Goal: Task Accomplishment & Management: Manage account settings

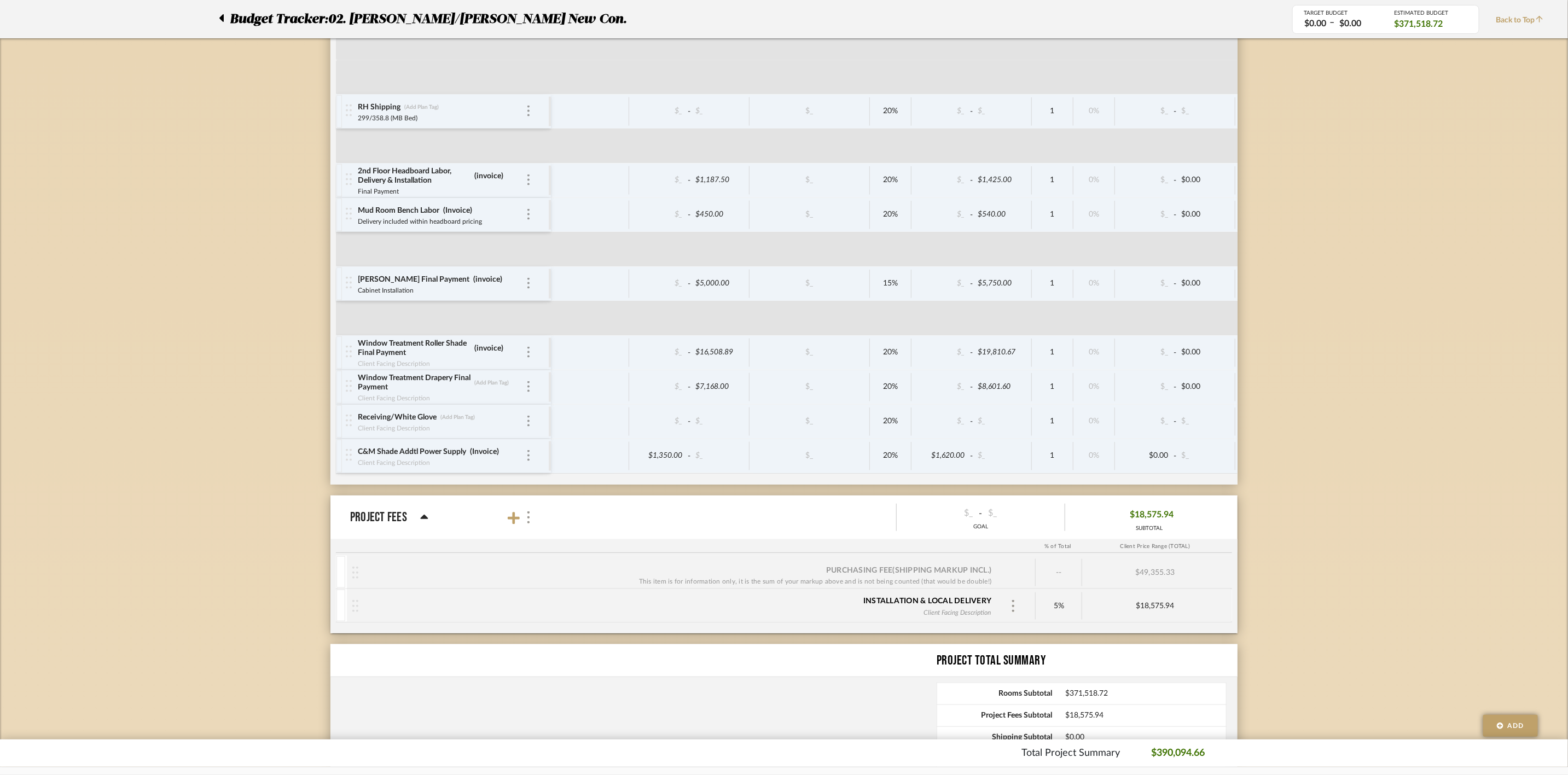
scroll to position [3635, 0]
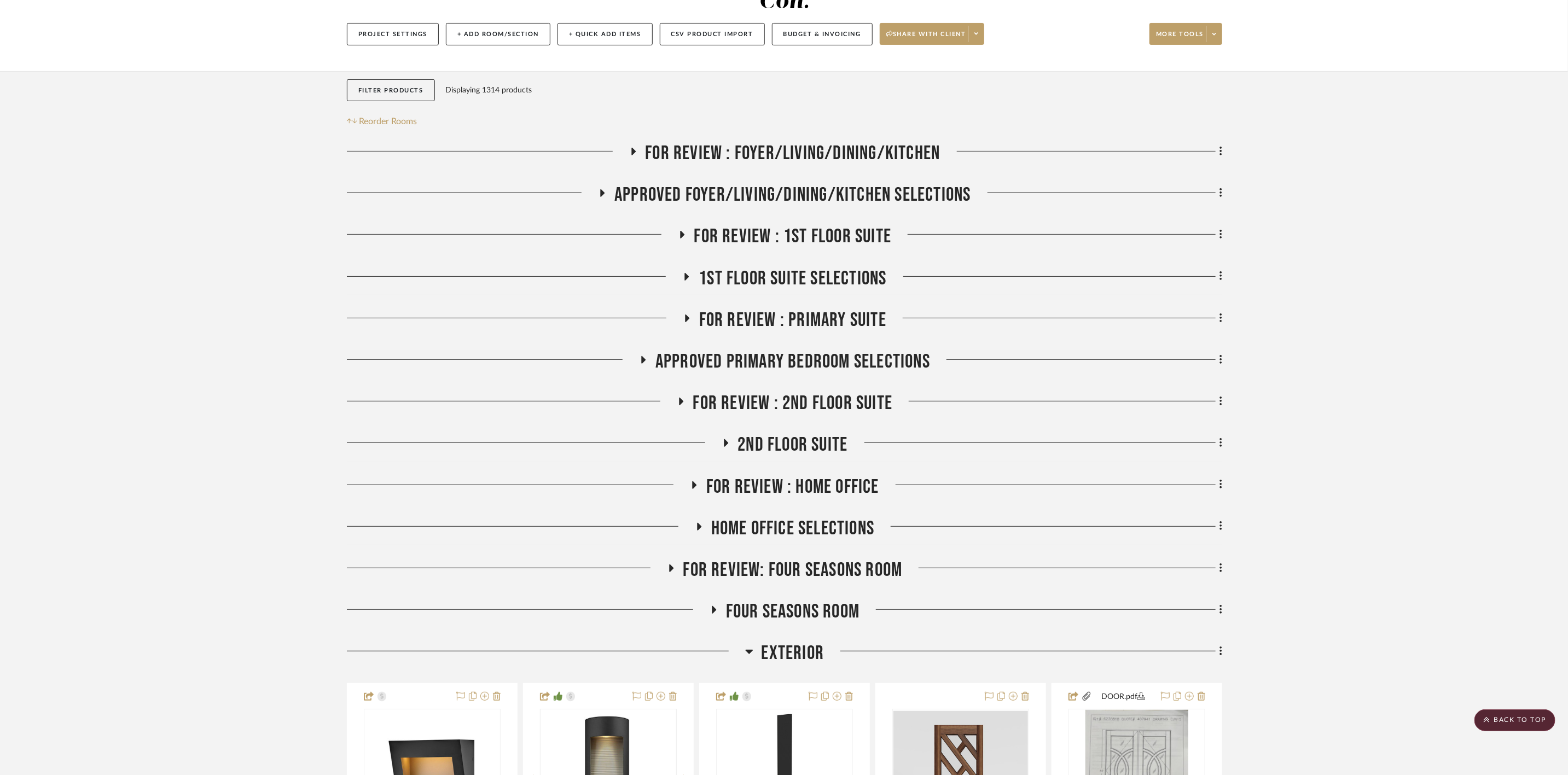
scroll to position [75, 0]
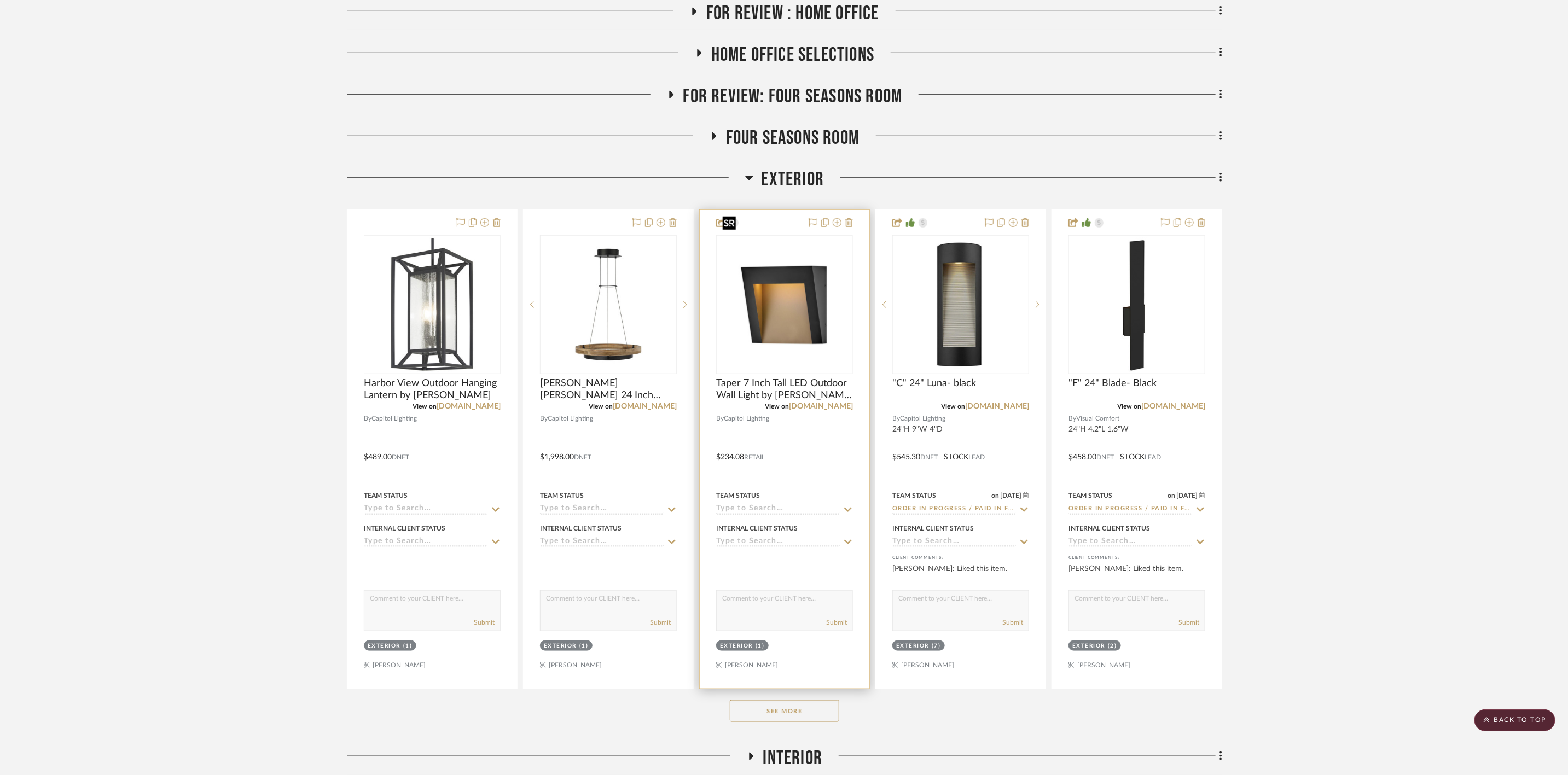
scroll to position [656, 0]
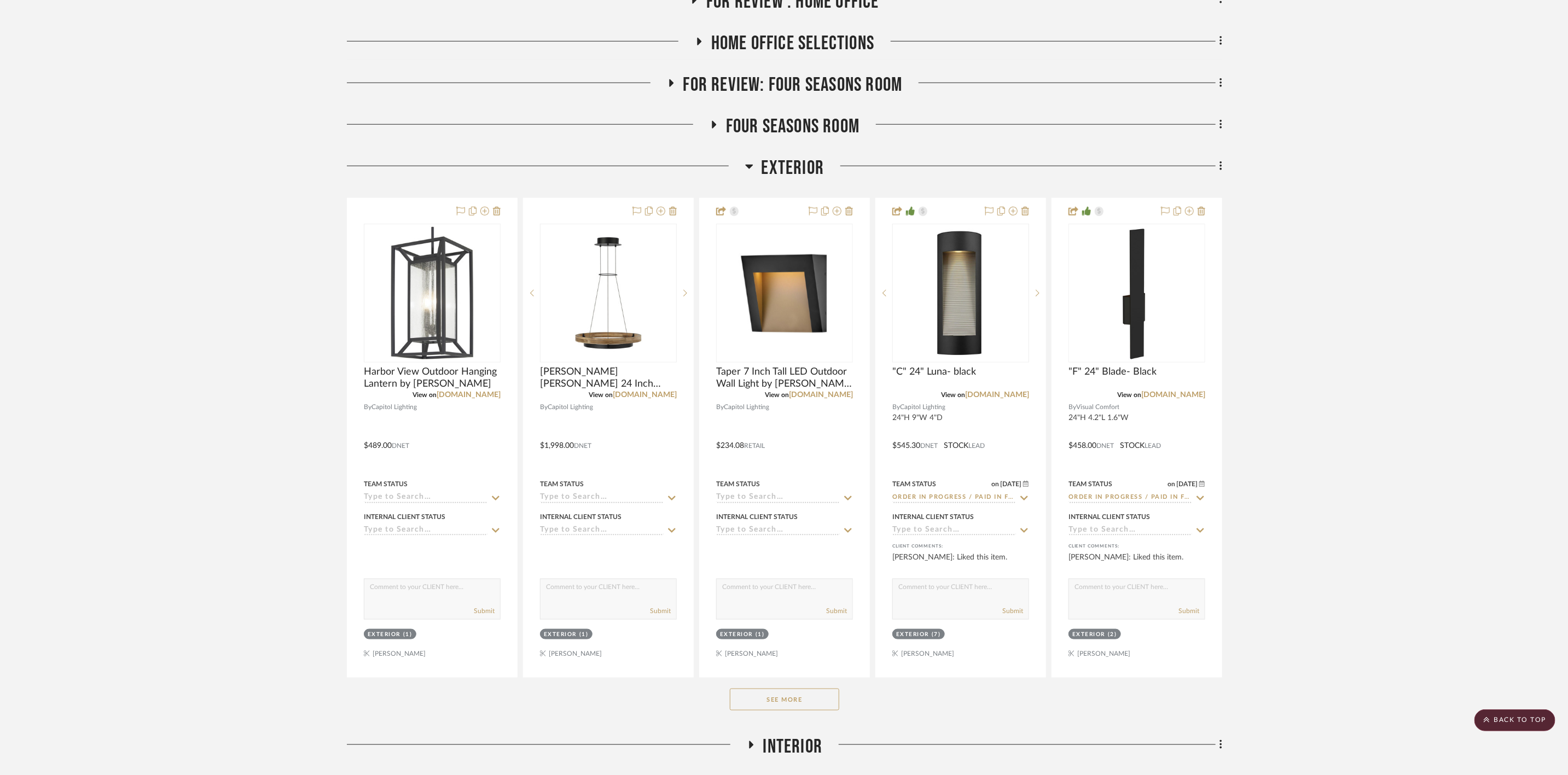
click at [802, 688] on button "See More" at bounding box center [784, 699] width 110 height 22
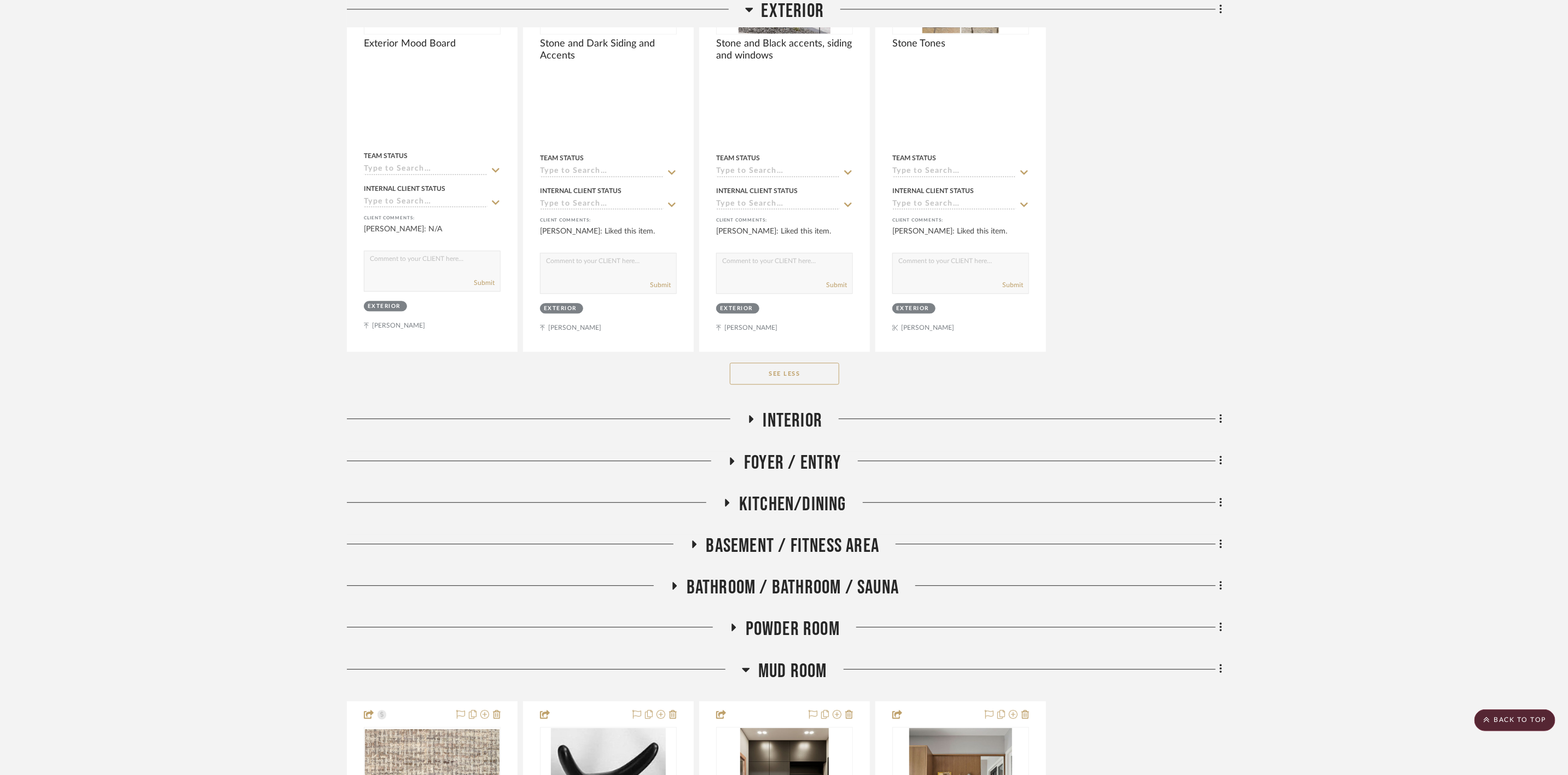
scroll to position [1969, 0]
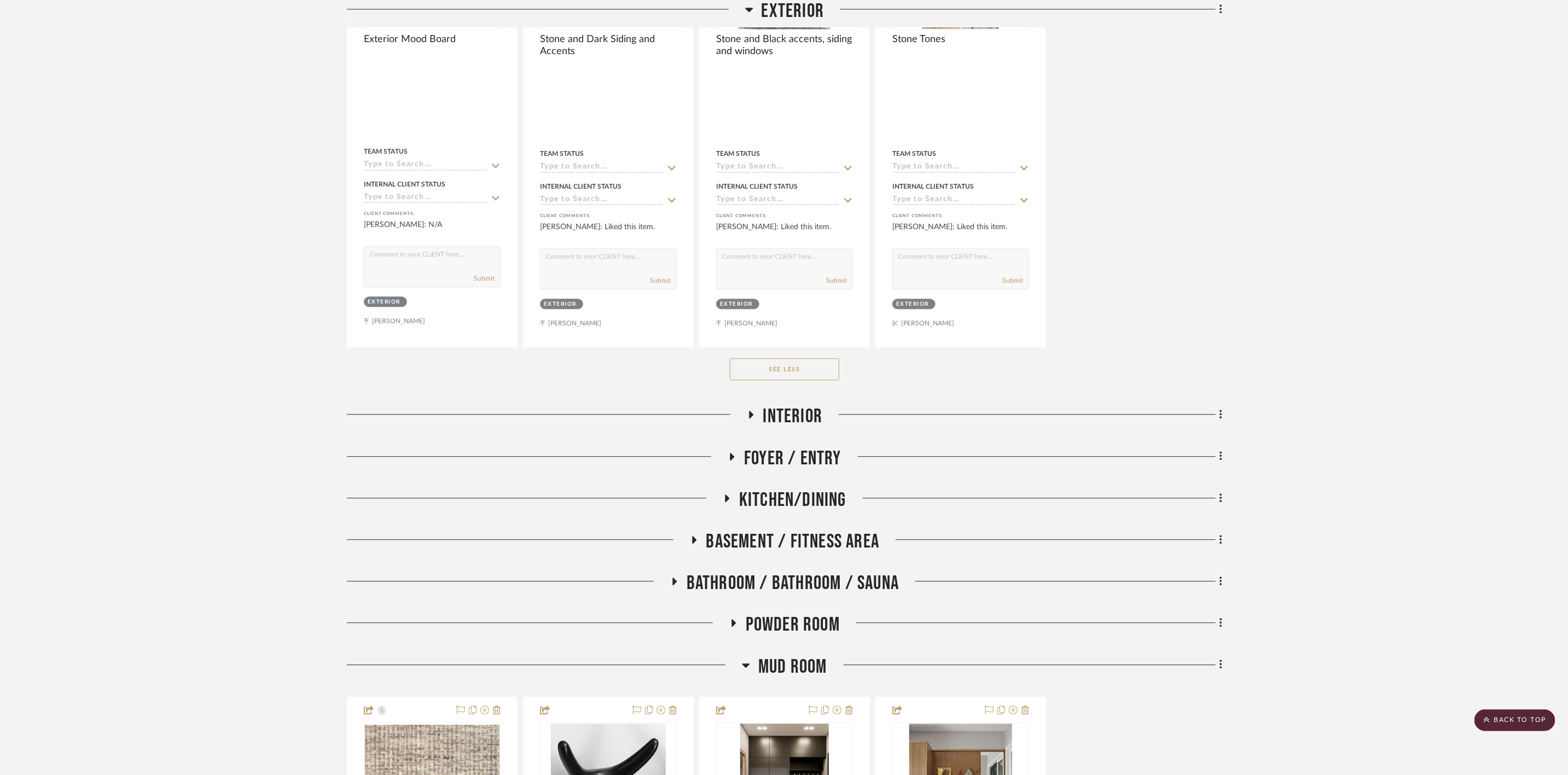
click at [812, 656] on span "Mud Room" at bounding box center [793, 667] width 69 height 24
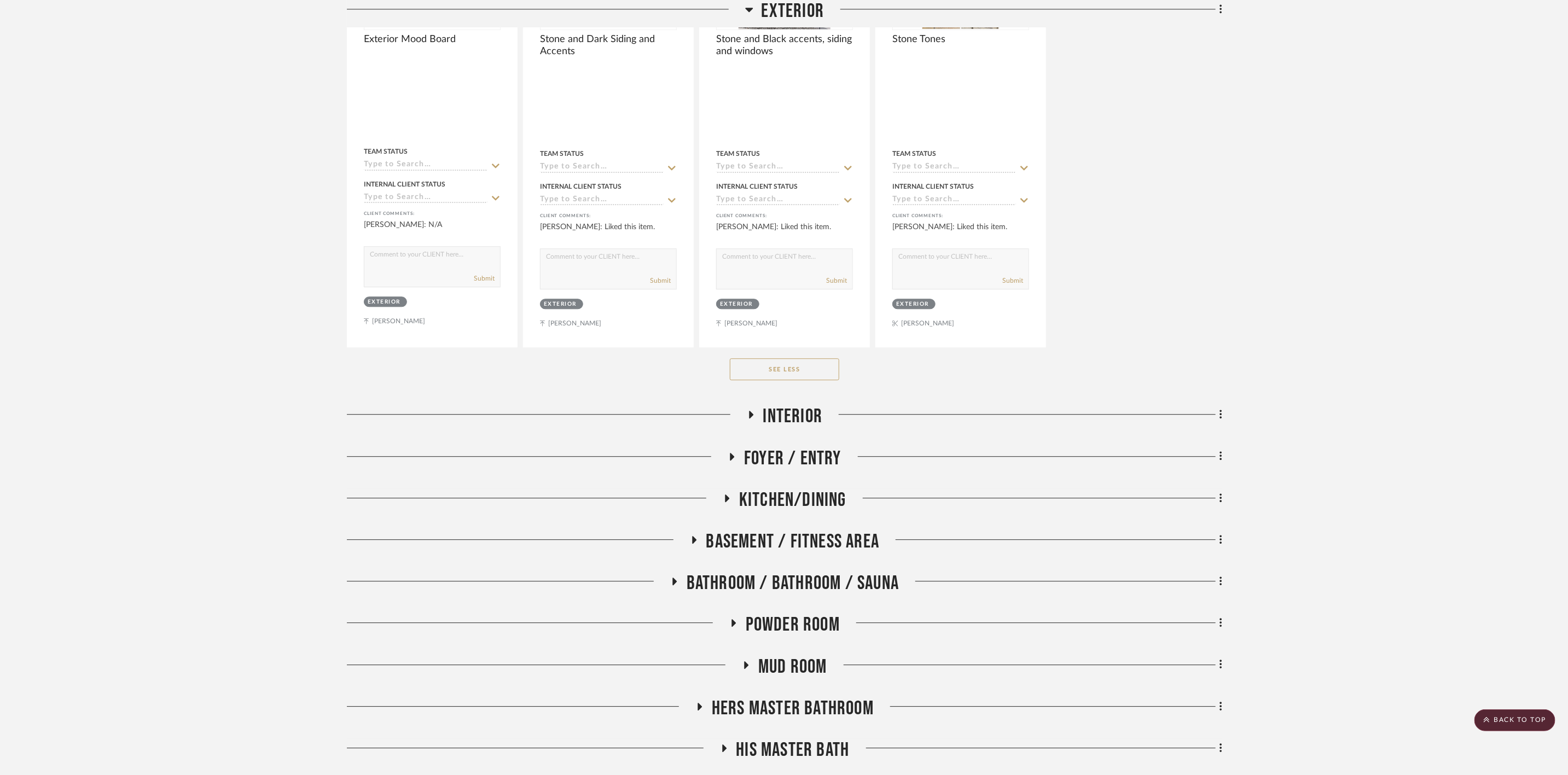
click at [814, 447] on span "Foyer / Entry" at bounding box center [793, 458] width 97 height 24
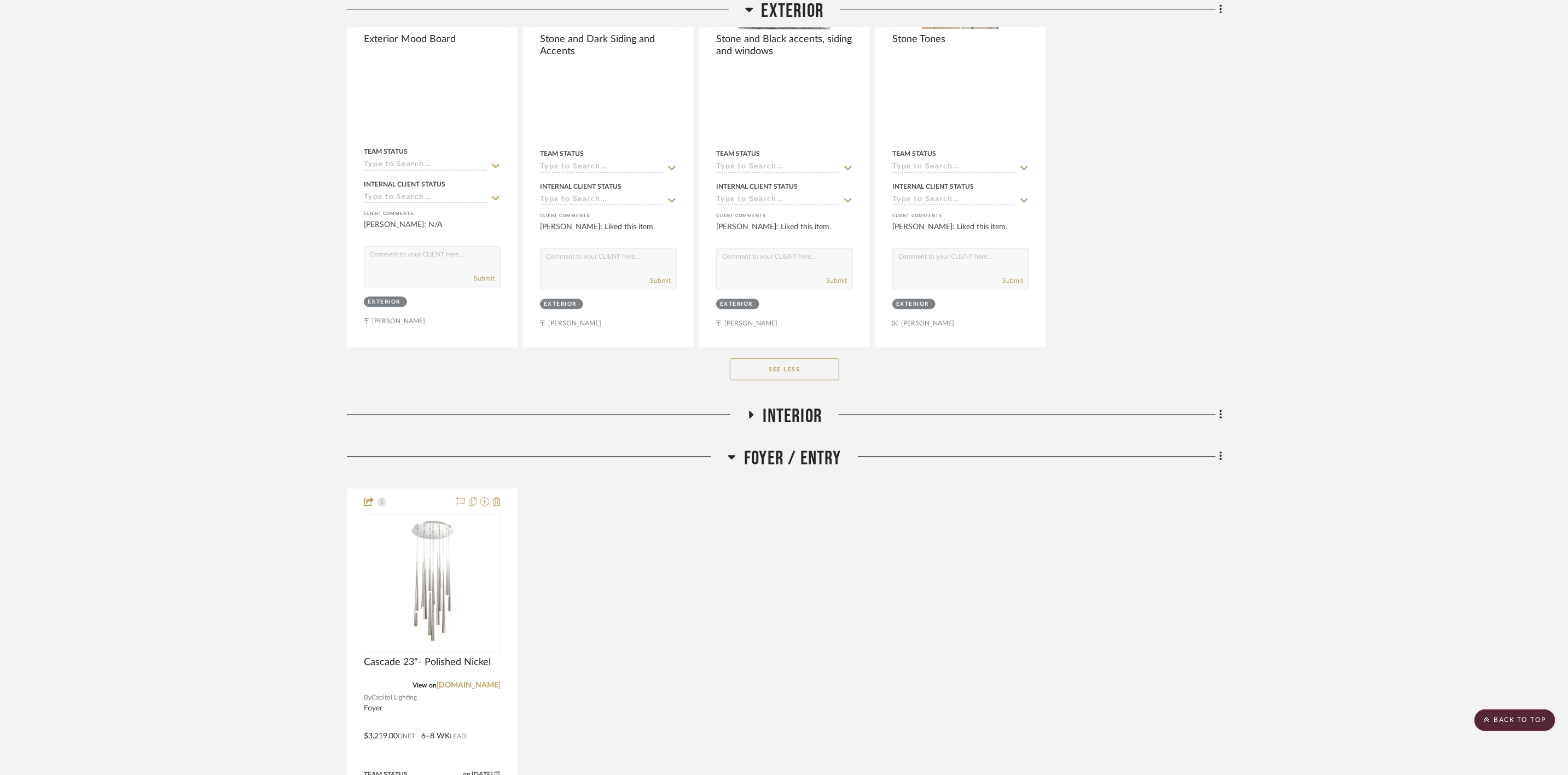
click at [812, 405] on span "Interior" at bounding box center [793, 417] width 59 height 24
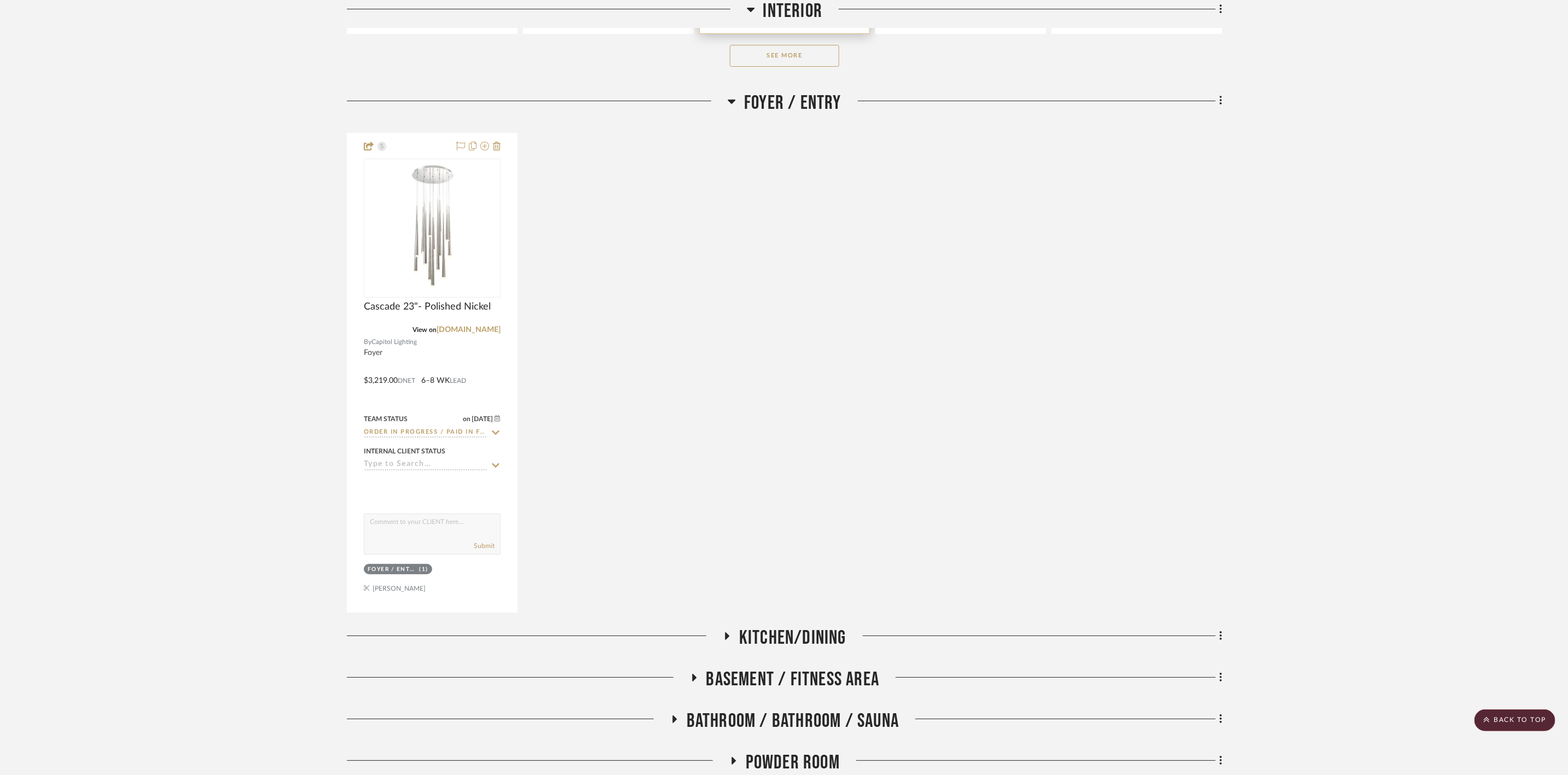
scroll to position [2461, 0]
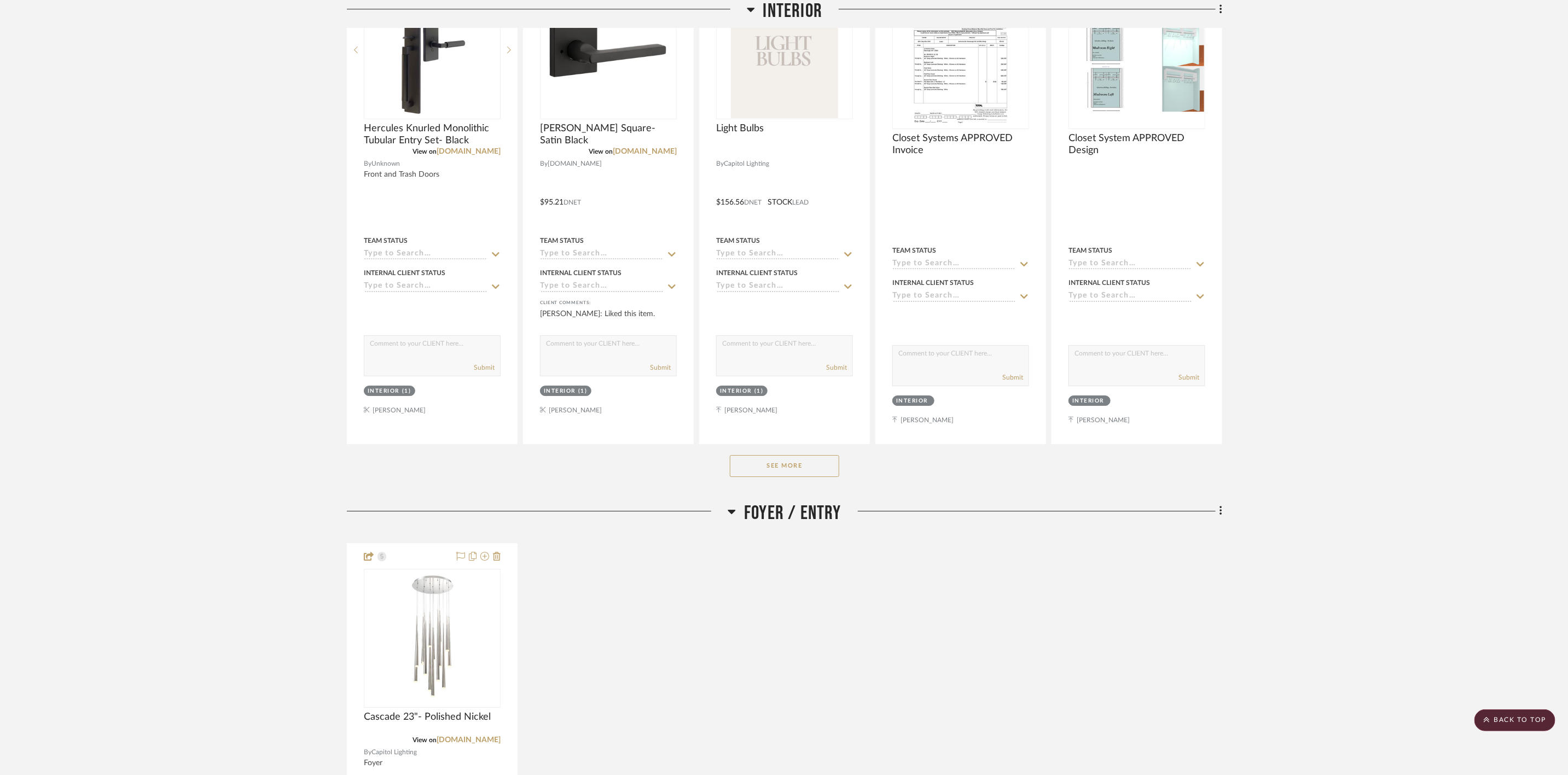
click at [812, 502] on span "Foyer / Entry" at bounding box center [793, 514] width 97 height 24
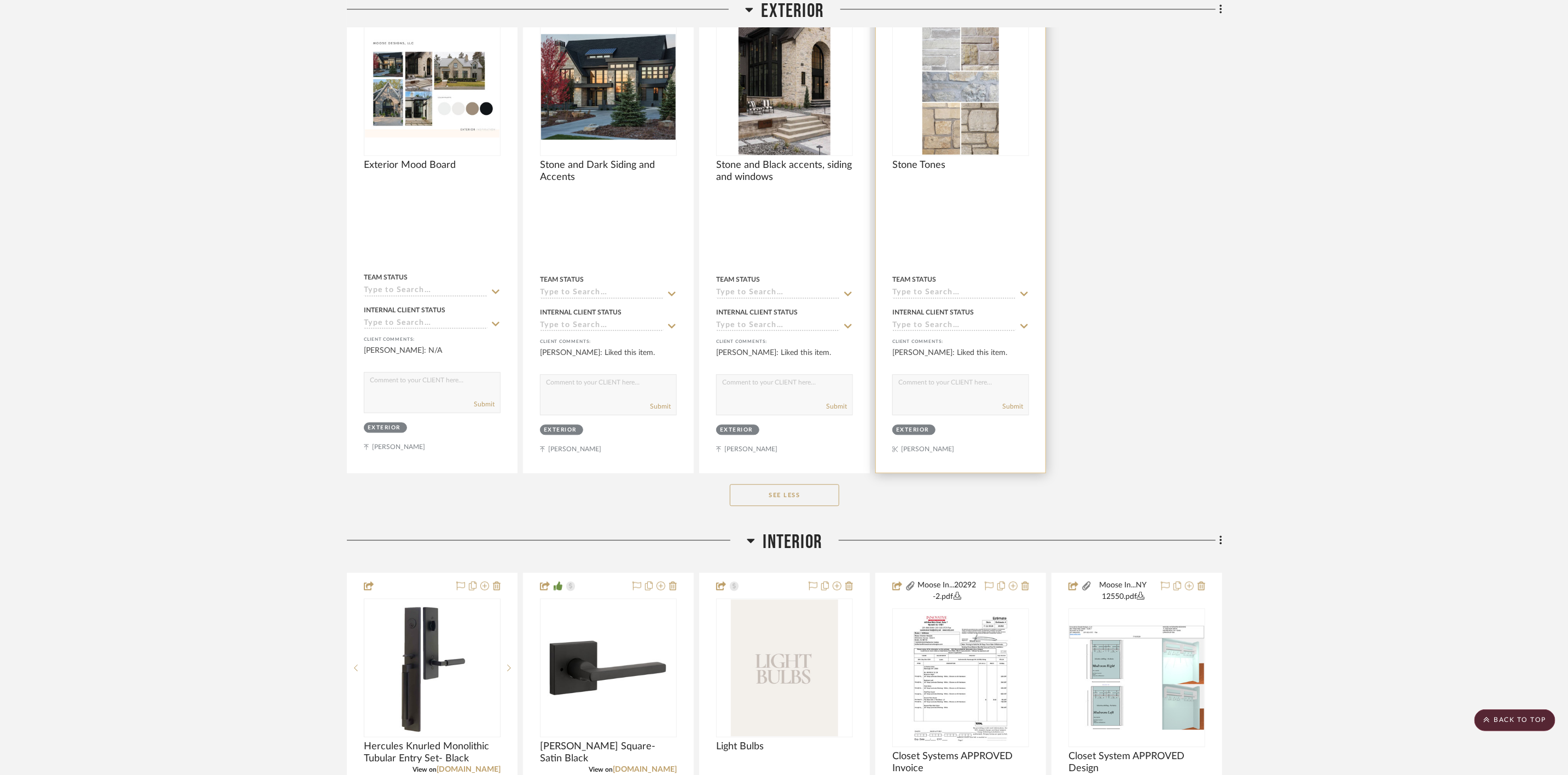
scroll to position [1805, 0]
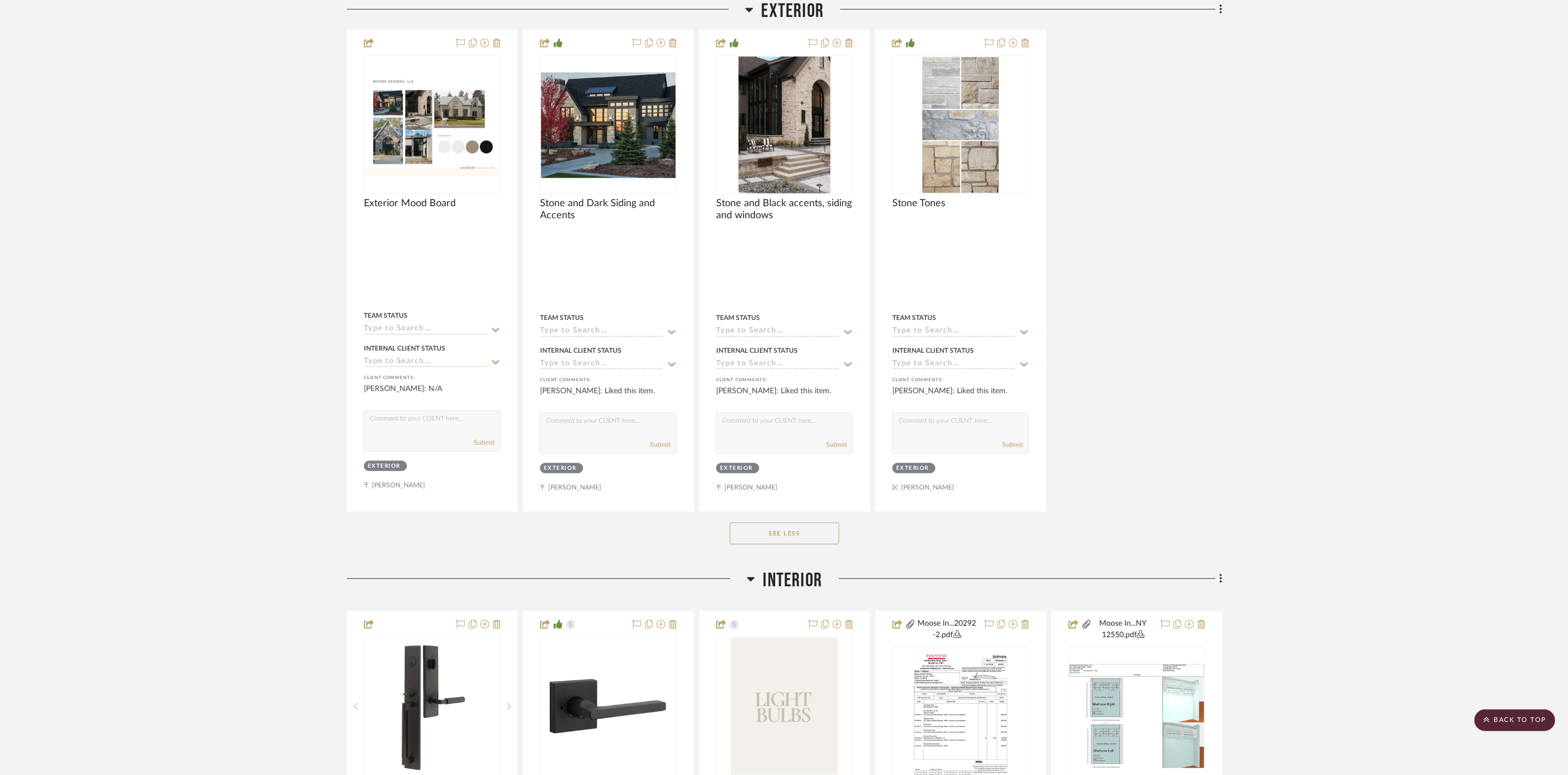
click at [810, 569] on span "Interior" at bounding box center [793, 581] width 59 height 24
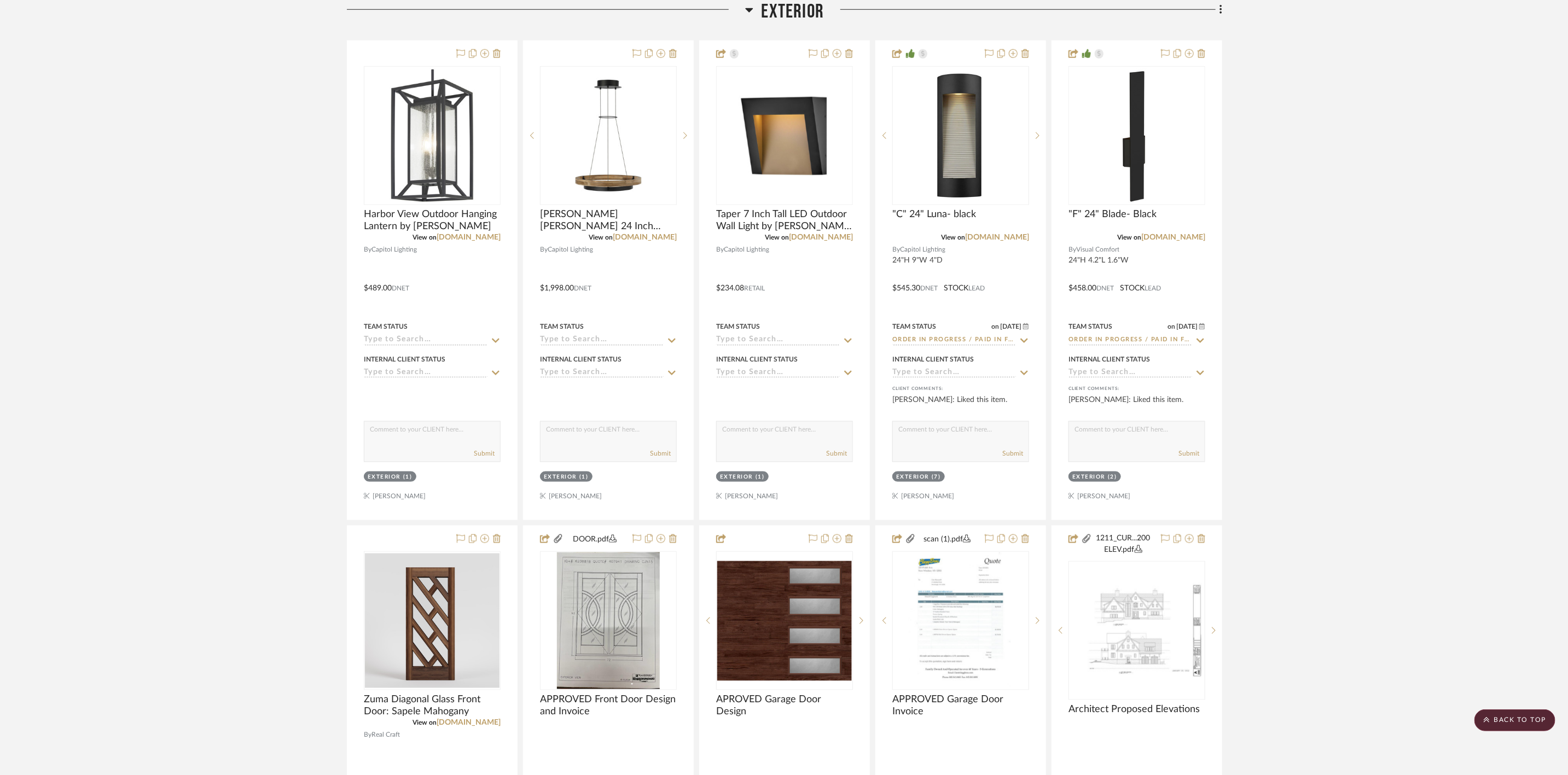
scroll to position [739, 0]
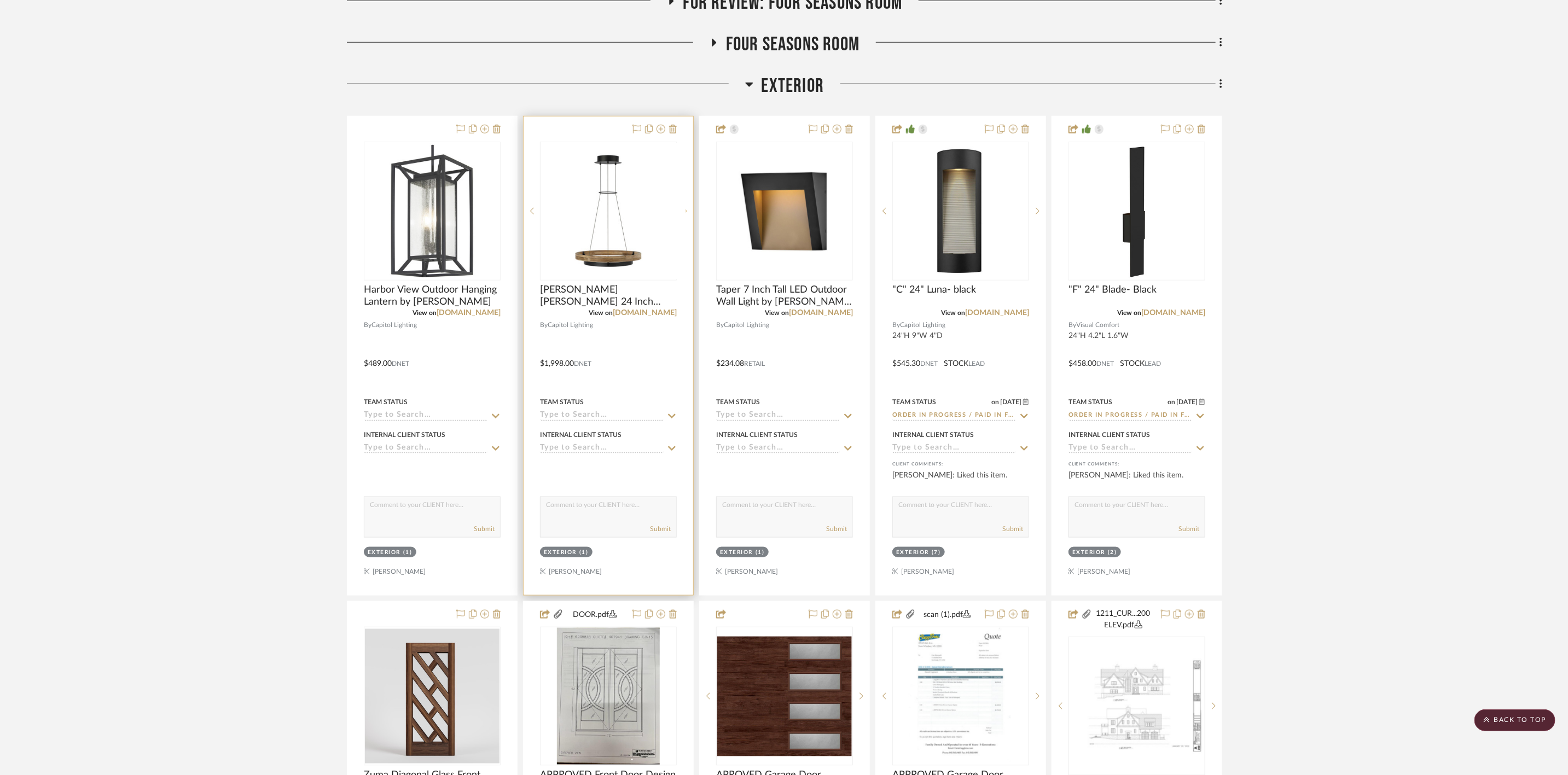
click at [686, 208] on icon at bounding box center [685, 210] width 3 height 6
click at [477, 309] on link "1800lighting.com" at bounding box center [469, 312] width 64 height 8
click at [656, 309] on link "1800lighting.com" at bounding box center [645, 312] width 64 height 8
click at [660, 124] on icon at bounding box center [661, 129] width 9 height 9
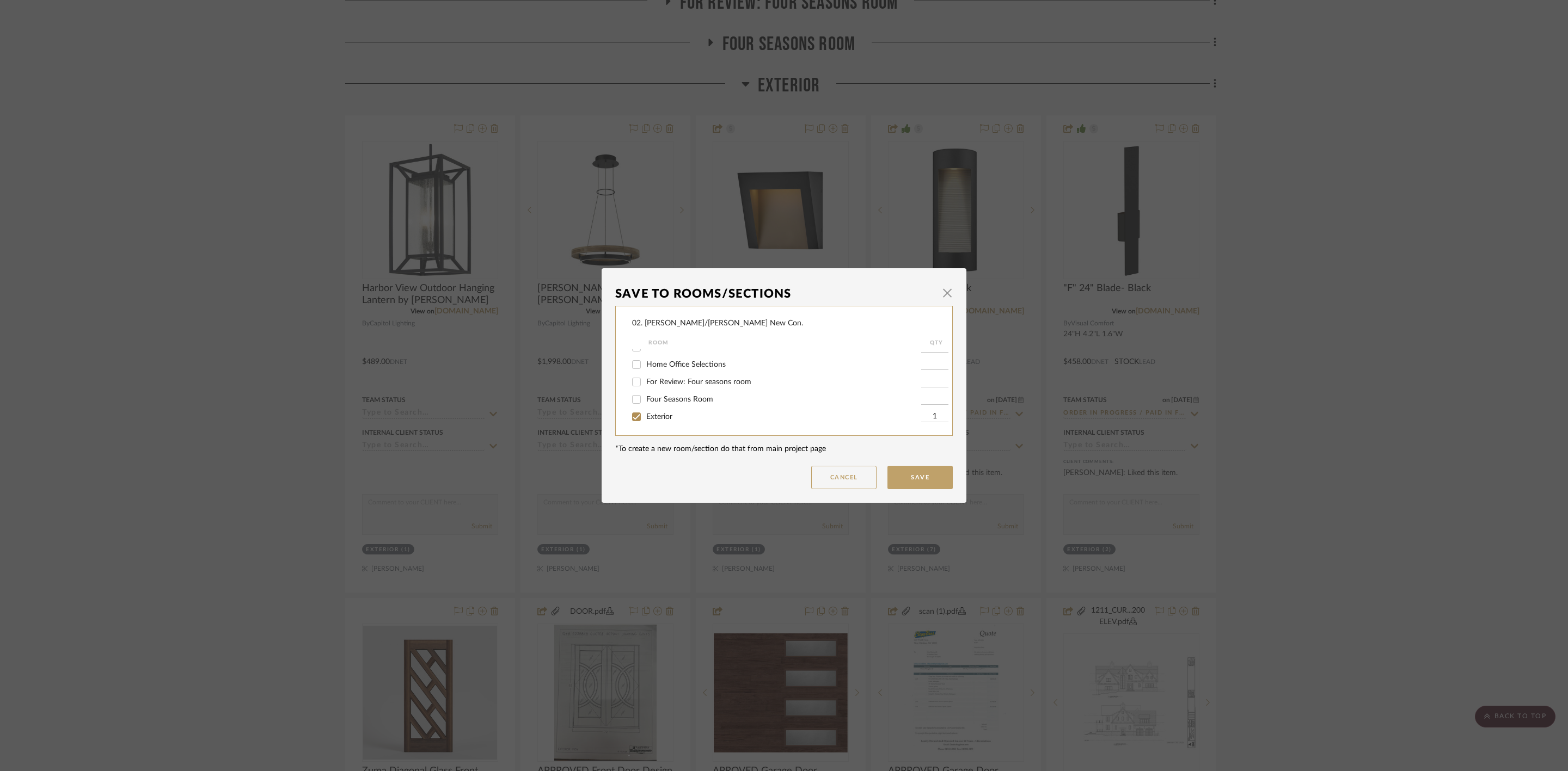
scroll to position [163, 0]
click at [658, 400] on span "Exterior" at bounding box center [659, 403] width 26 height 8
click at [646, 400] on input "Exterior" at bounding box center [636, 403] width 17 height 17
checkbox input "false"
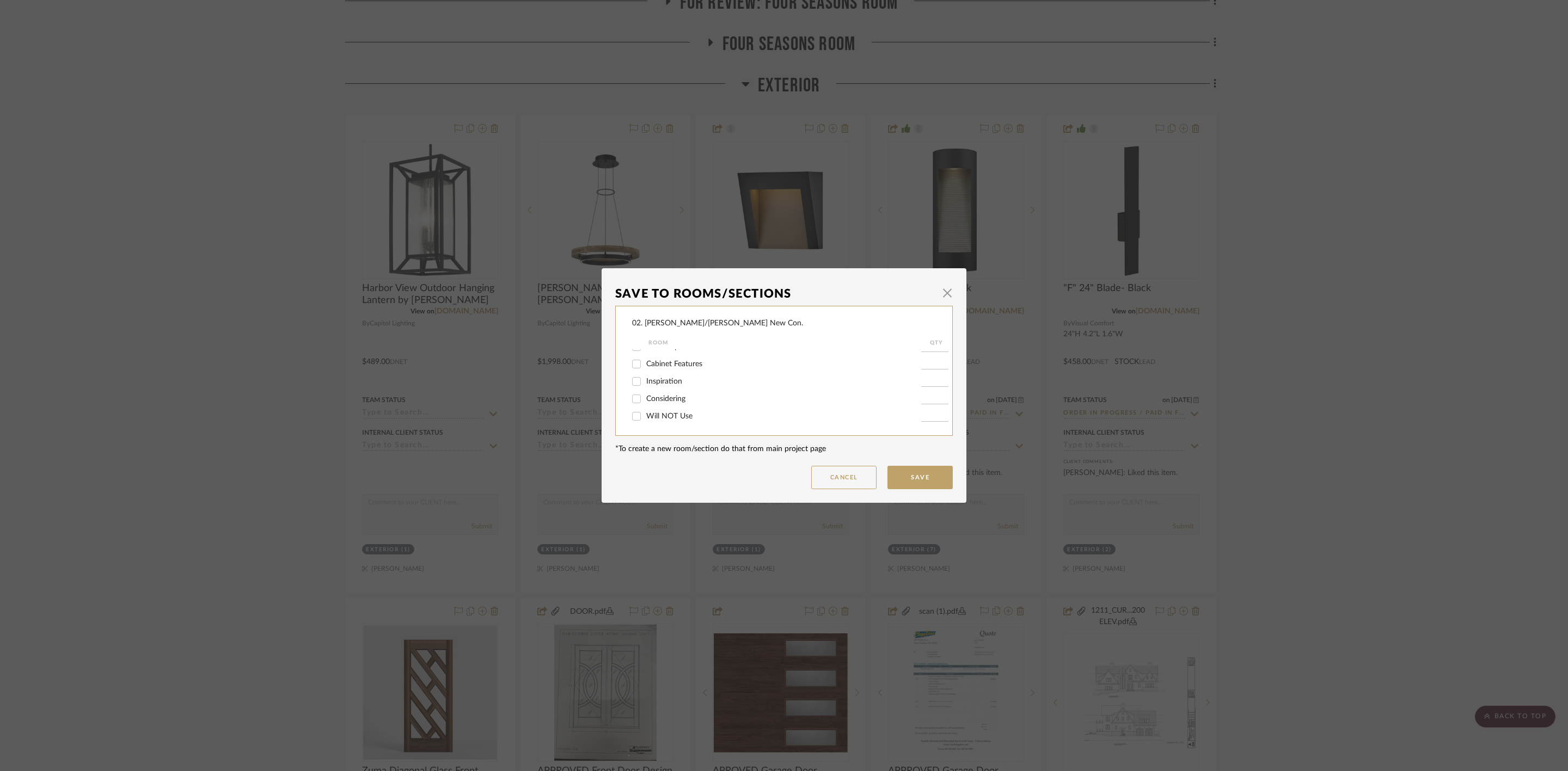
click at [680, 416] on span "Will NOT Use" at bounding box center [669, 416] width 47 height 8
click at [646, 416] on input "Will NOT Use" at bounding box center [636, 416] width 17 height 17
checkbox input "true"
type input "1"
click at [913, 473] on button "Save" at bounding box center [920, 478] width 65 height 24
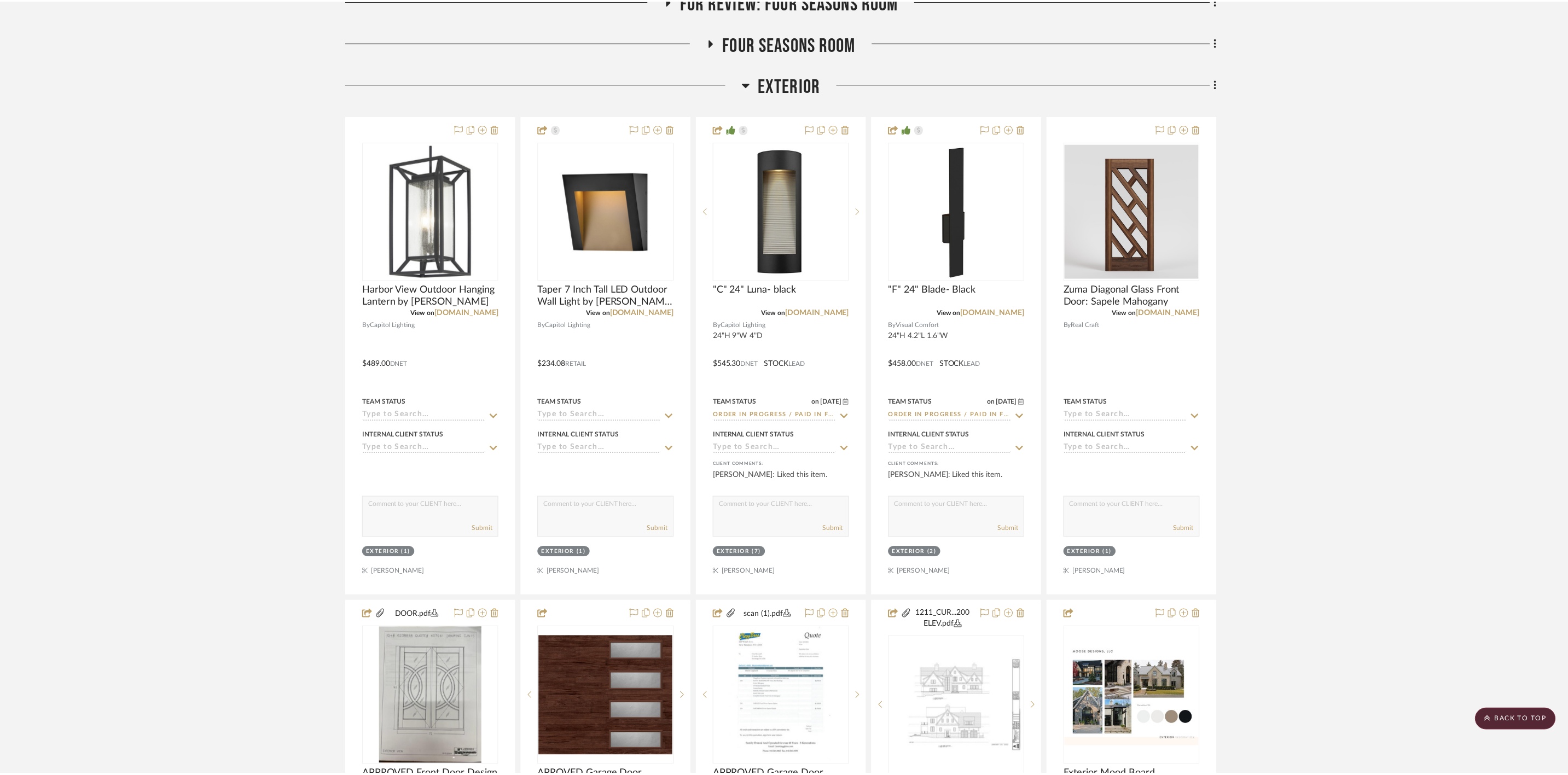
scroll to position [739, 0]
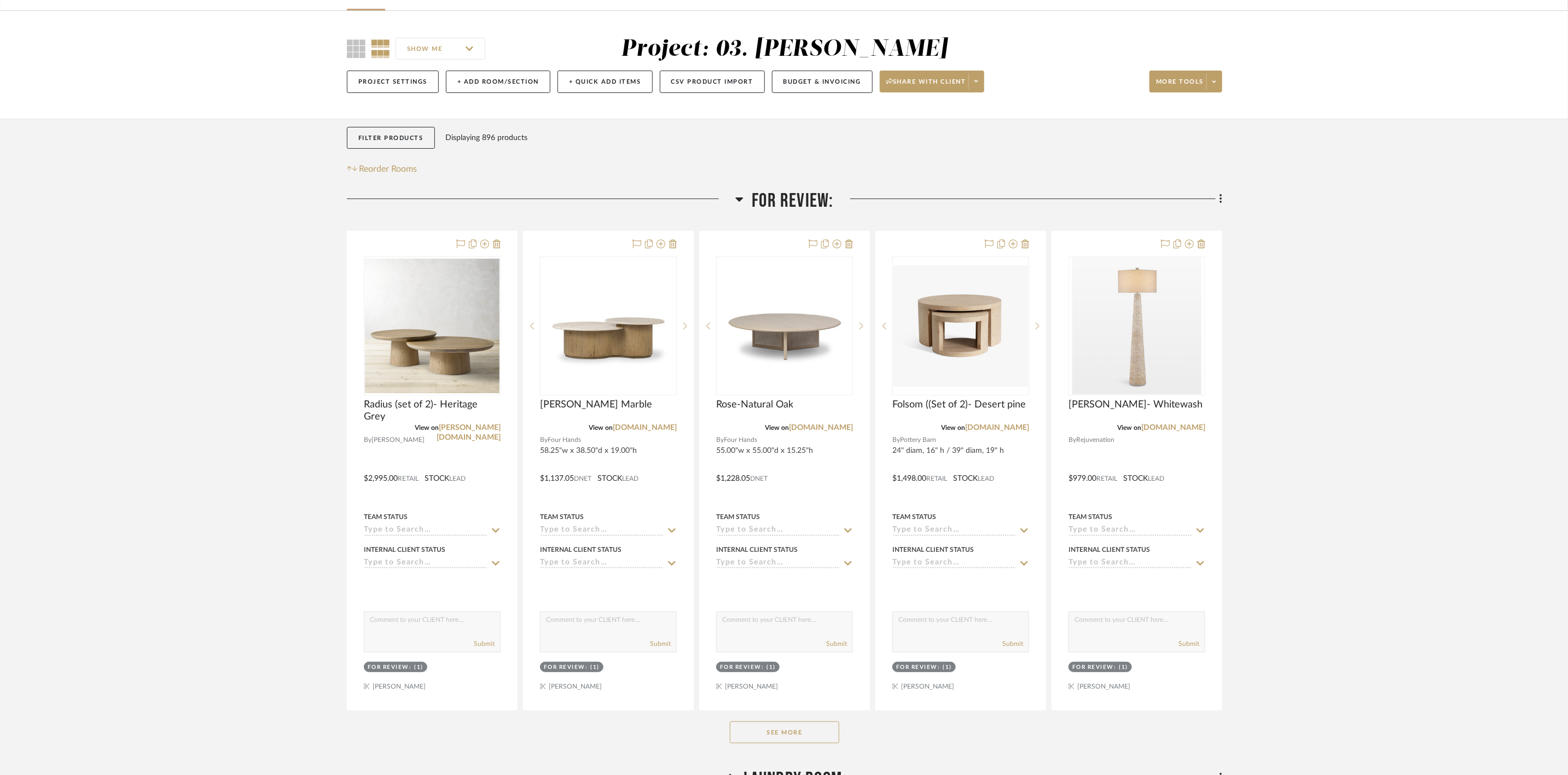
scroll to position [82, 0]
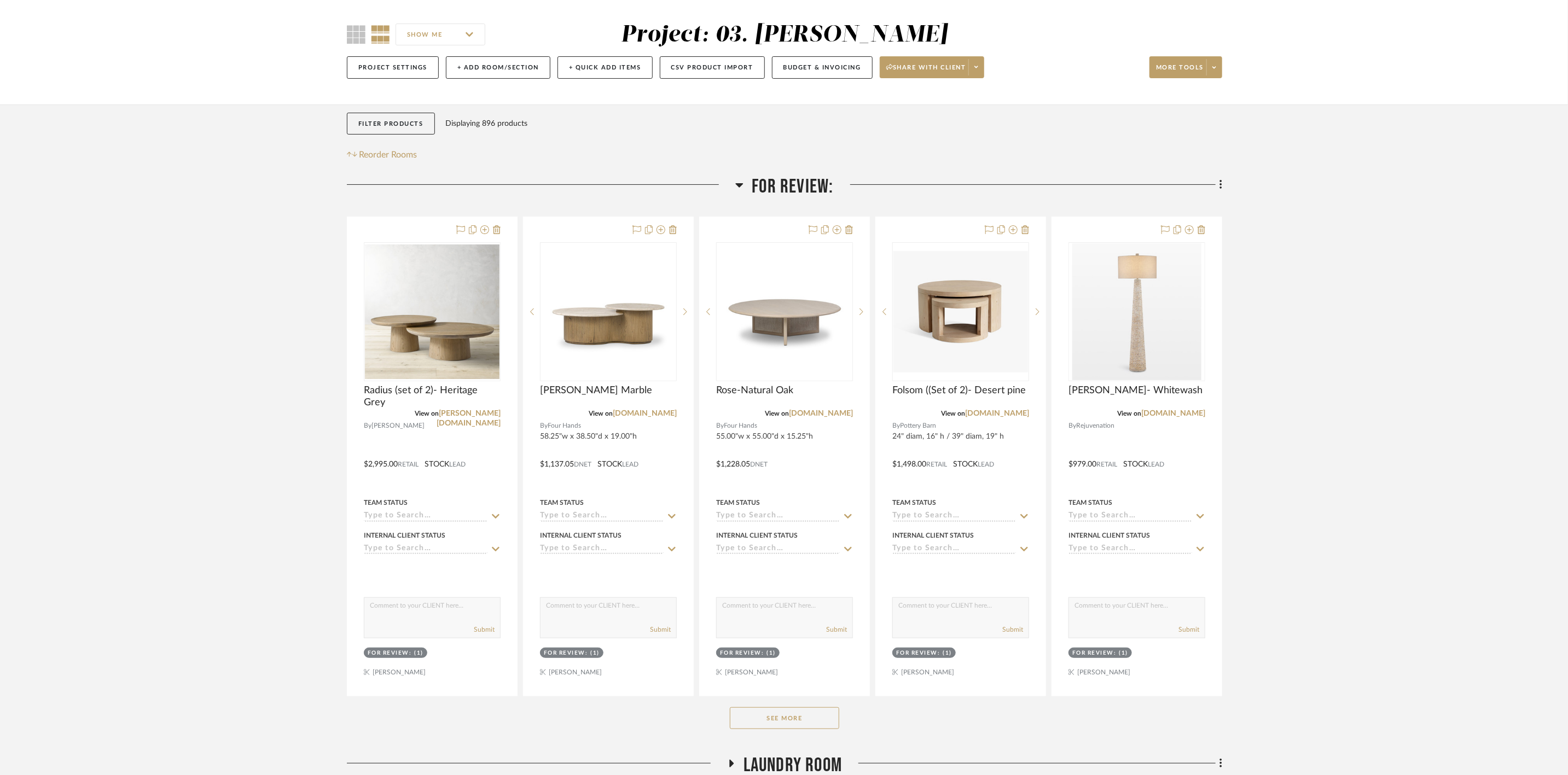
click at [814, 726] on button "See More" at bounding box center [784, 718] width 110 height 22
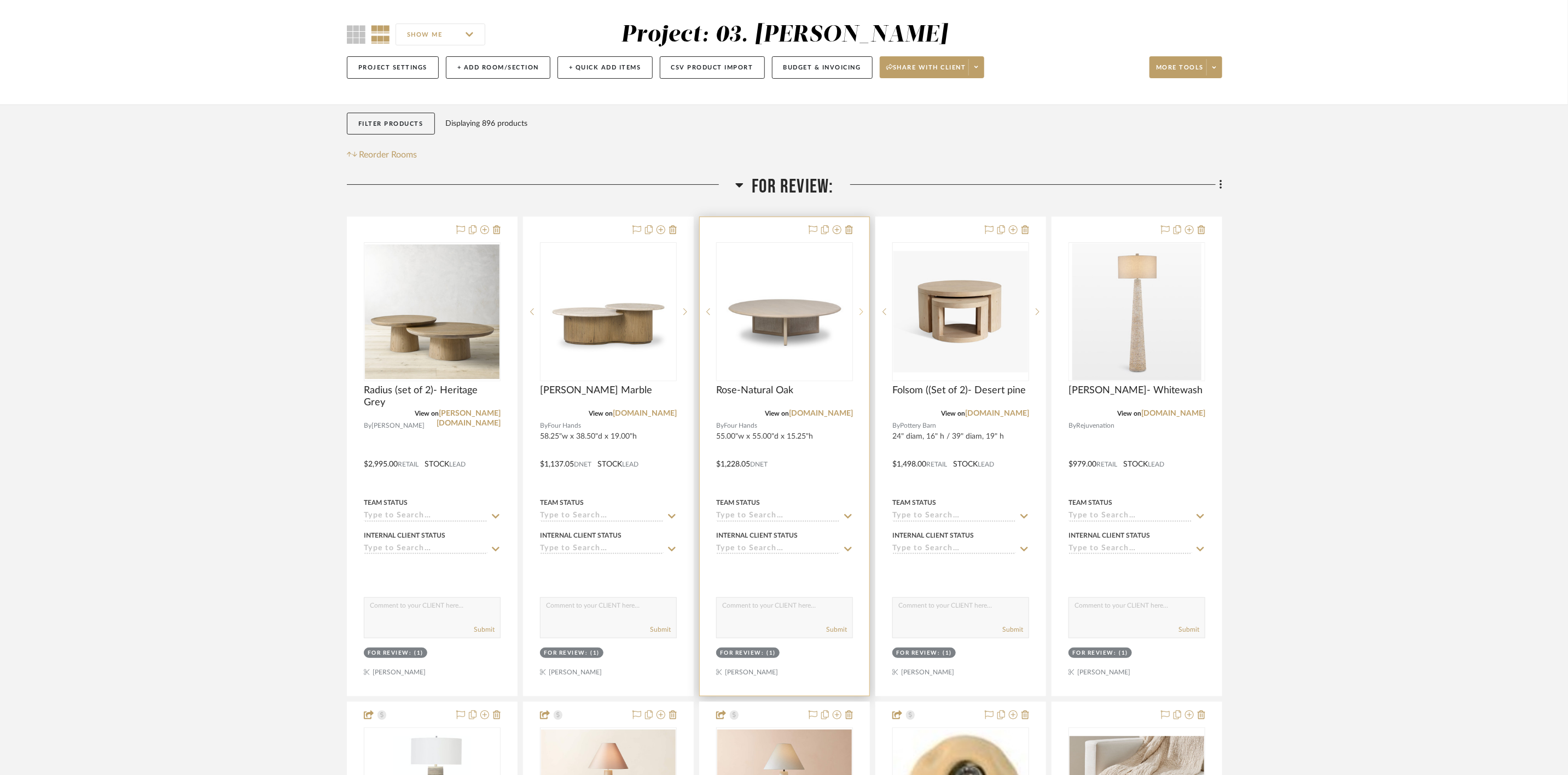
click at [861, 310] on icon at bounding box center [861, 312] width 3 height 8
click at [667, 414] on link "[DOMAIN_NAME]" at bounding box center [645, 413] width 64 height 8
click at [661, 226] on icon at bounding box center [661, 229] width 9 height 9
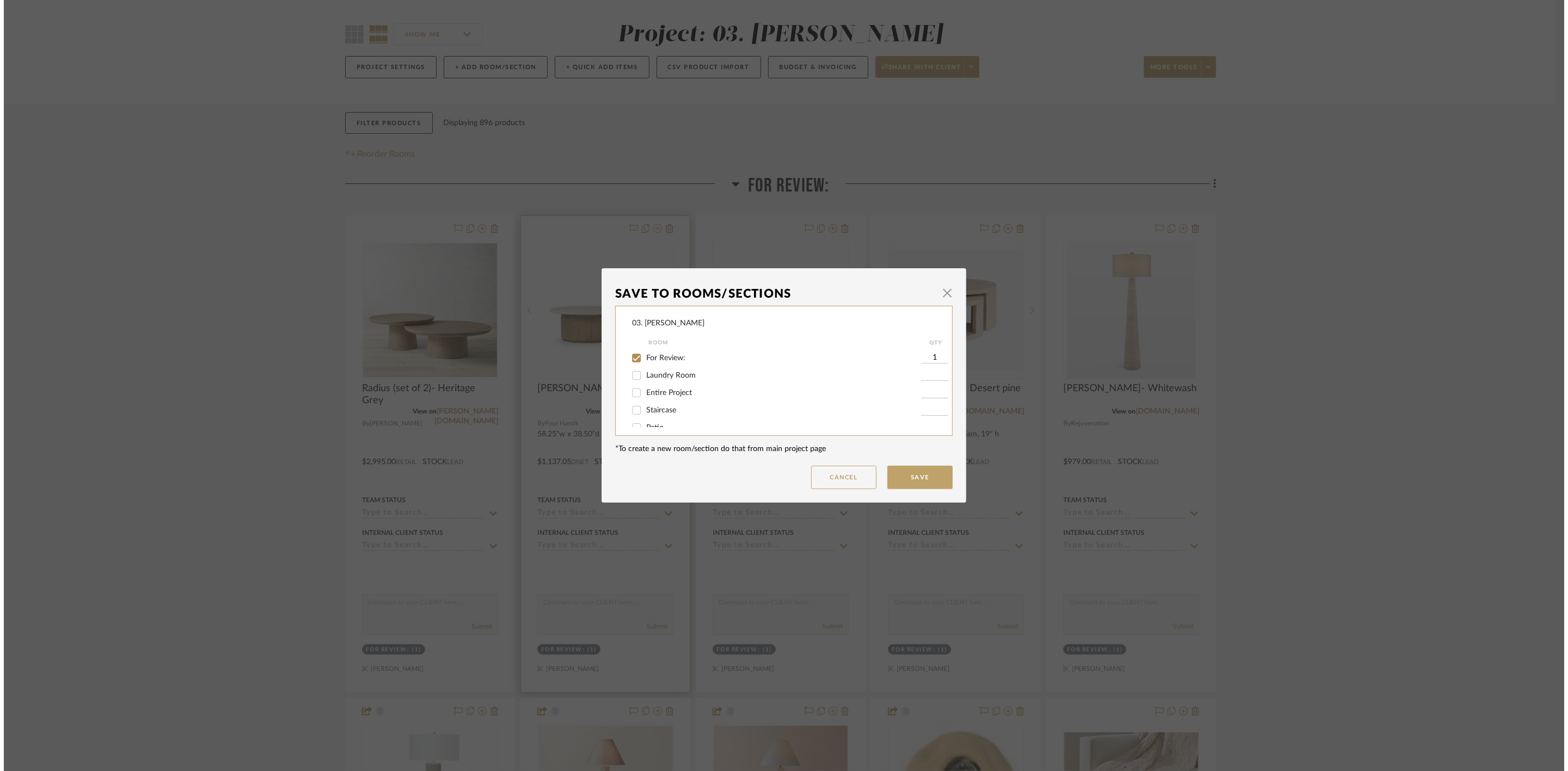
scroll to position [0, 0]
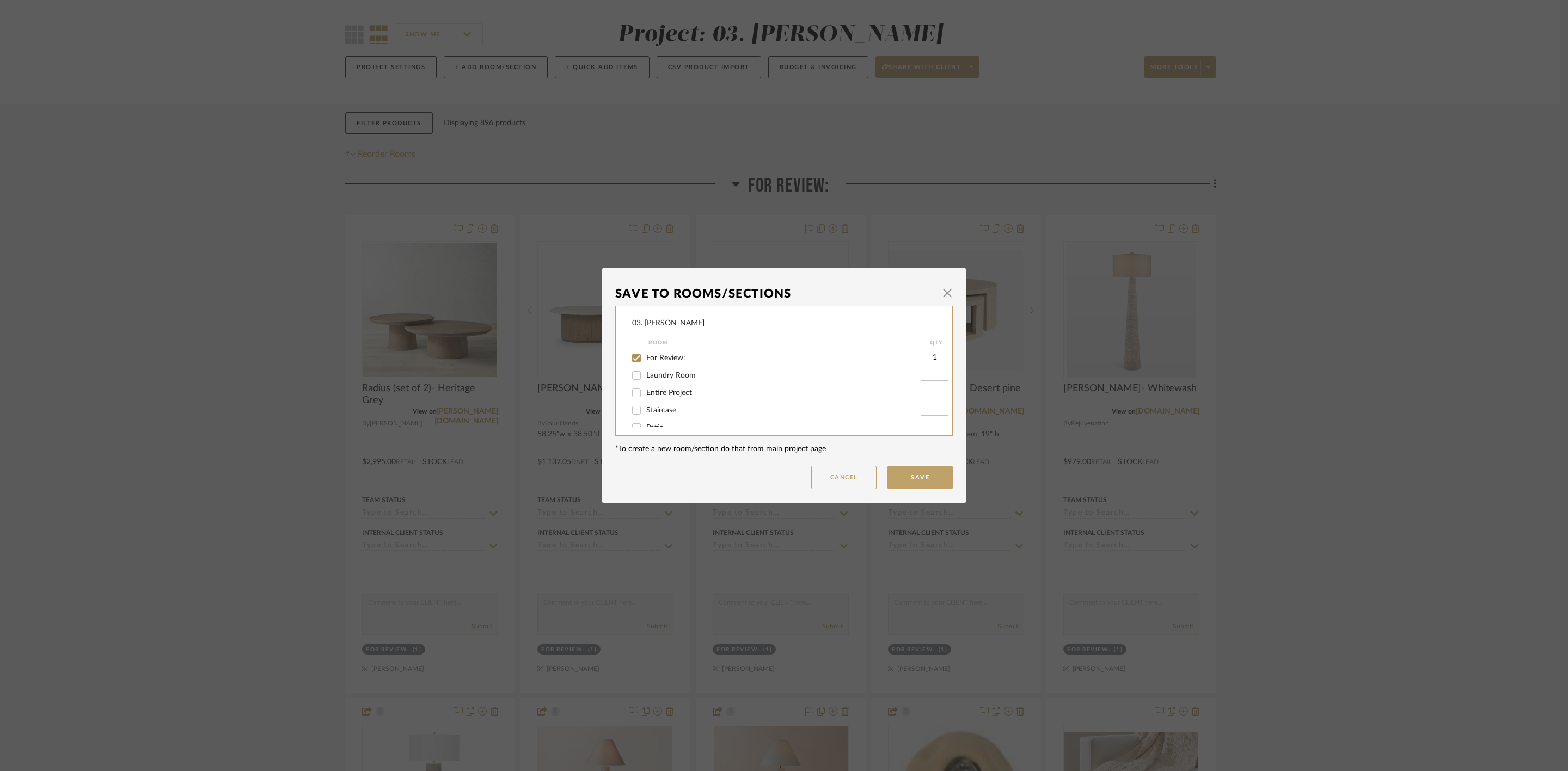
click at [675, 359] on span "For Review:" at bounding box center [666, 358] width 39 height 8
click at [646, 359] on input "For Review:" at bounding box center [636, 358] width 17 height 17
checkbox input "false"
click at [665, 396] on span "Considering" at bounding box center [666, 398] width 39 height 8
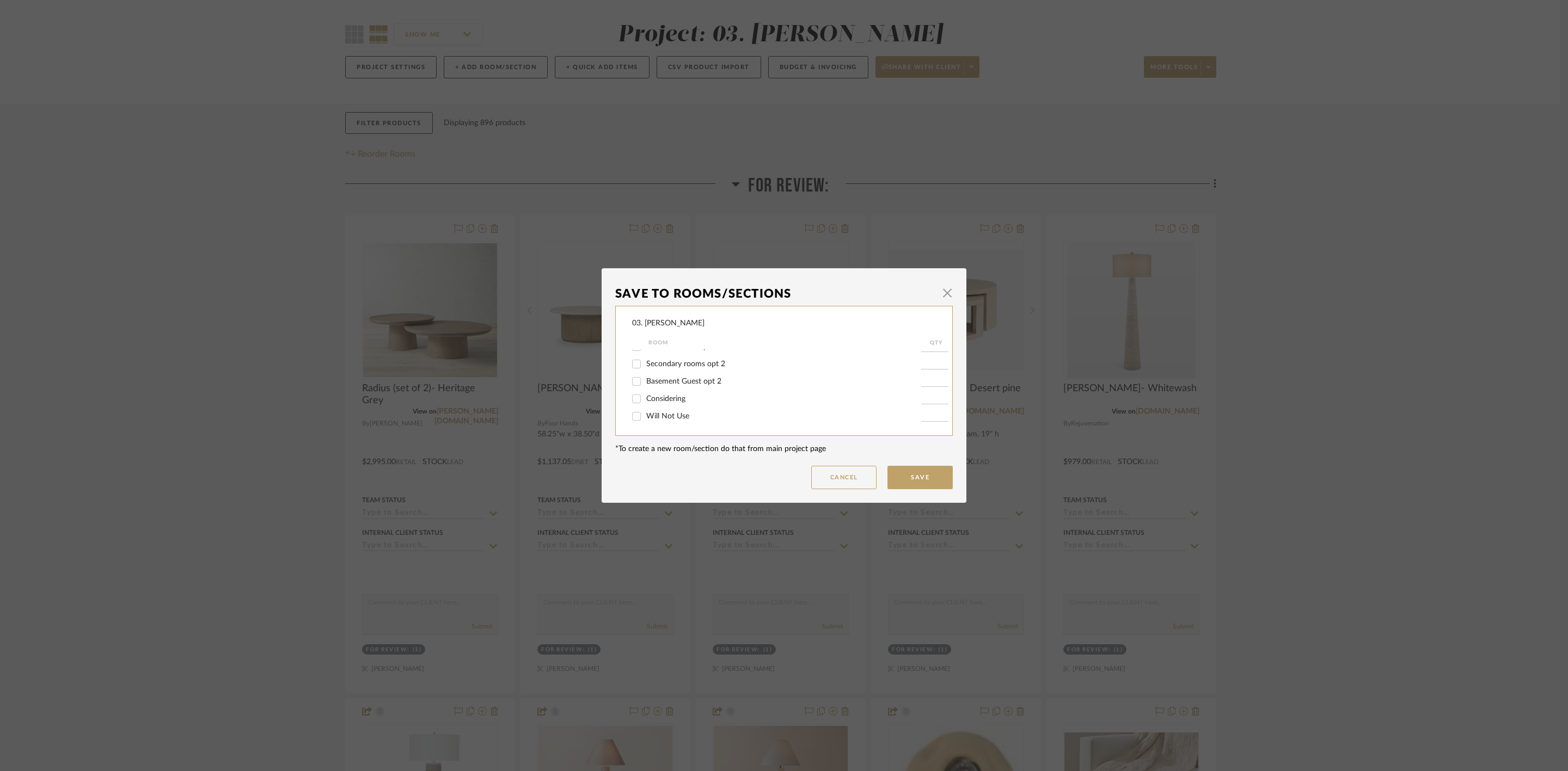
click at [646, 396] on input "Considering" at bounding box center [636, 398] width 17 height 17
checkbox input "true"
type input "1"
click at [922, 474] on button "Save" at bounding box center [920, 478] width 65 height 24
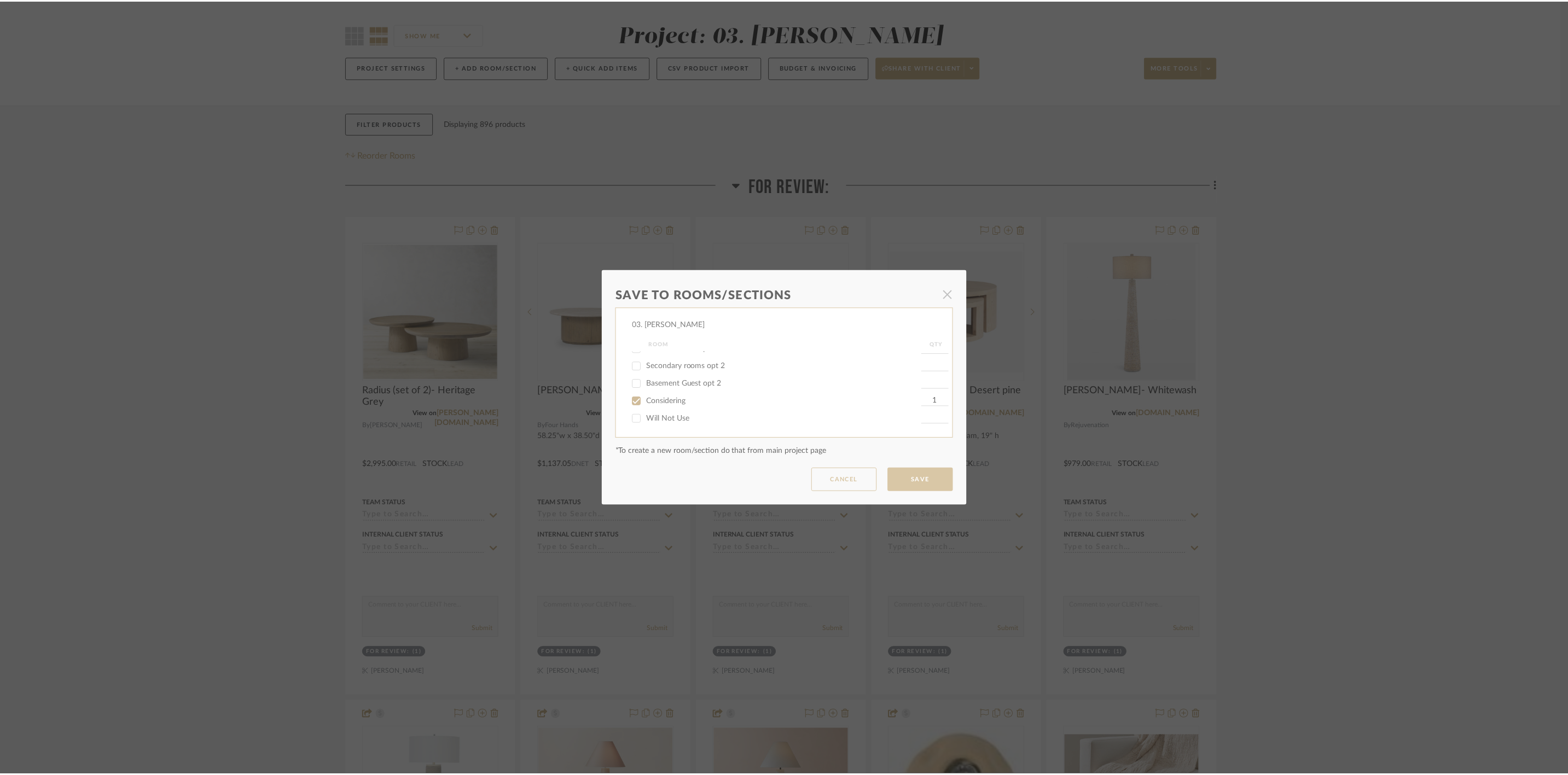
scroll to position [82, 0]
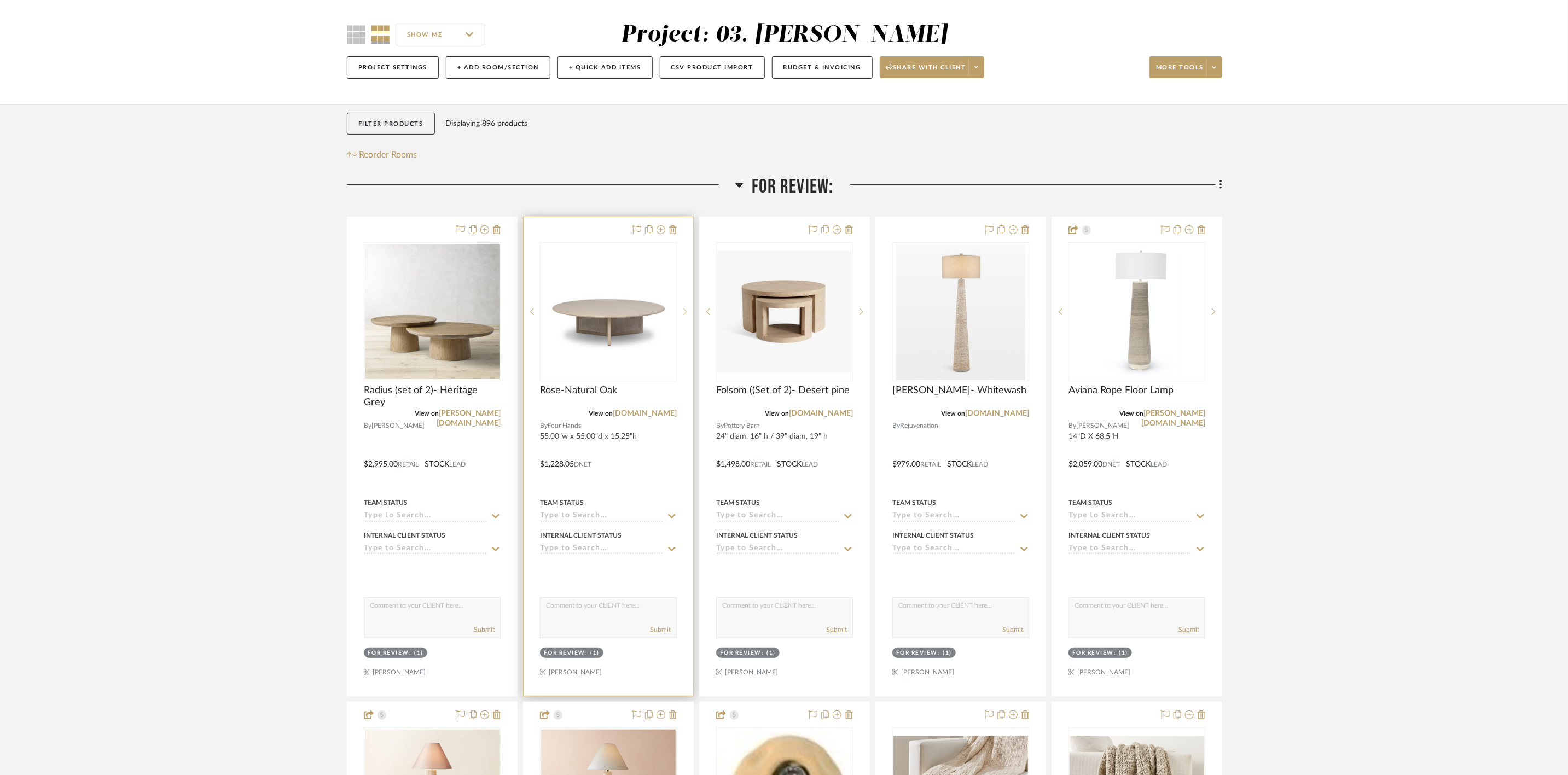
click at [684, 314] on icon at bounding box center [685, 312] width 3 height 8
click at [661, 229] on icon at bounding box center [661, 229] width 9 height 9
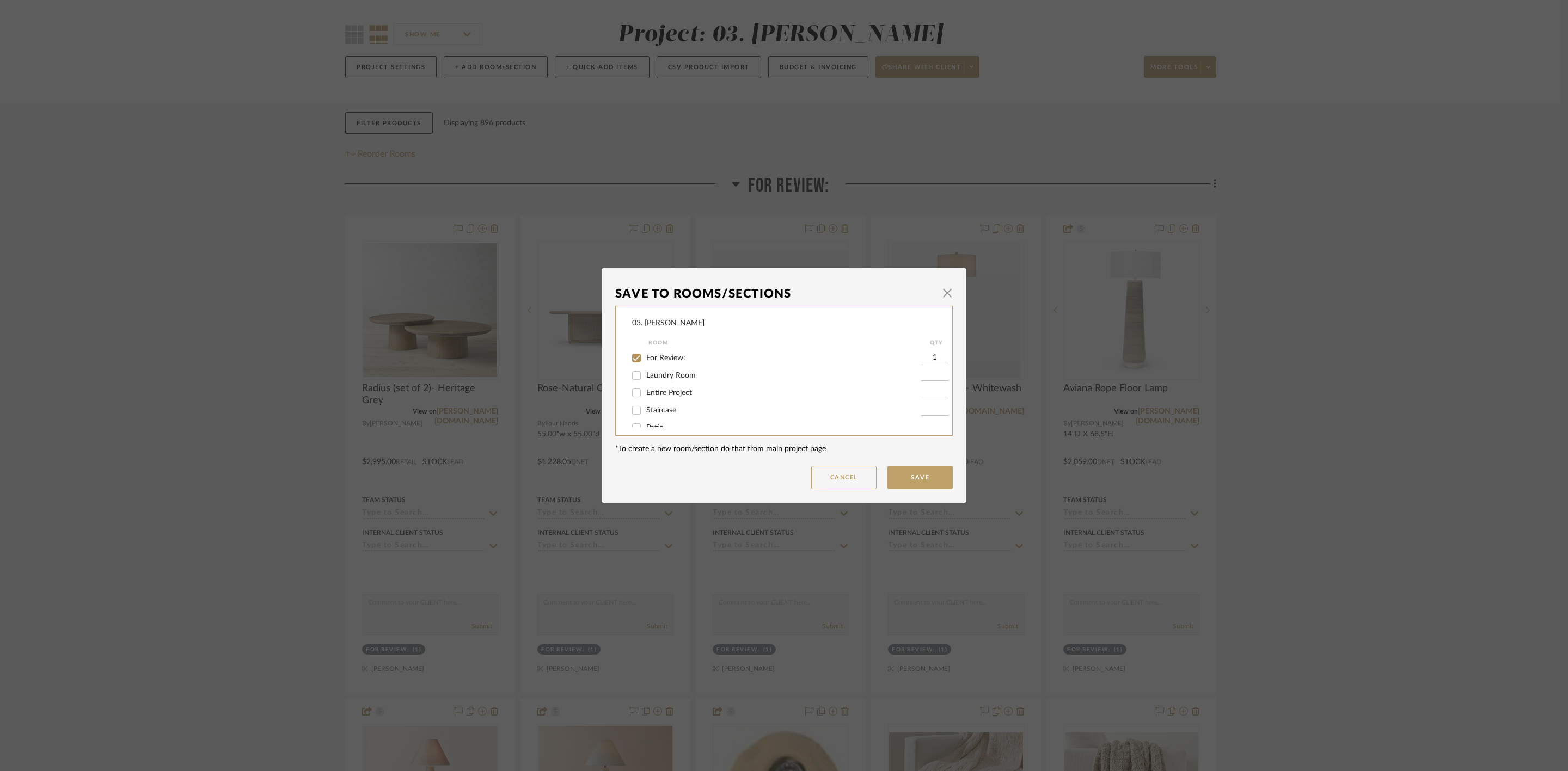
click at [657, 350] on div "For Review:" at bounding box center [777, 358] width 289 height 17
click at [662, 355] on span "For Review:" at bounding box center [666, 358] width 39 height 8
click at [646, 355] on input "For Review:" at bounding box center [636, 358] width 17 height 17
checkbox input "false"
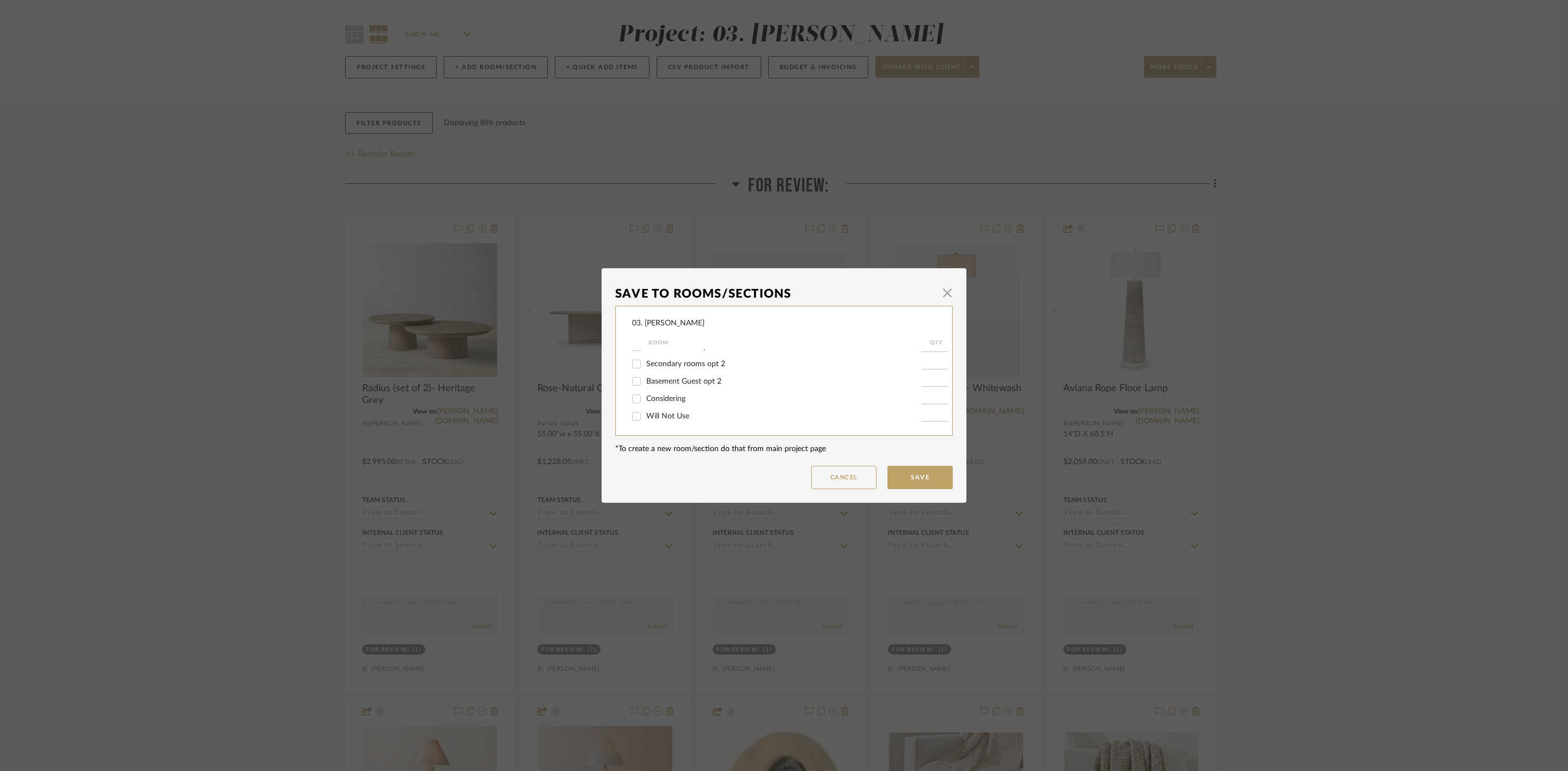
click at [658, 396] on span "Considering" at bounding box center [666, 398] width 39 height 8
click at [646, 396] on input "Considering" at bounding box center [636, 398] width 17 height 17
checkbox input "true"
type input "1"
click at [909, 483] on button "Save" at bounding box center [920, 478] width 65 height 24
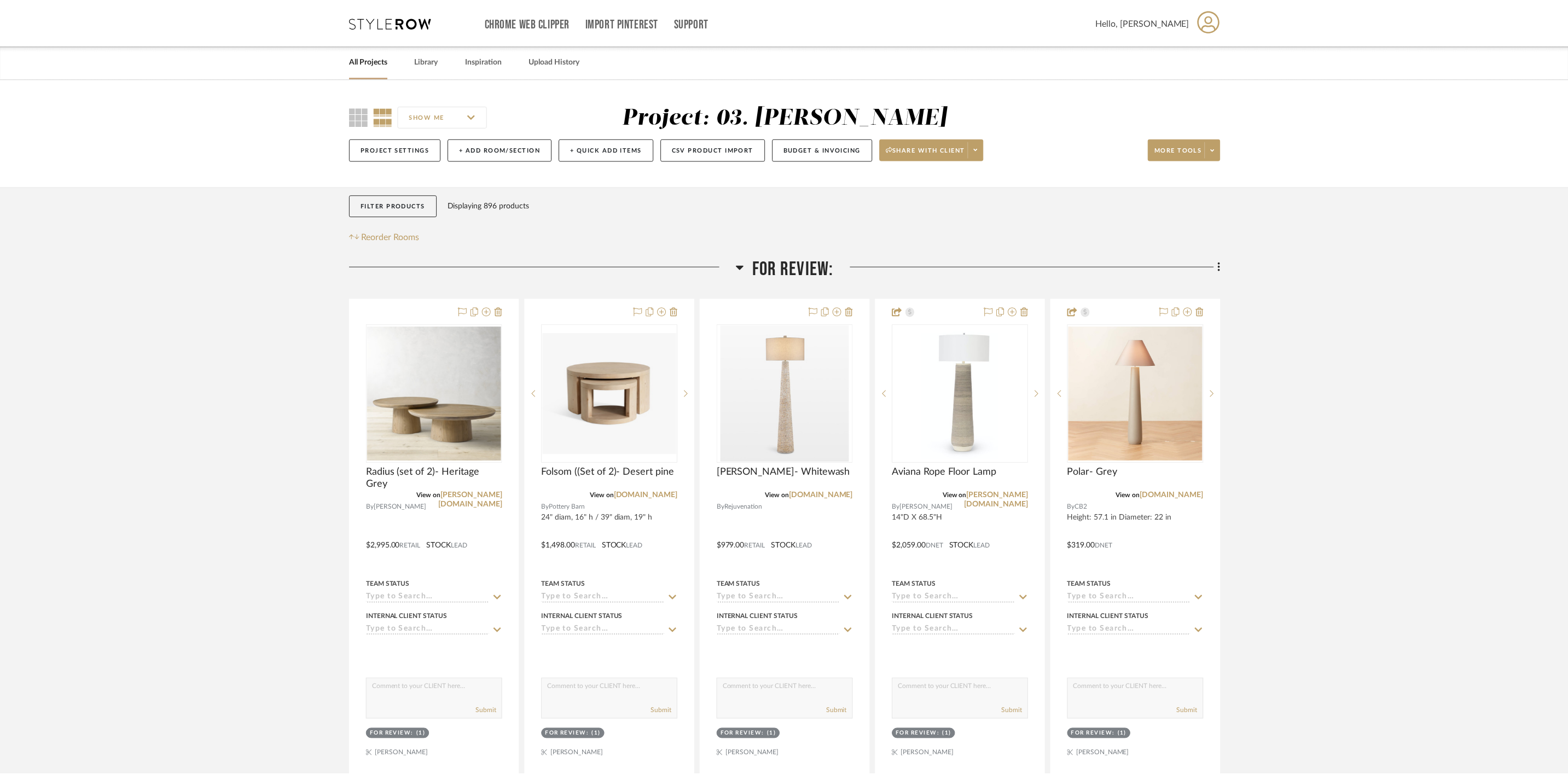
scroll to position [82, 0]
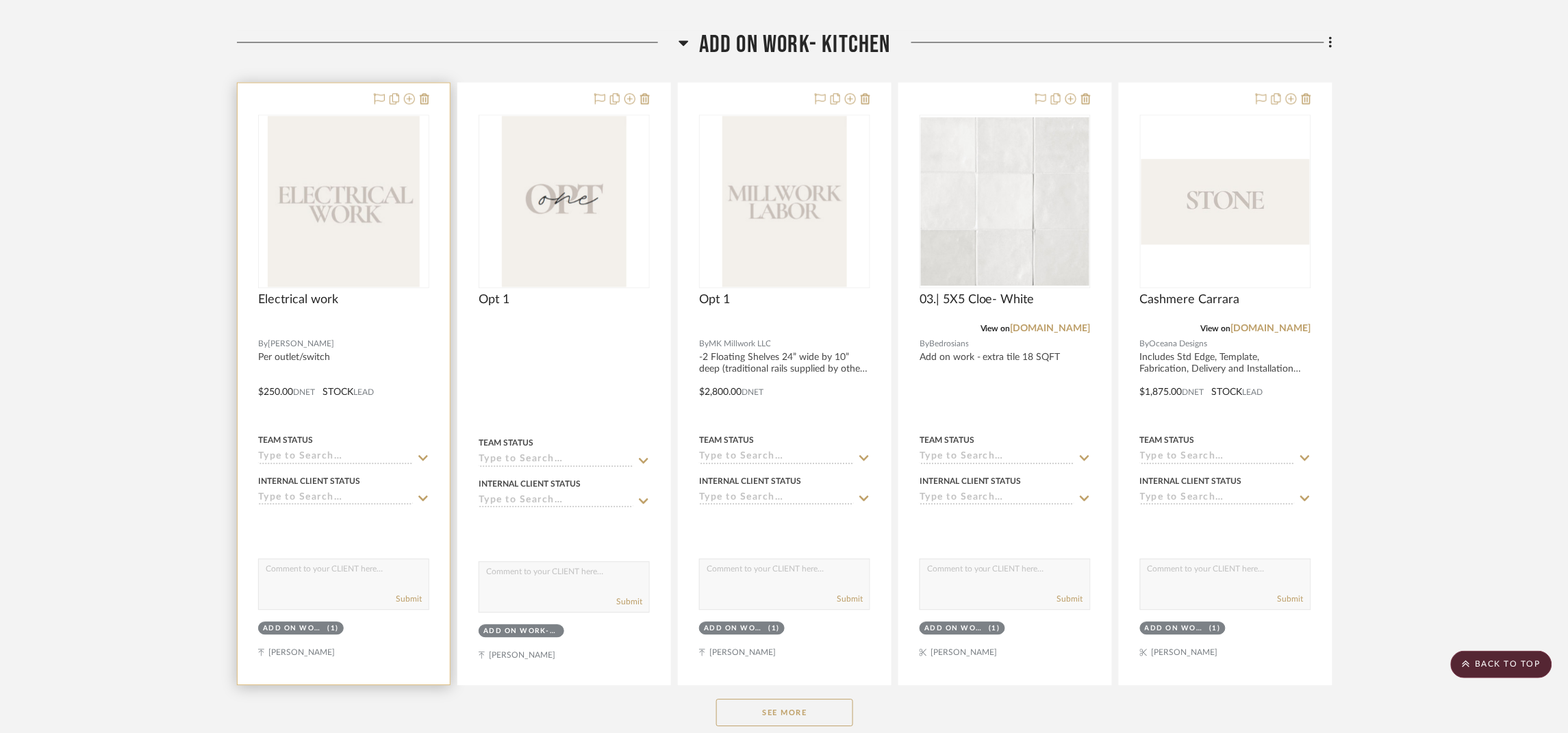
scroll to position [1026, 0]
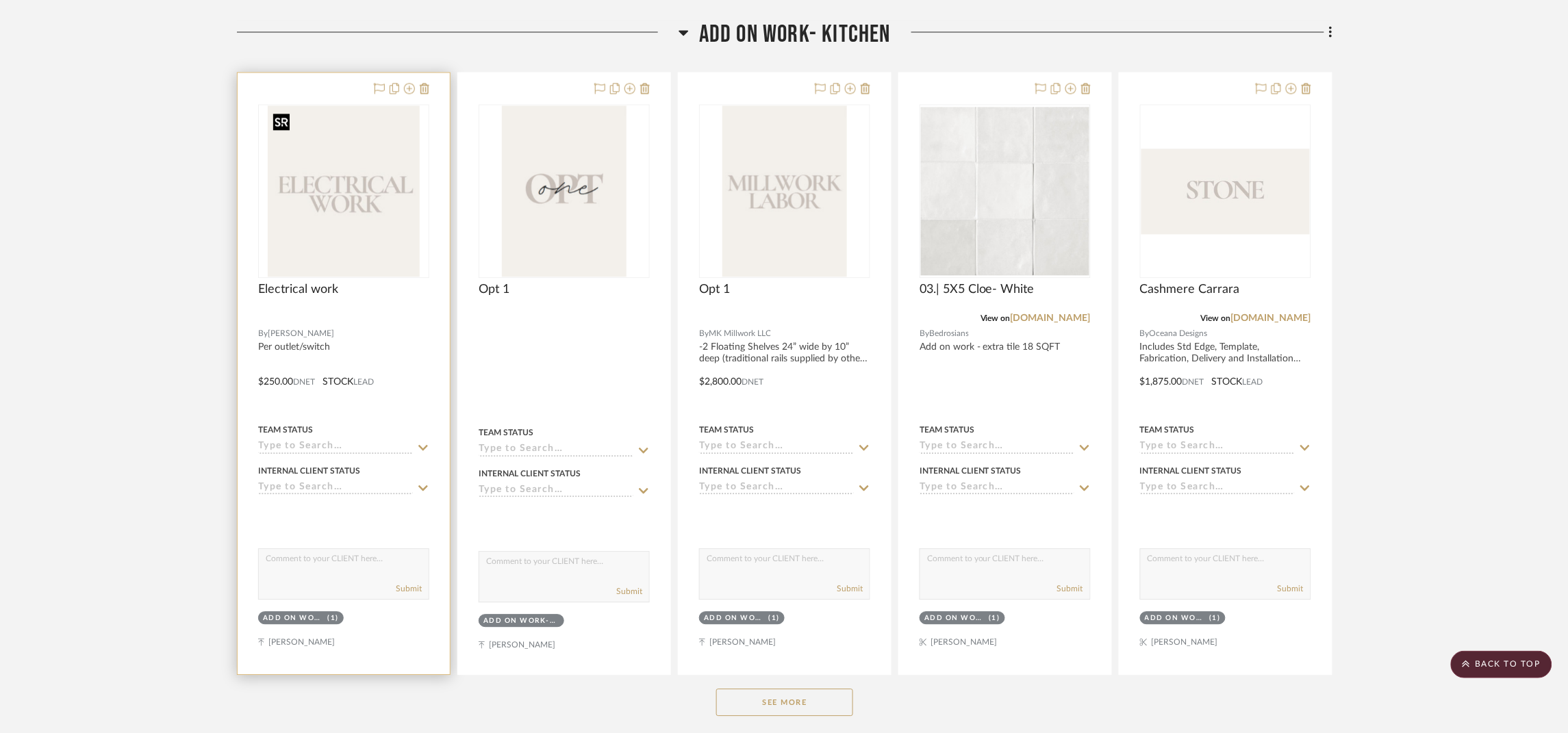
click at [339, 203] on img "0" at bounding box center [344, 192] width 153 height 171
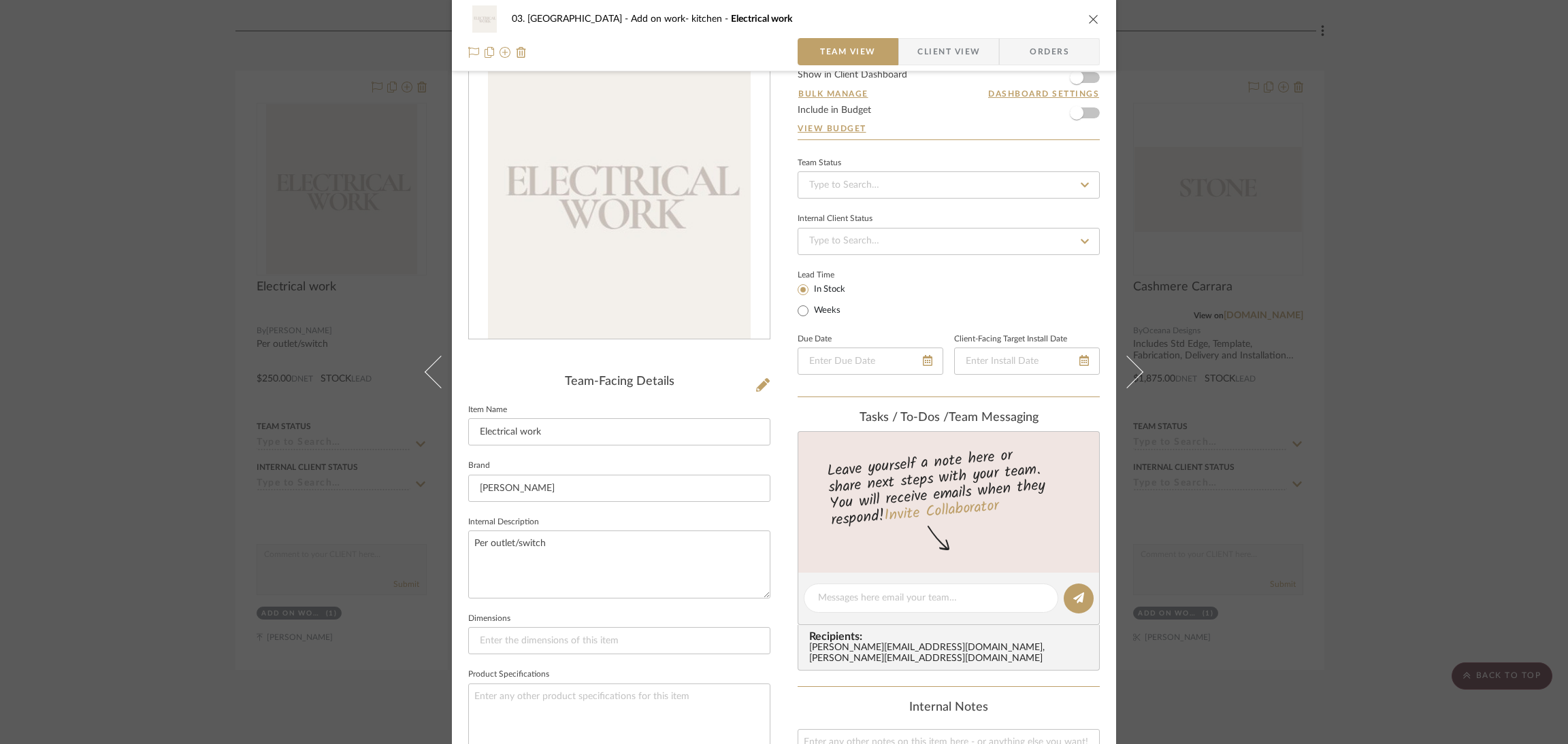
scroll to position [509, 0]
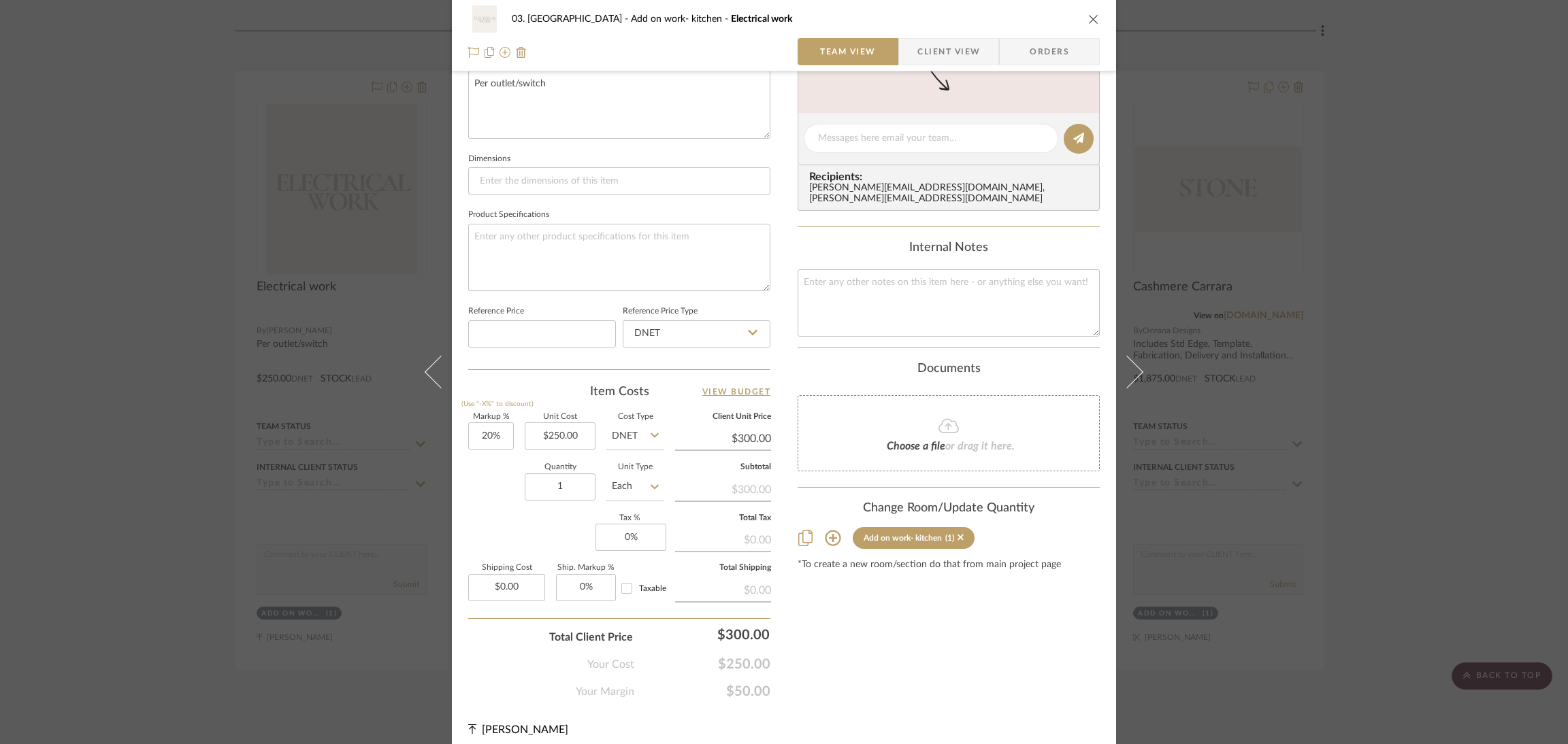
click at [1379, 425] on div "03. [PERSON_NAME] Add on work- kitchen Electrical work Team View Client View Or…" at bounding box center [784, 372] width 1568 height 744
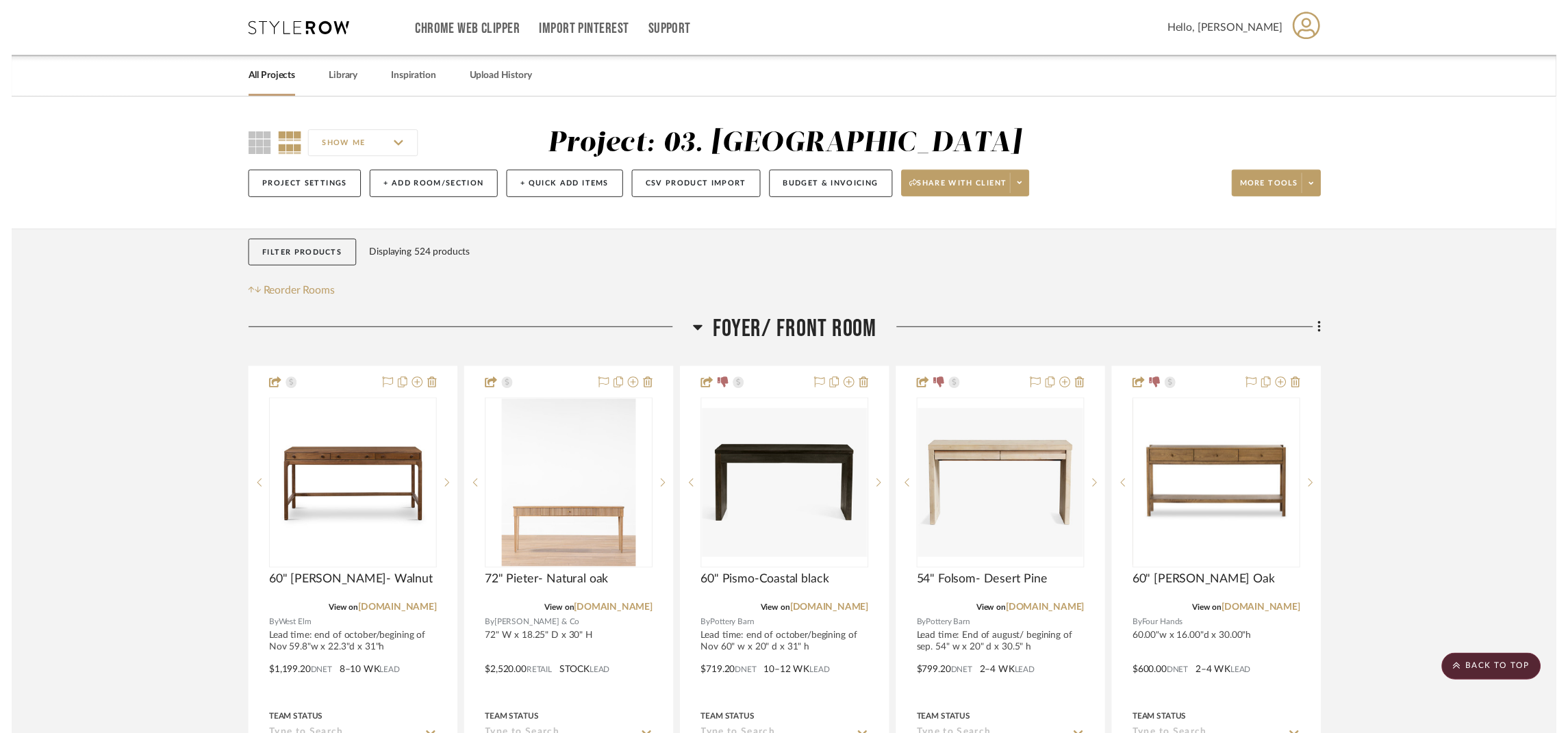
scroll to position [1026, 0]
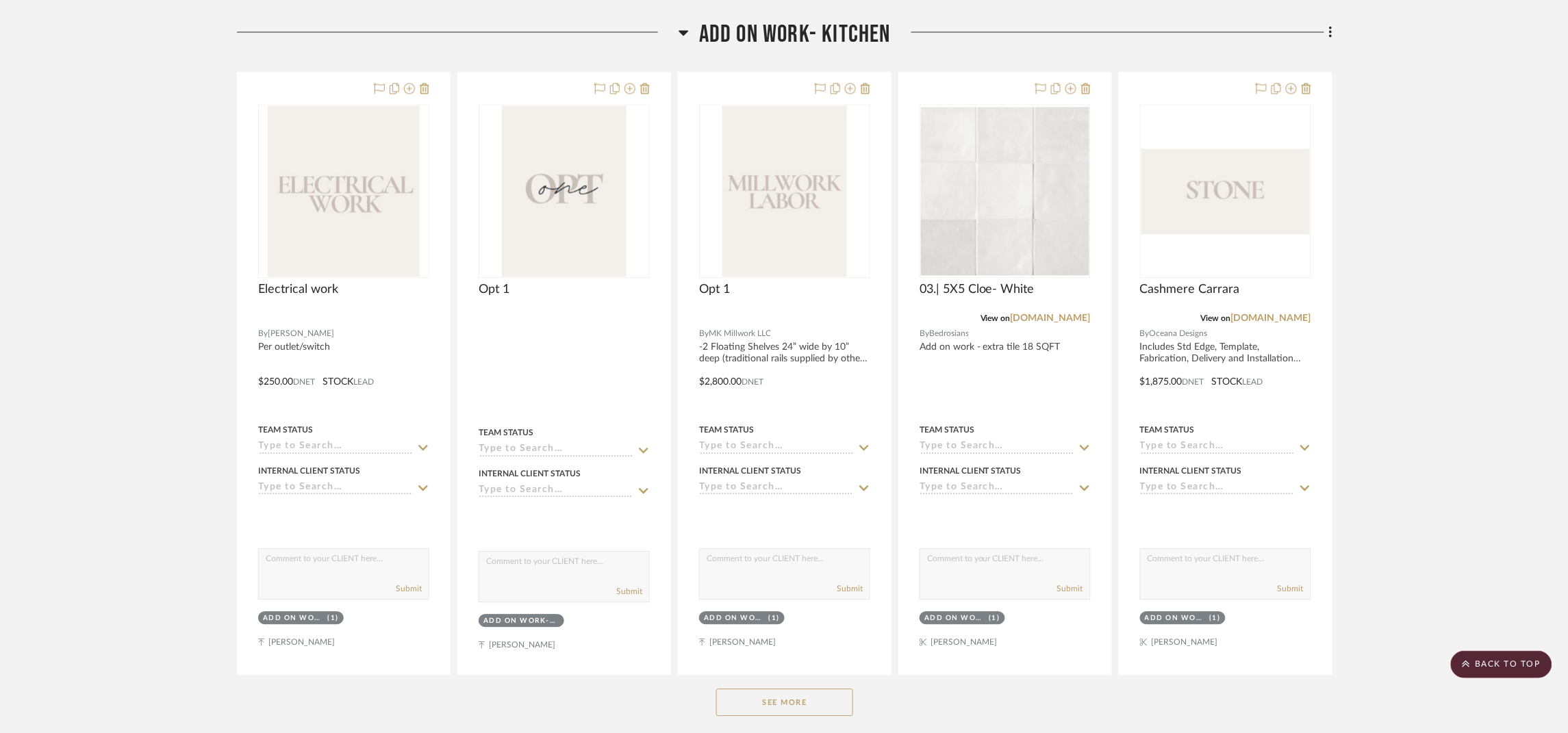
click at [740, 698] on button "See More" at bounding box center [785, 702] width 137 height 27
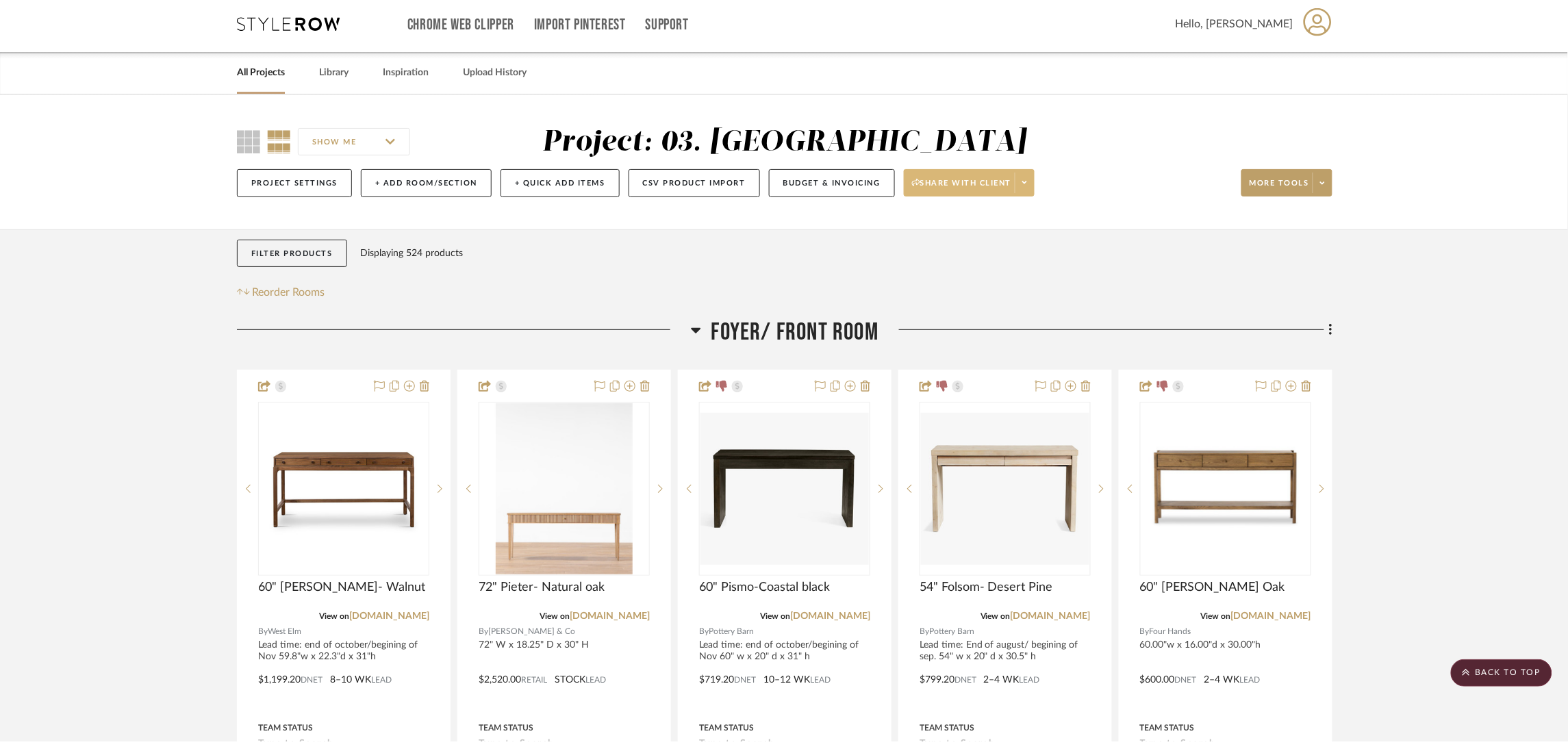
scroll to position [0, 0]
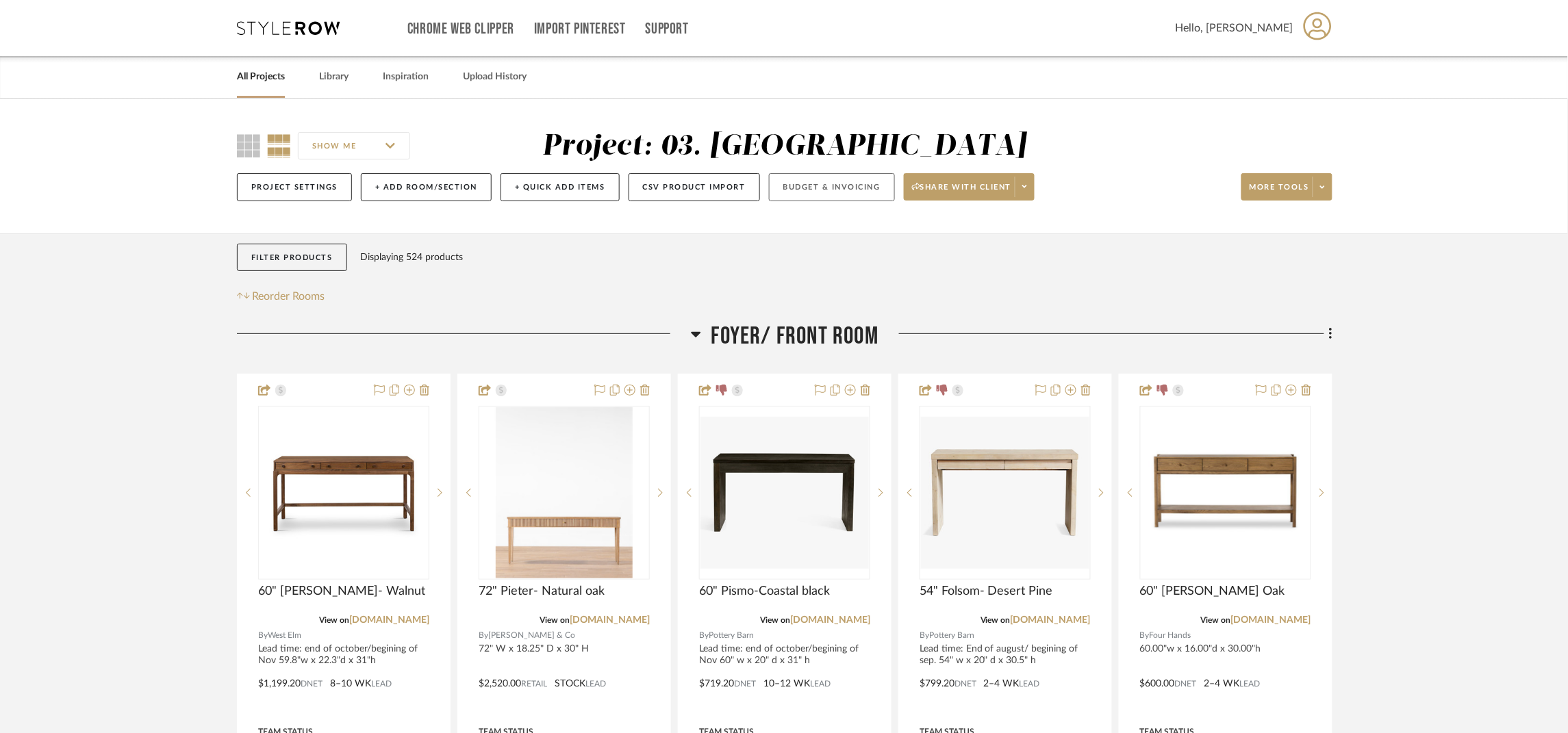
click at [869, 186] on button "Budget & Invoicing" at bounding box center [832, 187] width 126 height 28
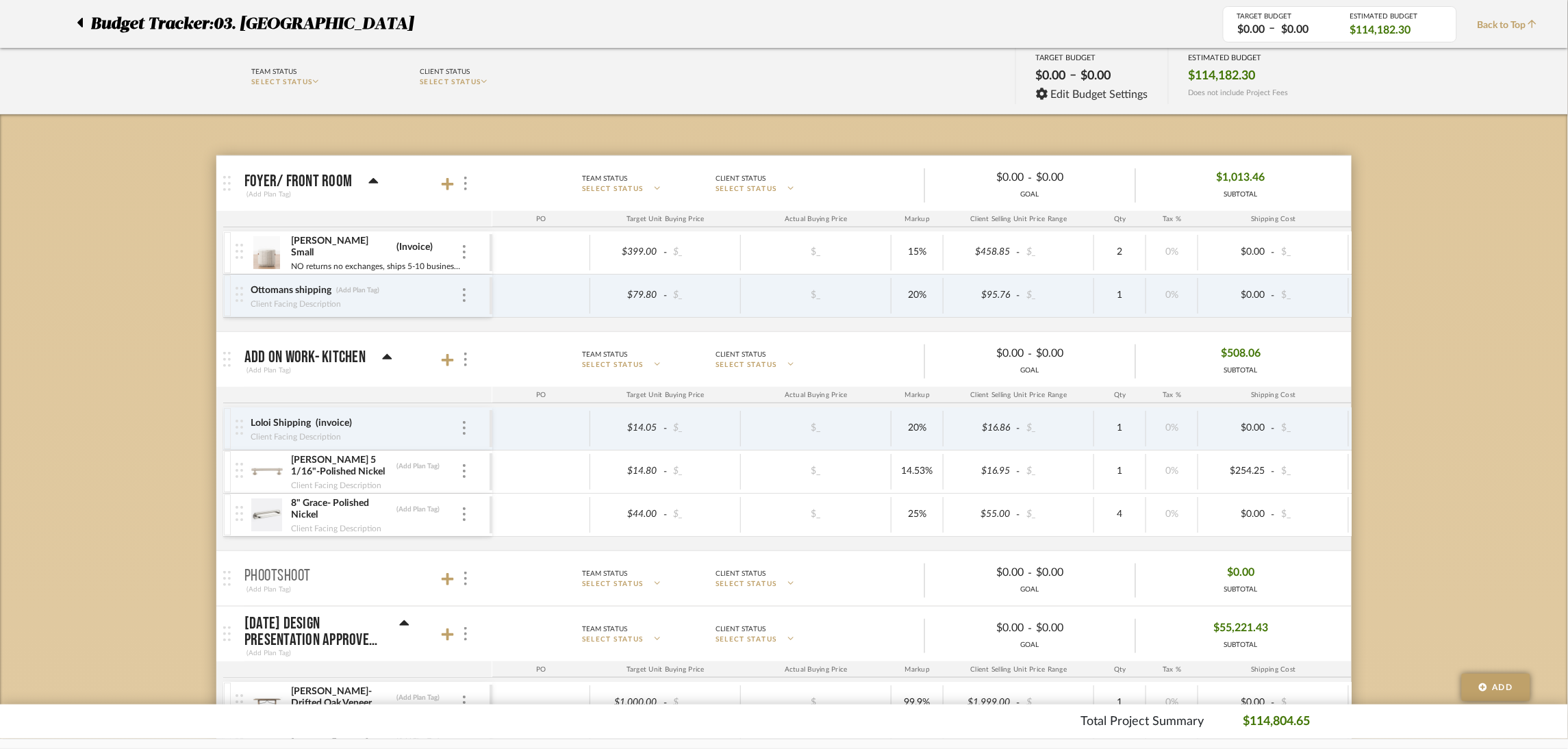
scroll to position [102, 0]
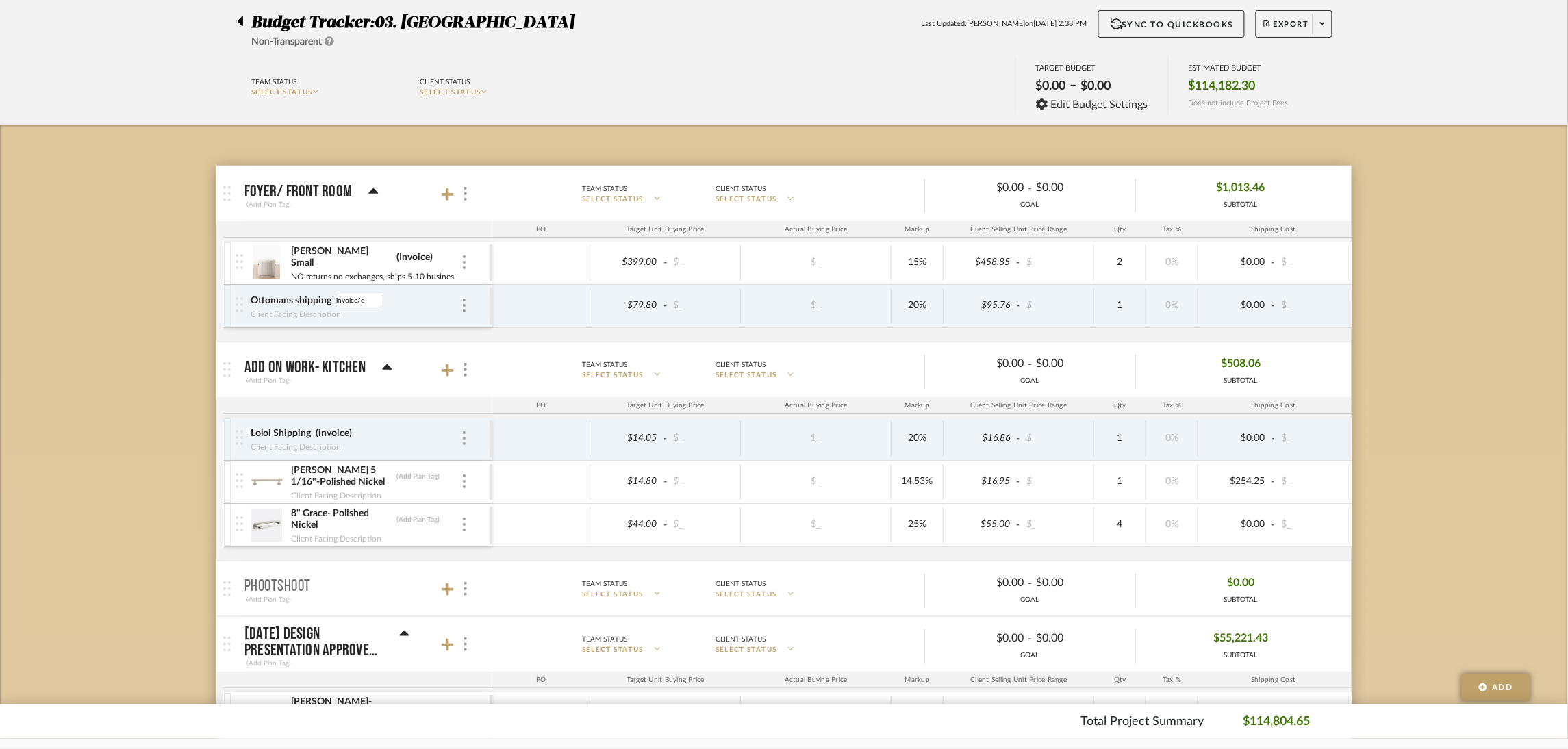
type input "invoice/ex"
click at [382, 250] on div "[PERSON_NAME] Small (Invoice) NO returns no exchanges, ships 5-10 business days…" at bounding box center [375, 262] width 171 height 43
type input "Invoice/ex"
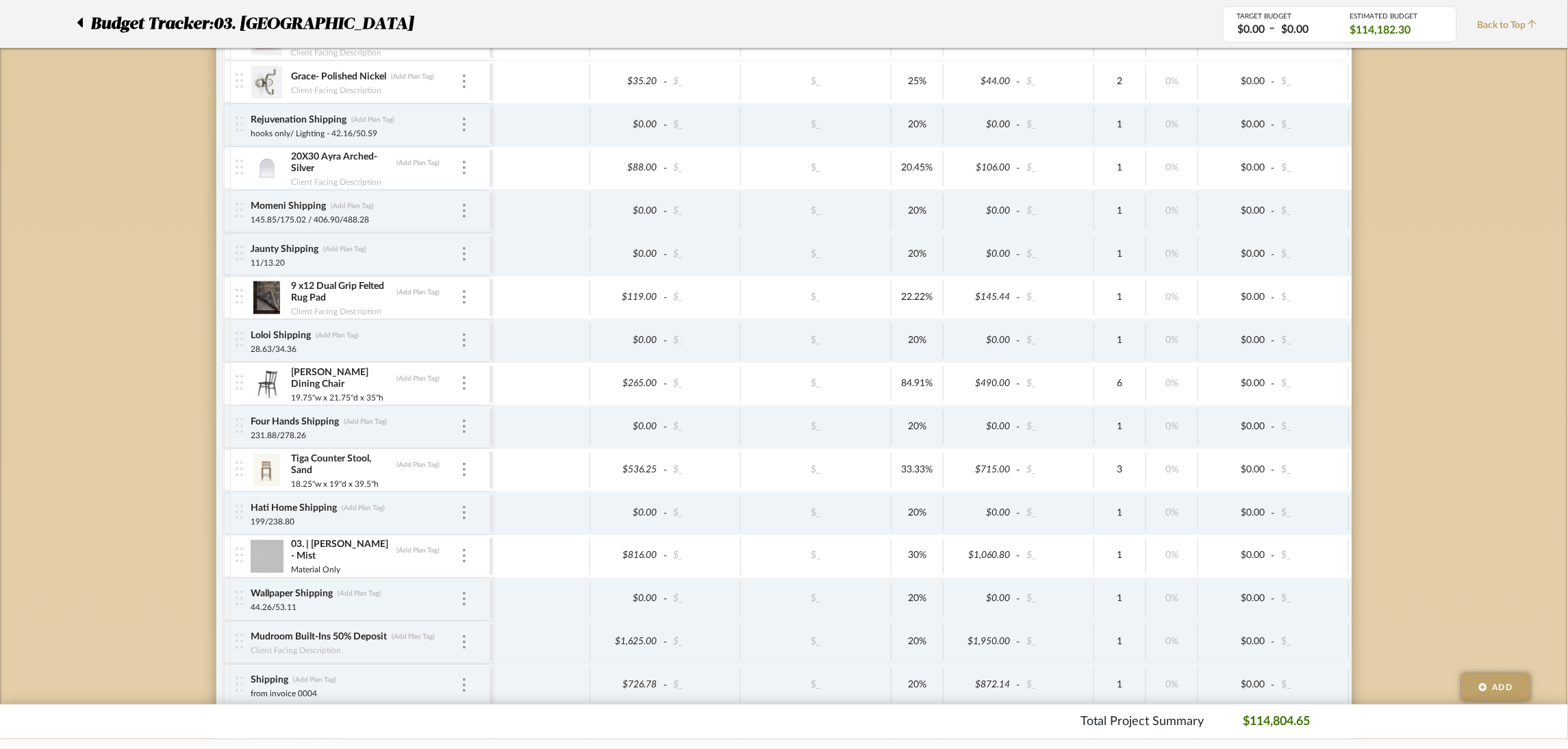
scroll to position [1232, 0]
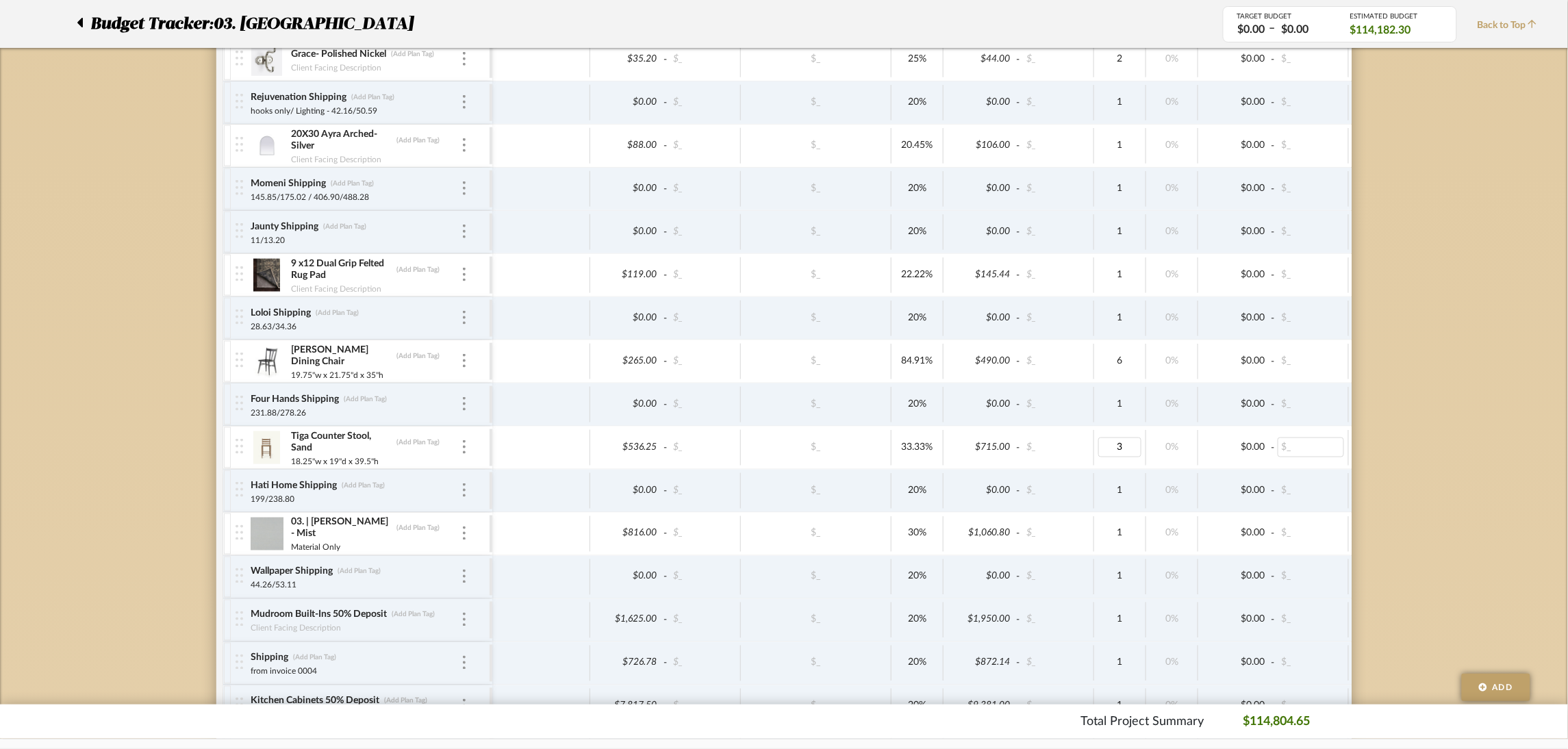
type input "2"
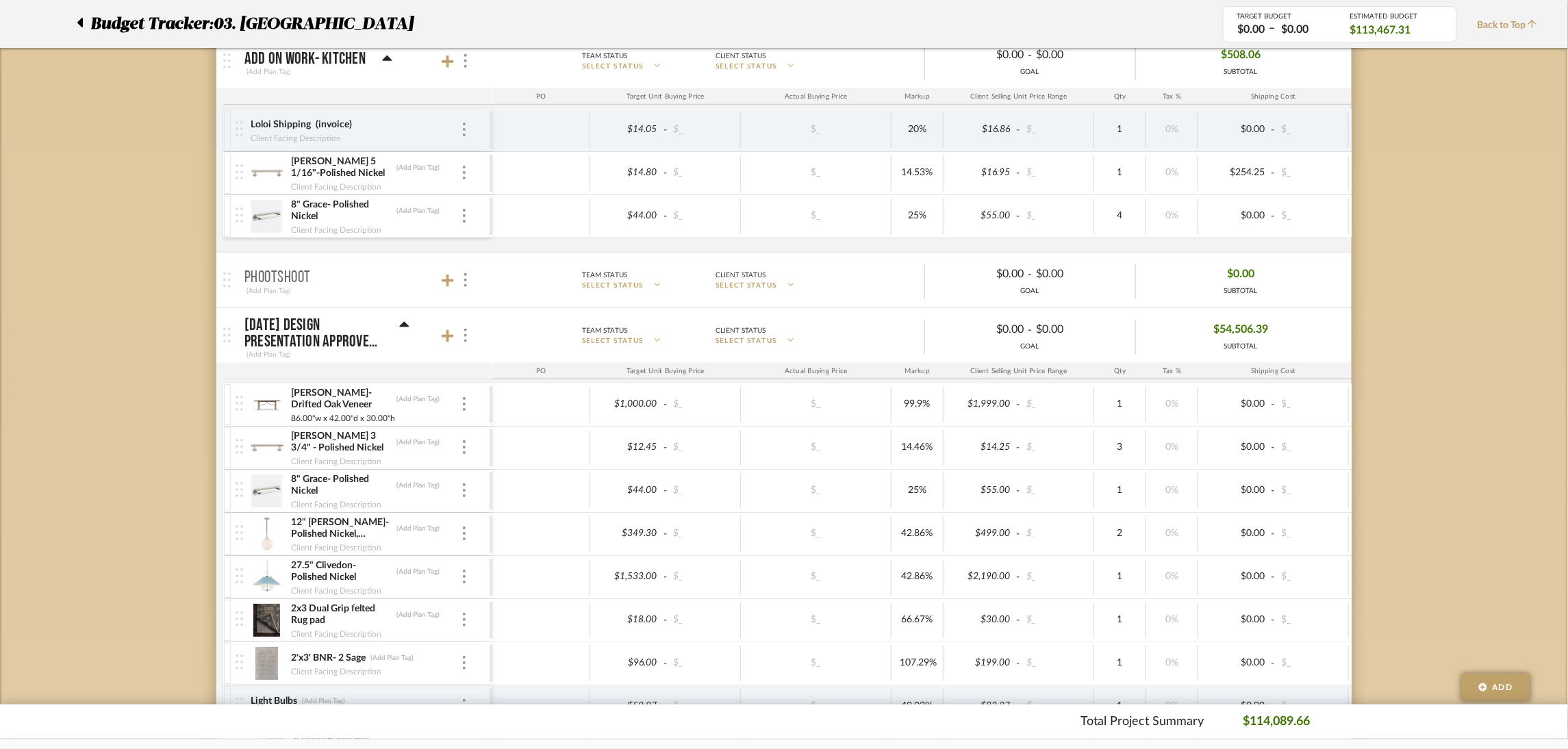
scroll to position [411, 0]
click at [400, 326] on icon at bounding box center [404, 326] width 10 height 17
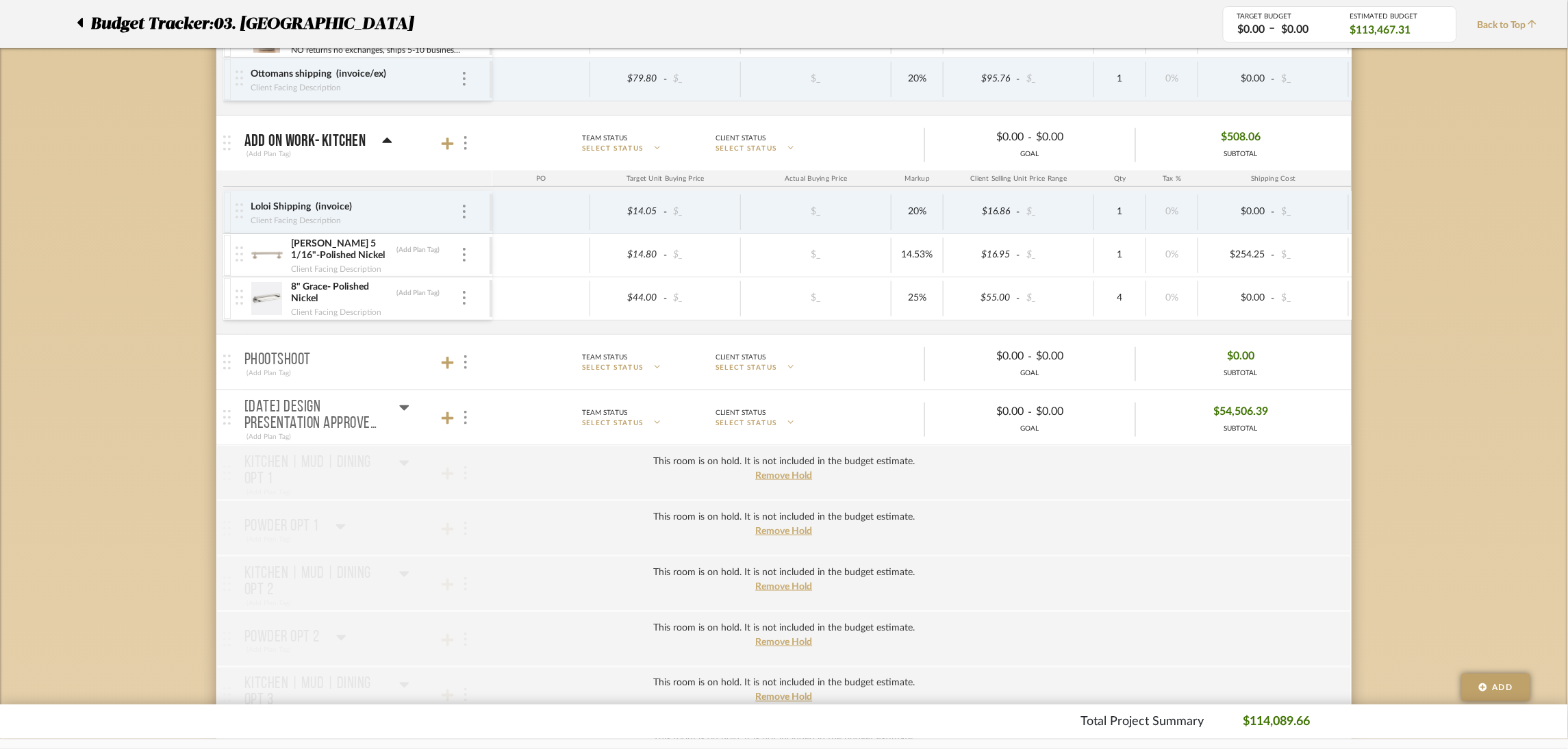
scroll to position [328, 0]
click at [405, 409] on icon at bounding box center [404, 410] width 10 height 5
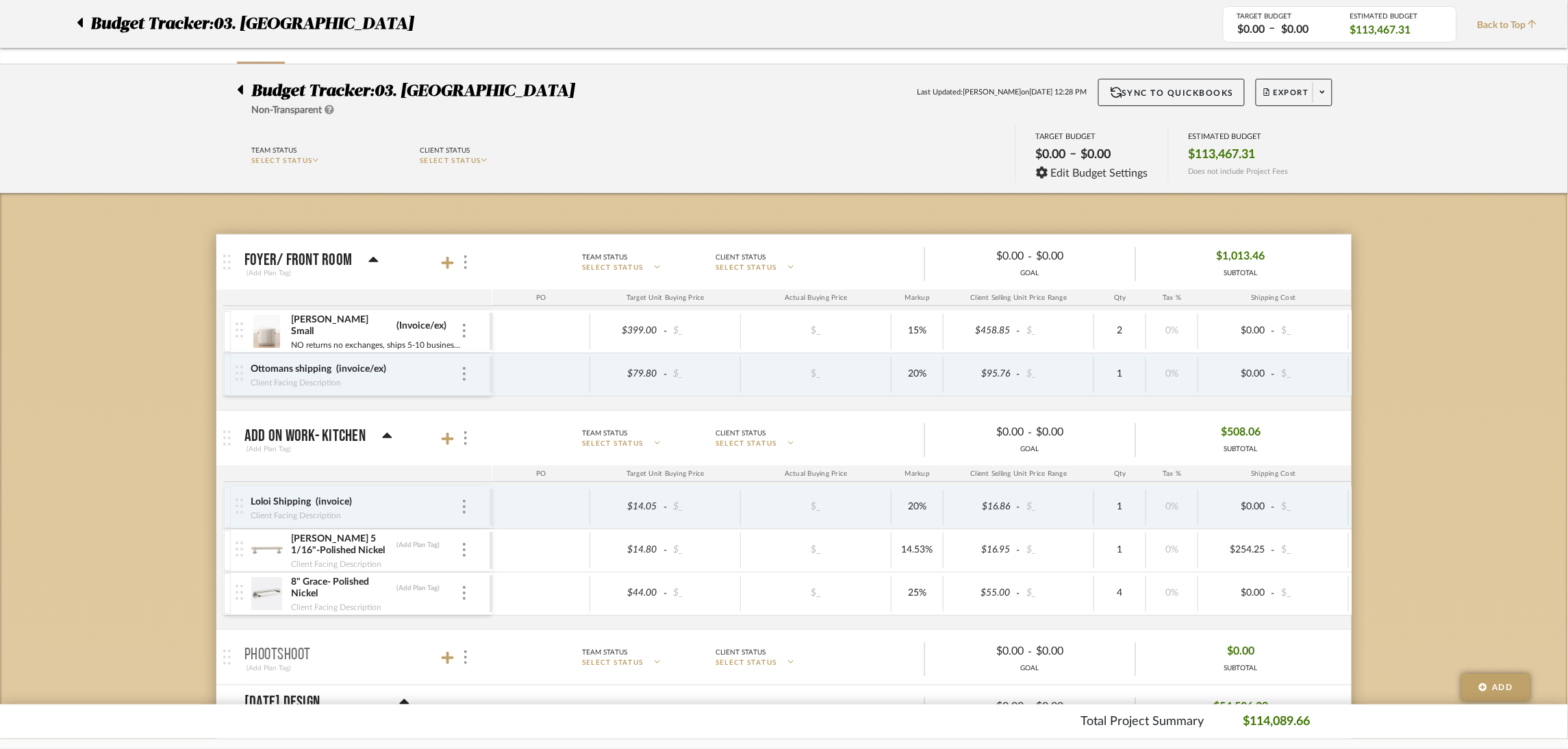
scroll to position [33, 0]
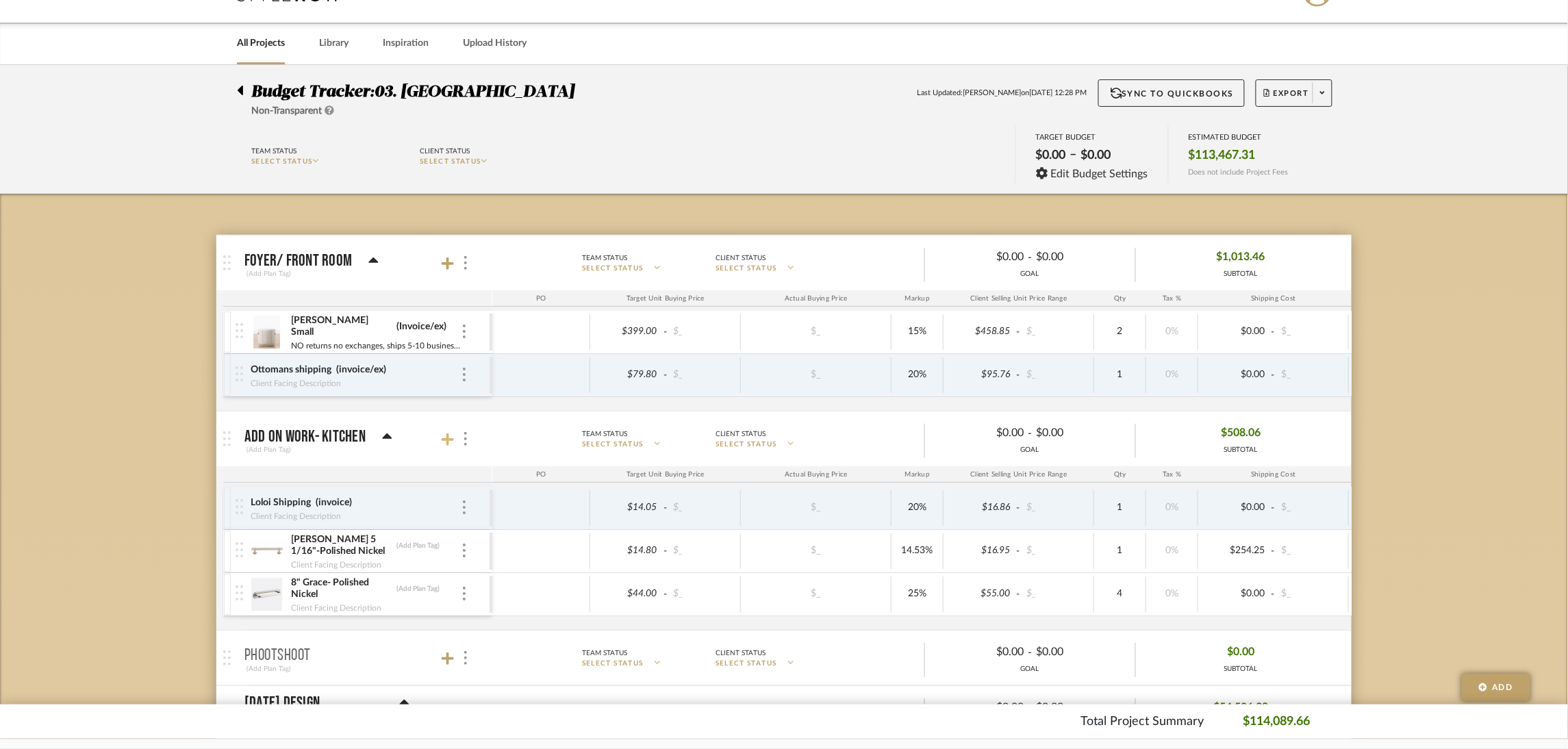
click at [446, 440] on icon at bounding box center [448, 439] width 12 height 12
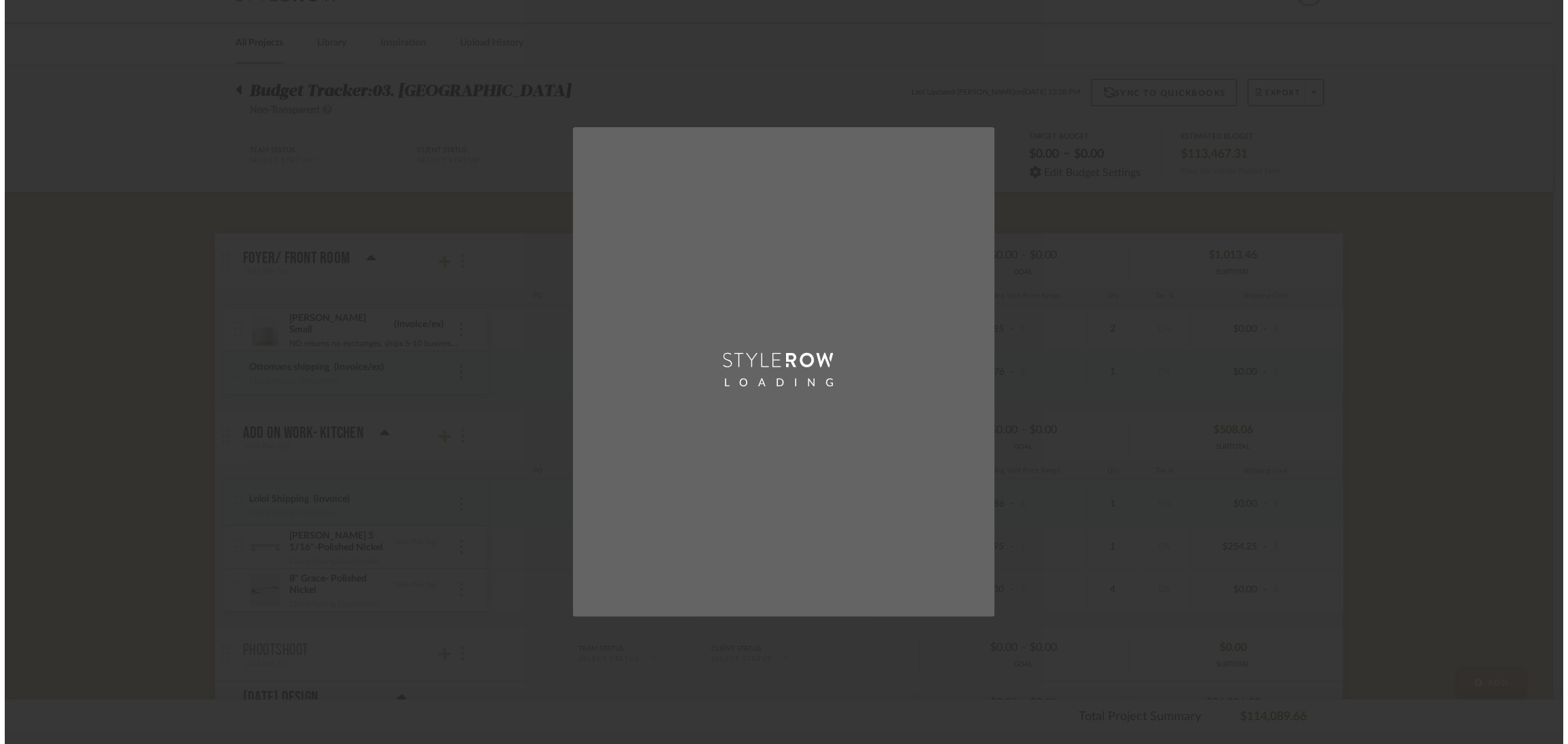
scroll to position [0, 0]
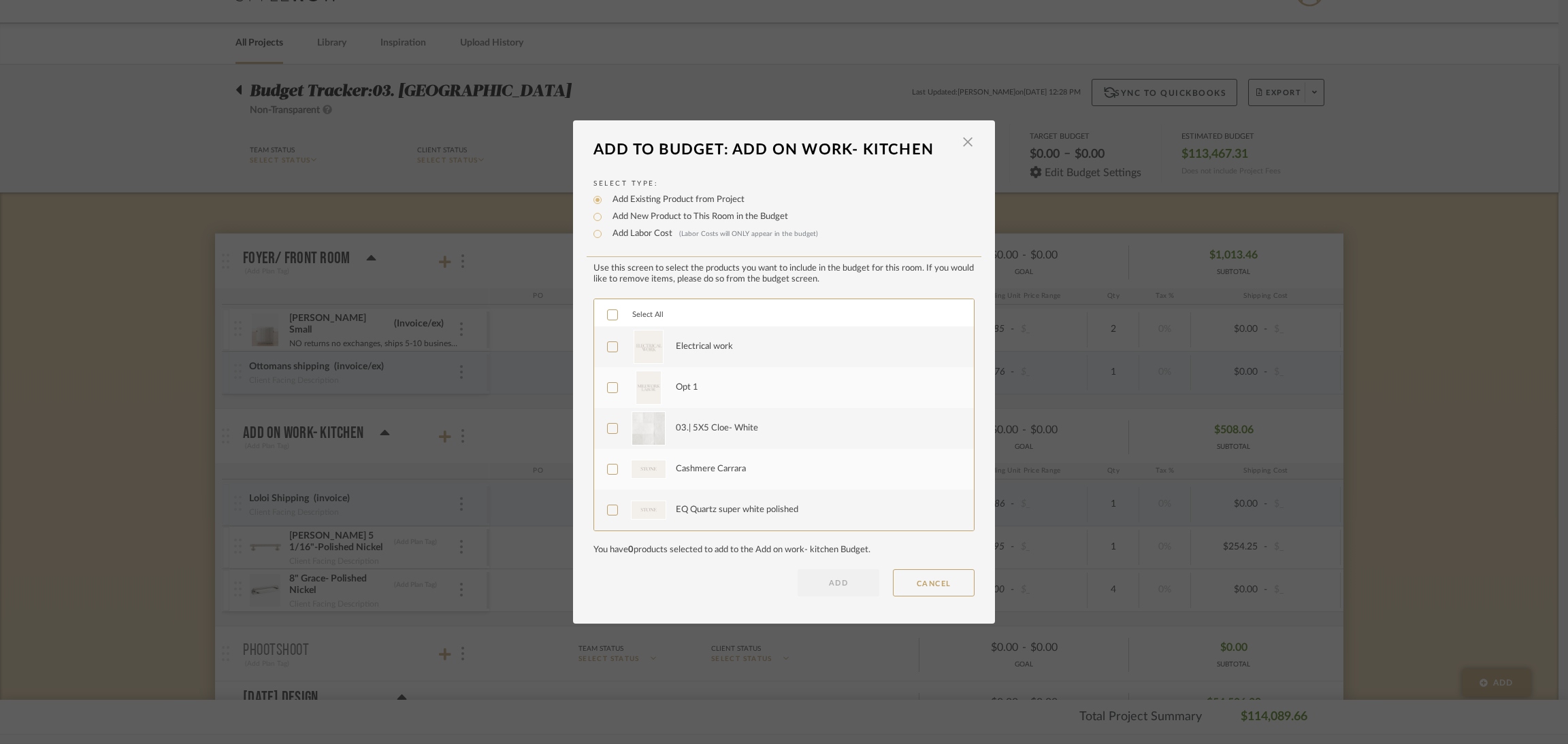
click at [708, 348] on div "Electrical work" at bounding box center [704, 347] width 57 height 14
click at [684, 385] on div "Opt 1" at bounding box center [687, 388] width 23 height 14
click at [681, 389] on div "Opt 1" at bounding box center [687, 388] width 23 height 14
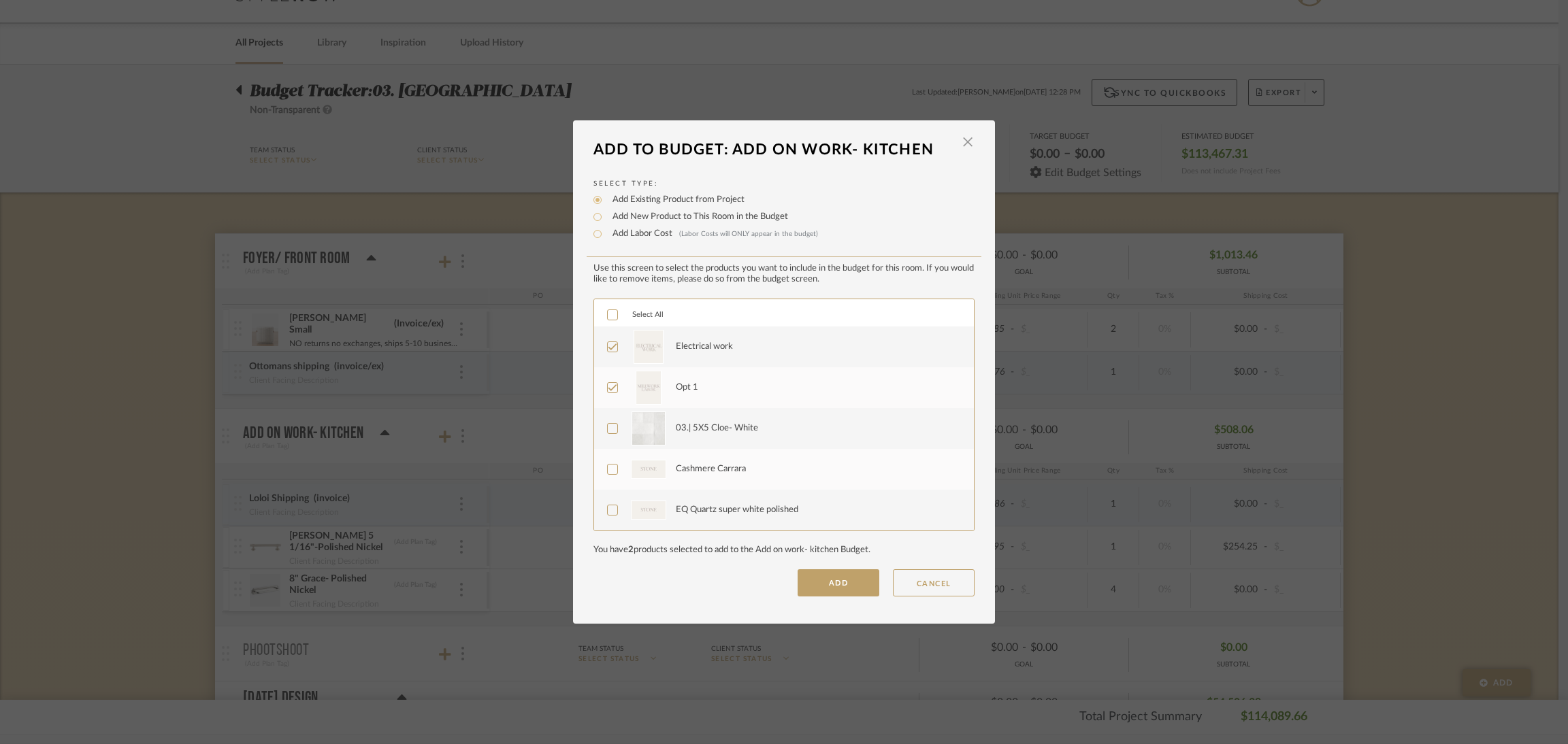
click at [696, 425] on div "03.| 5X5 Cloe- White" at bounding box center [717, 428] width 83 height 14
click at [714, 468] on div "Cashmere Carrara" at bounding box center [711, 469] width 70 height 14
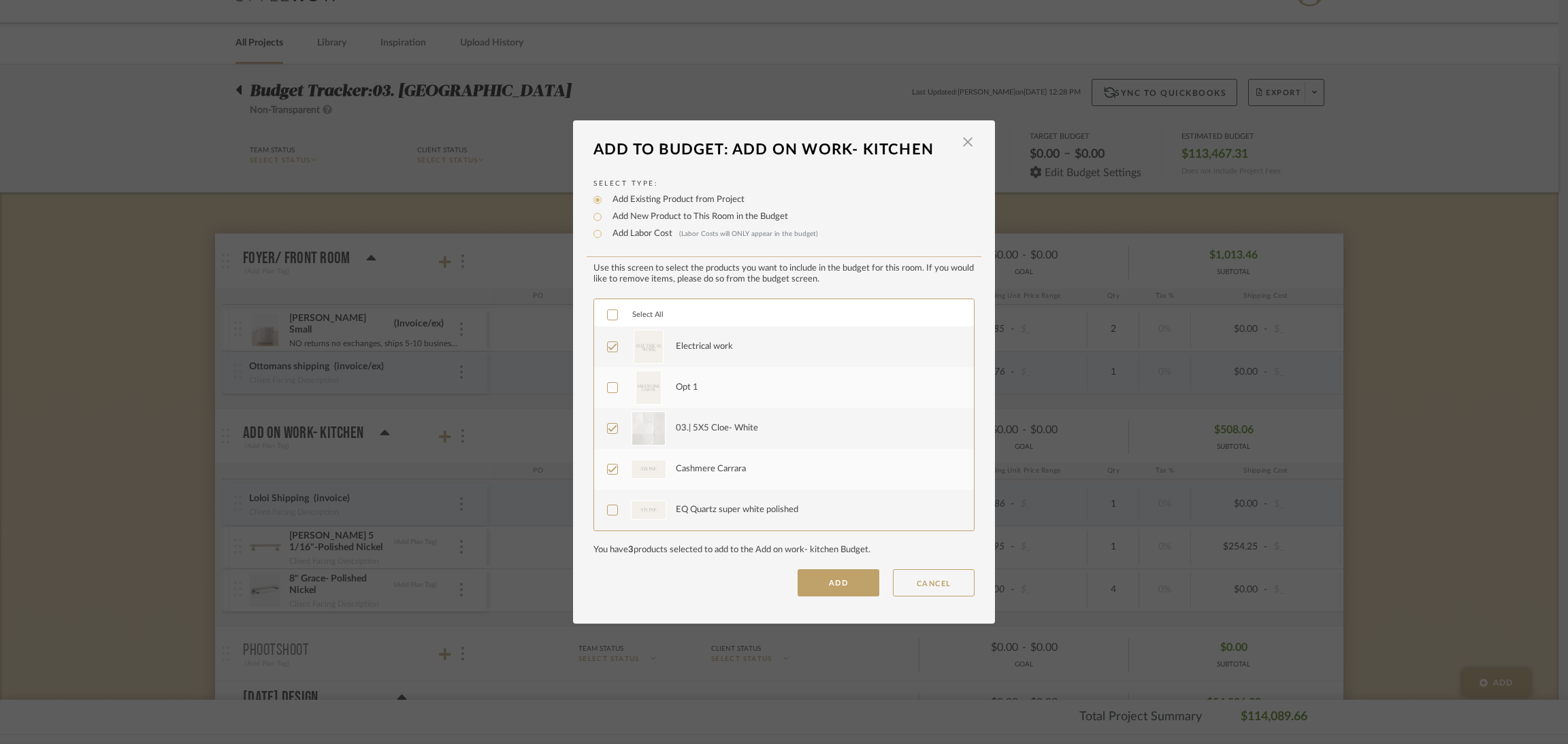
click at [717, 512] on div "EQ Quartz super white polished" at bounding box center [737, 510] width 123 height 14
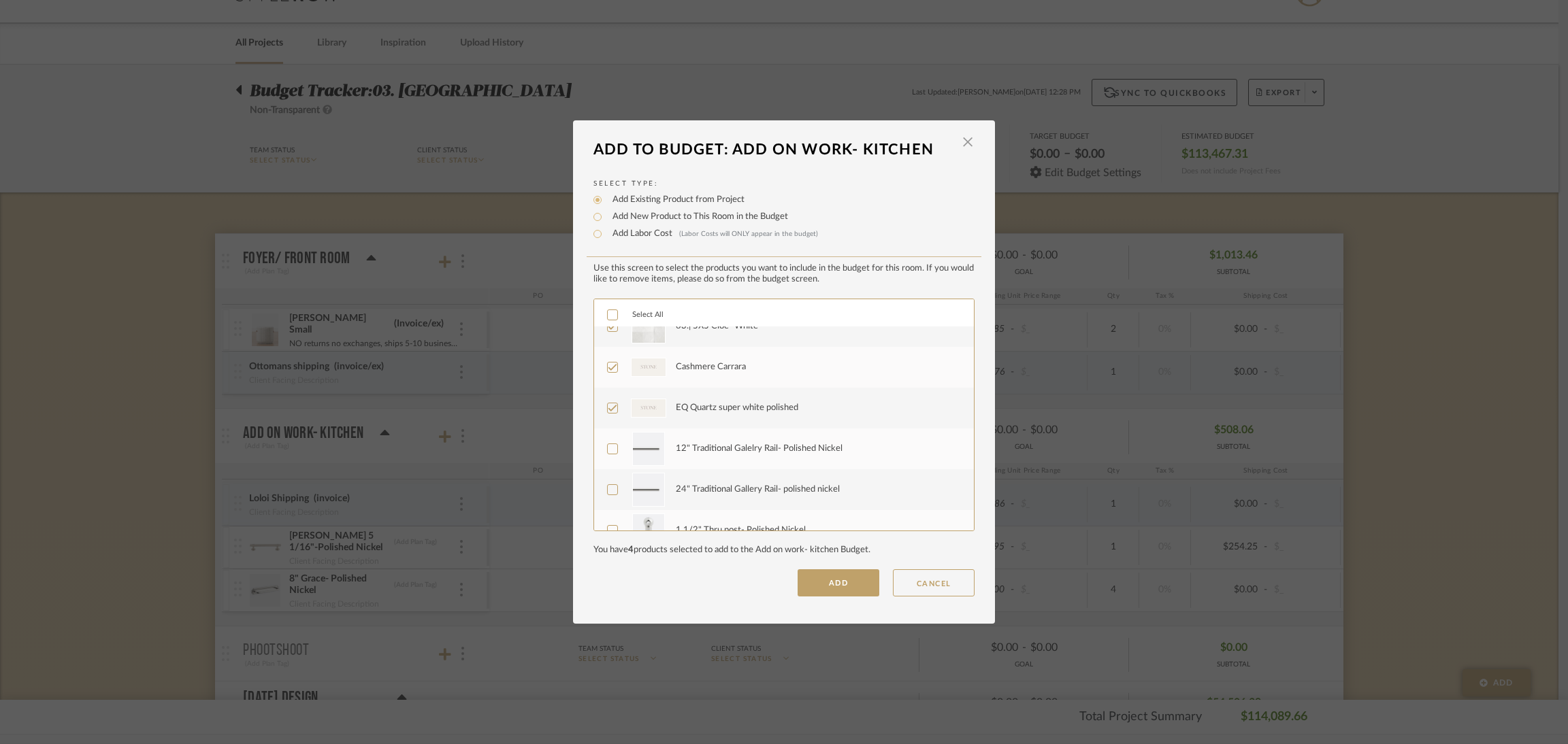
click at [708, 450] on div "12" Traditional Galelry Rail- Polished Nickel" at bounding box center [759, 449] width 167 height 14
click at [716, 485] on div "24" Traditional Gallery Rail- polished nickel" at bounding box center [757, 490] width 164 height 14
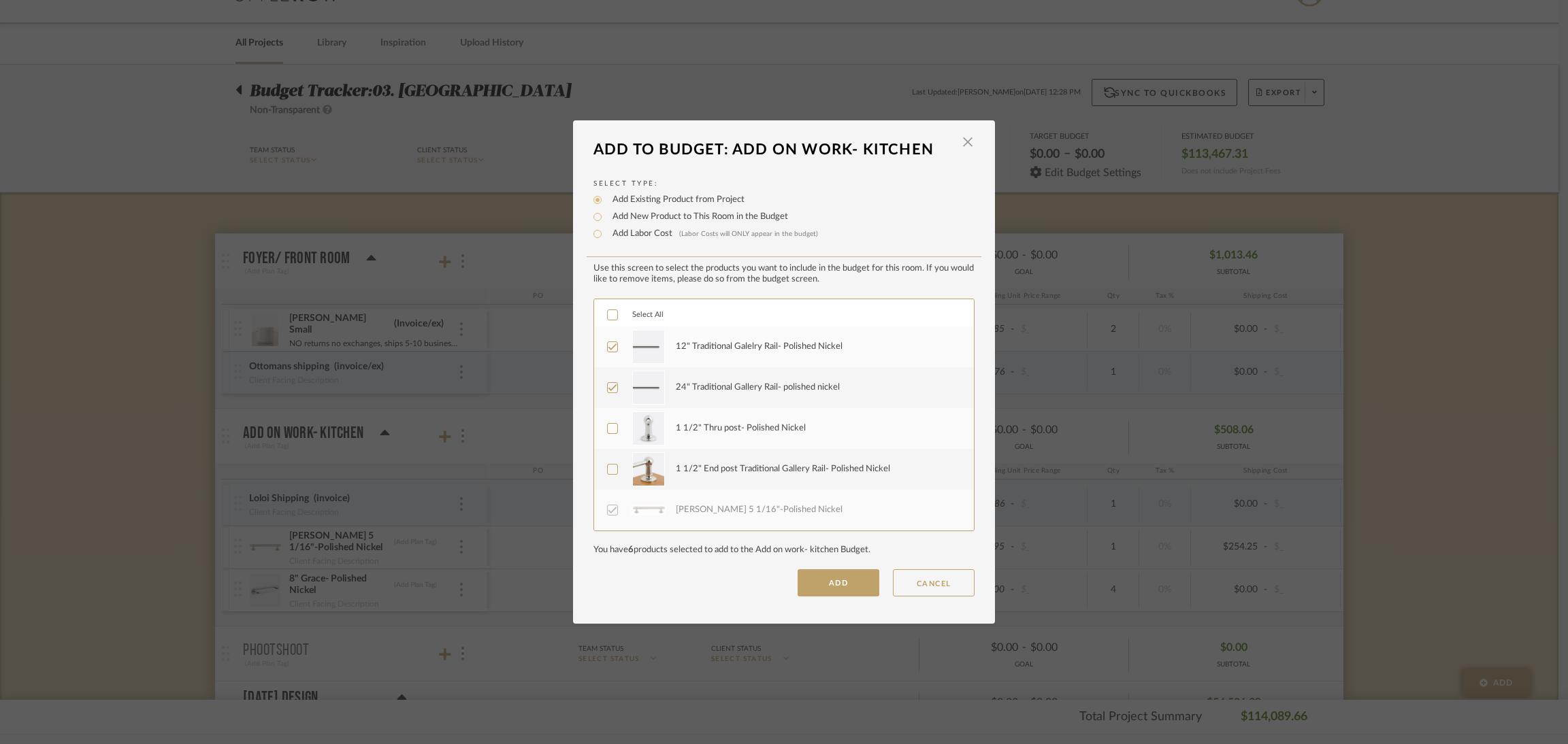
click at [713, 430] on div "1 1/2" Thru post- Polished Nickel" at bounding box center [741, 428] width 130 height 14
click at [712, 471] on div "1 1/2" End post Traditional Gallery Rail- Polished Nickel" at bounding box center [783, 469] width 215 height 14
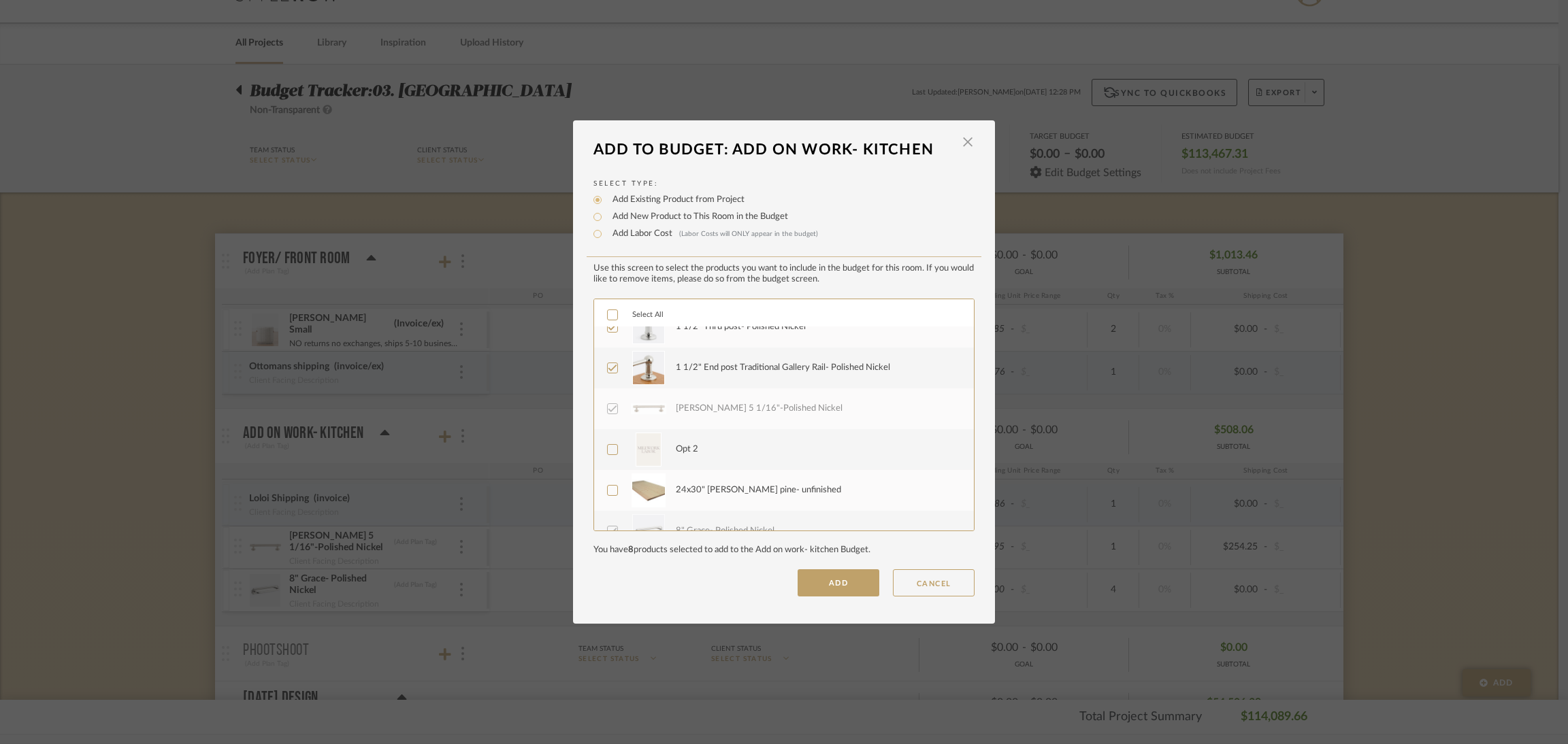
click at [704, 485] on div "24x30" Allwood pine- unfinished" at bounding box center [758, 491] width 165 height 14
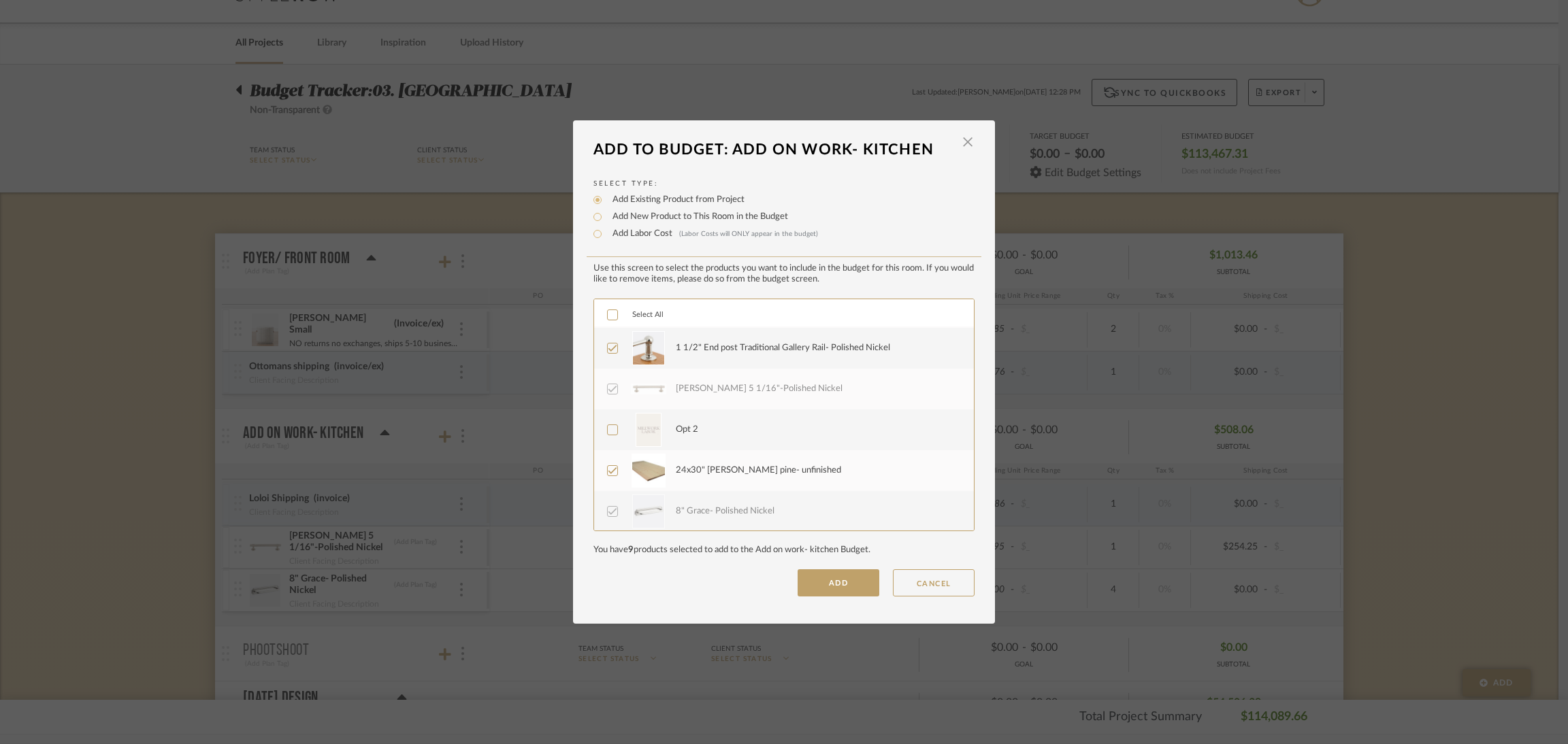
scroll to position [326, 0]
click at [716, 506] on div "8" Grace- Polished Nickel" at bounding box center [724, 511] width 98 height 14
click at [692, 430] on div "Opt 2" at bounding box center [687, 429] width 23 height 14
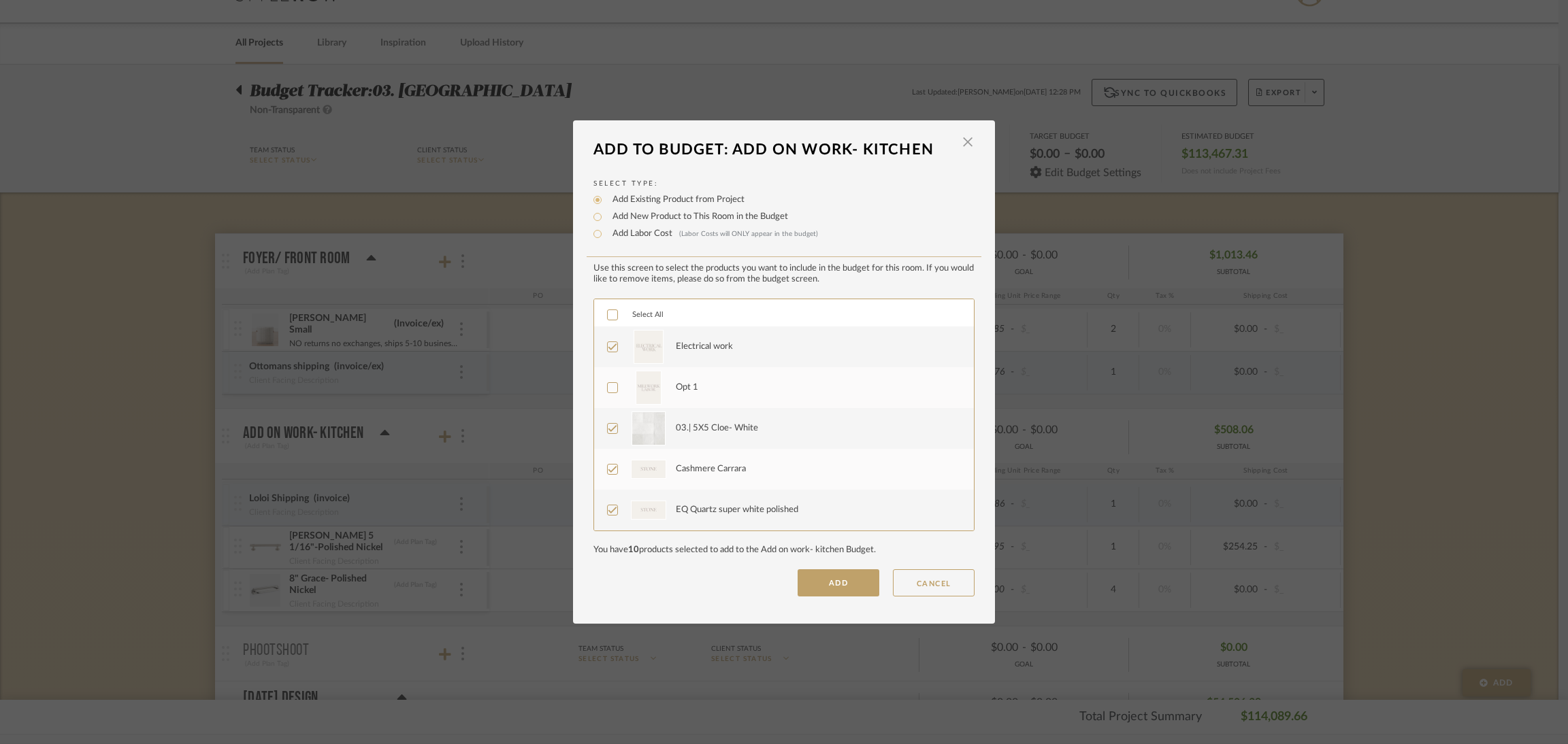
click at [681, 389] on div "Opt 1" at bounding box center [687, 388] width 23 height 14
click at [835, 584] on button "ADD" at bounding box center [838, 582] width 82 height 27
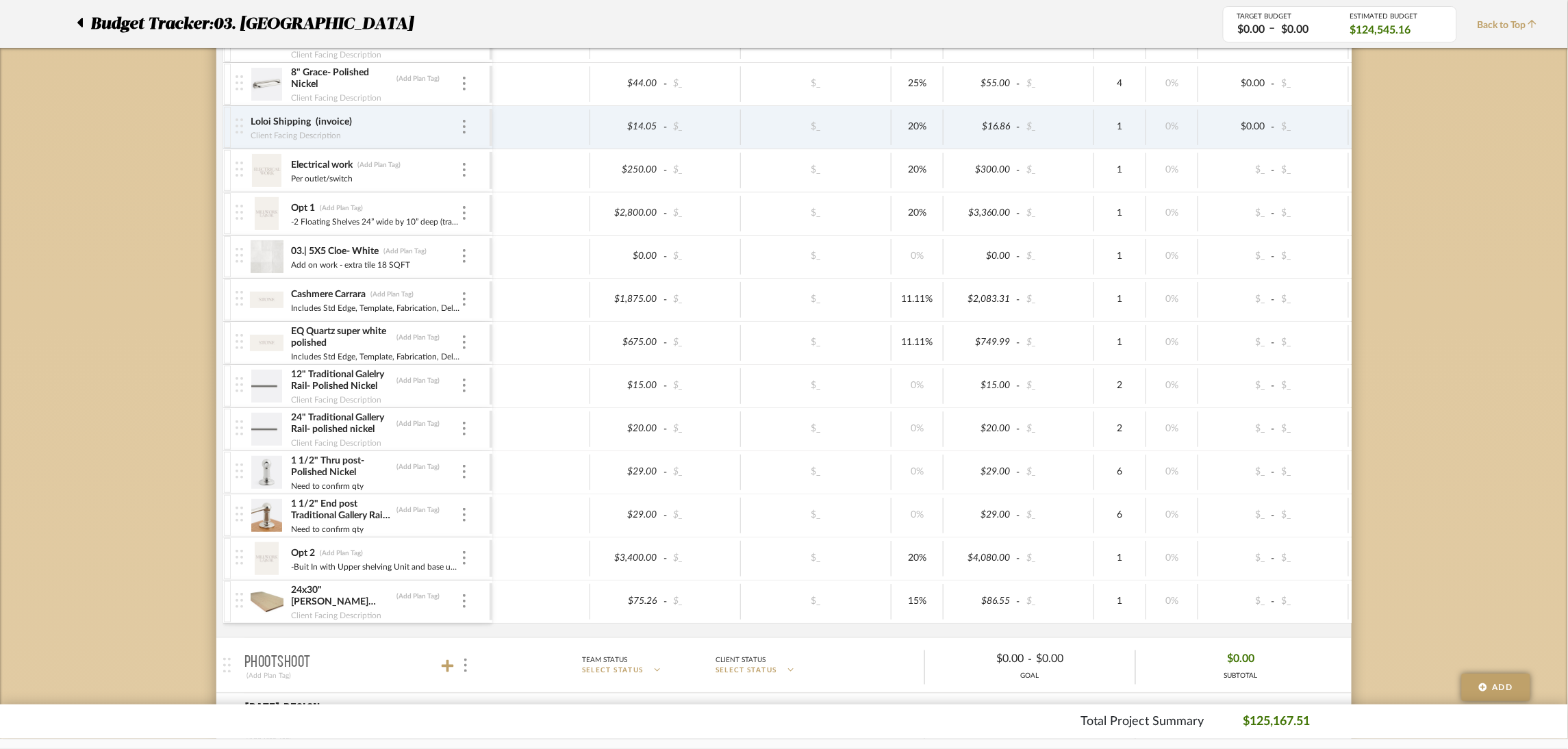
scroll to position [342, 0]
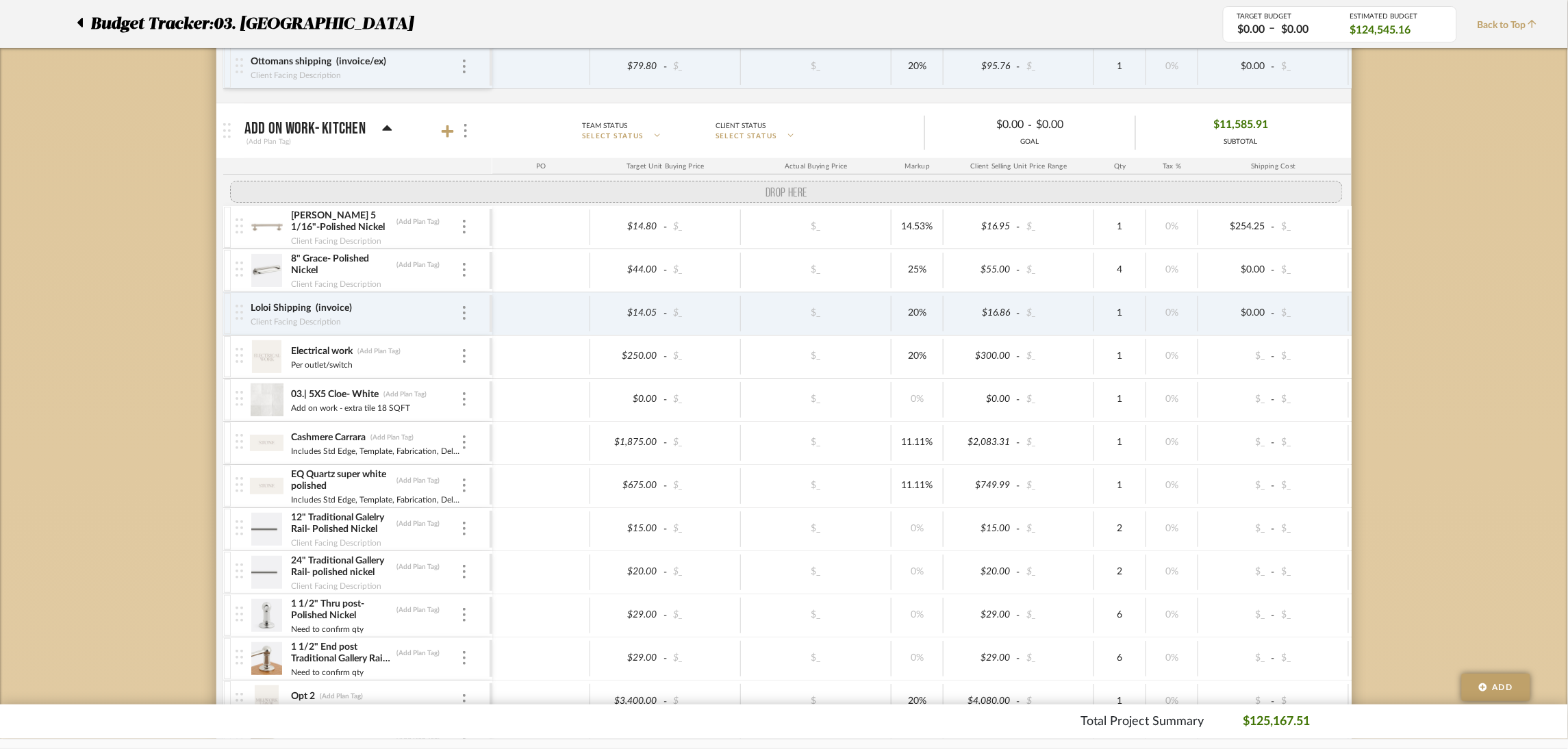
drag, startPoint x: 246, startPoint y: 380, endPoint x: 244, endPoint y: 206, distance: 174.0
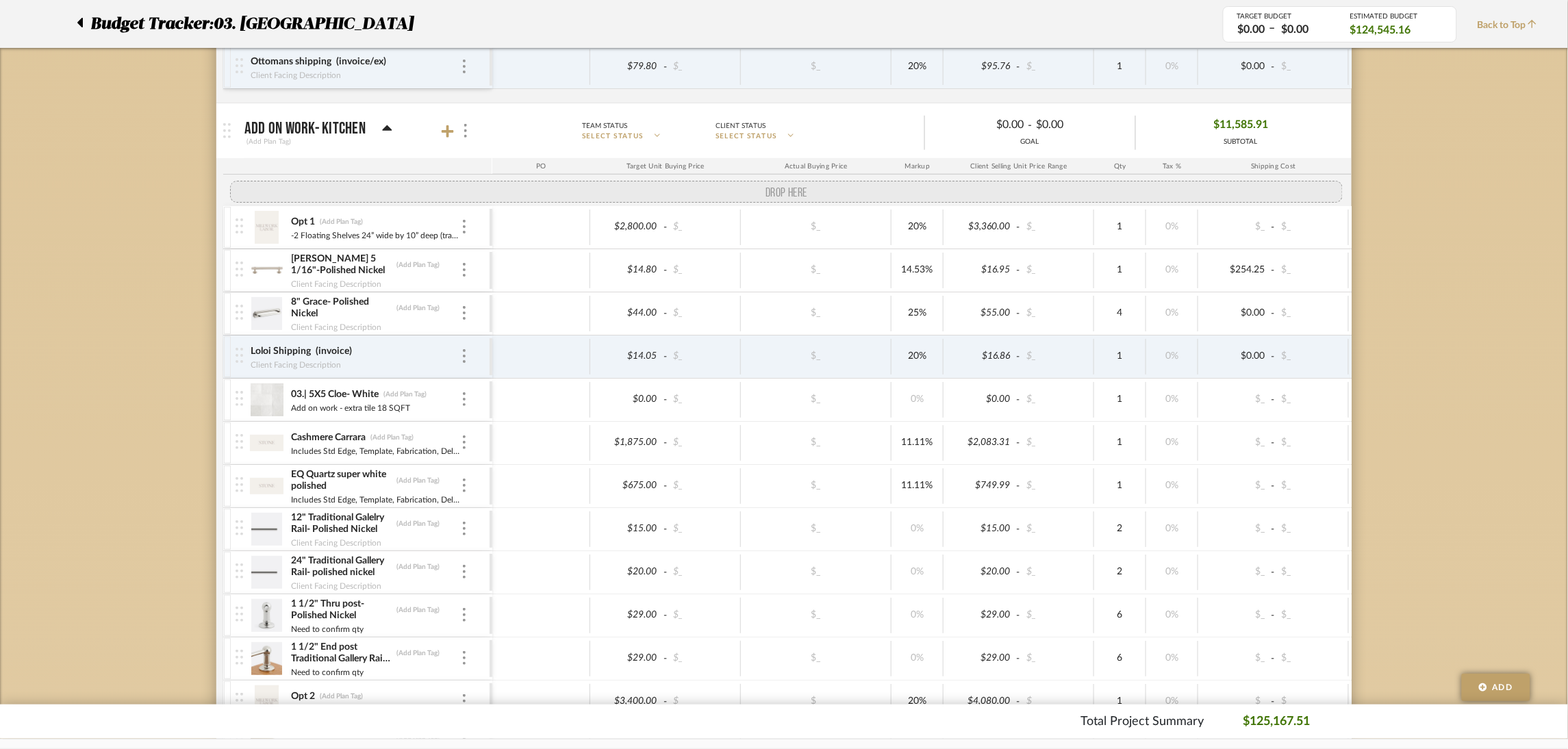
drag, startPoint x: 243, startPoint y: 375, endPoint x: 237, endPoint y: 202, distance: 173.1
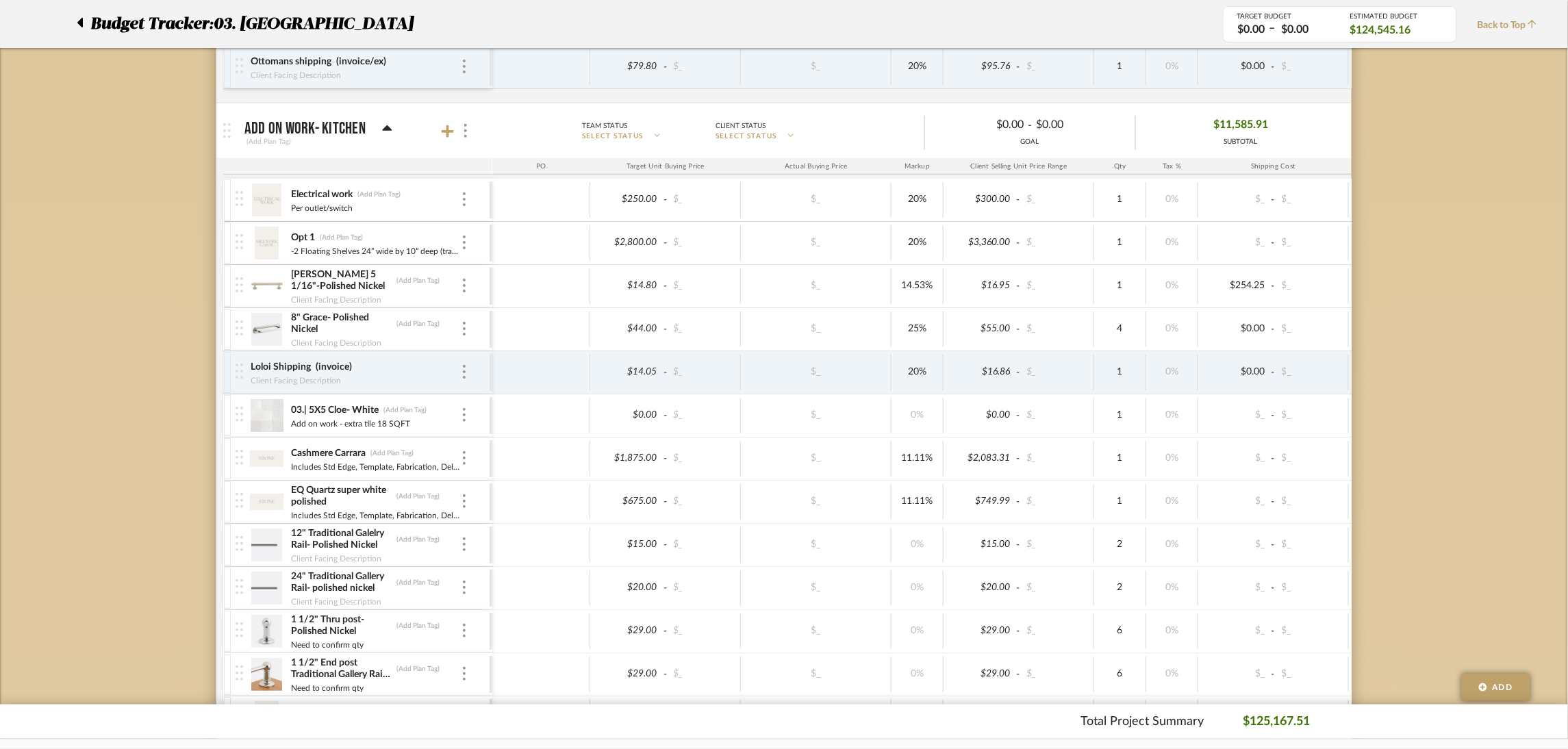
scroll to position [444, 0]
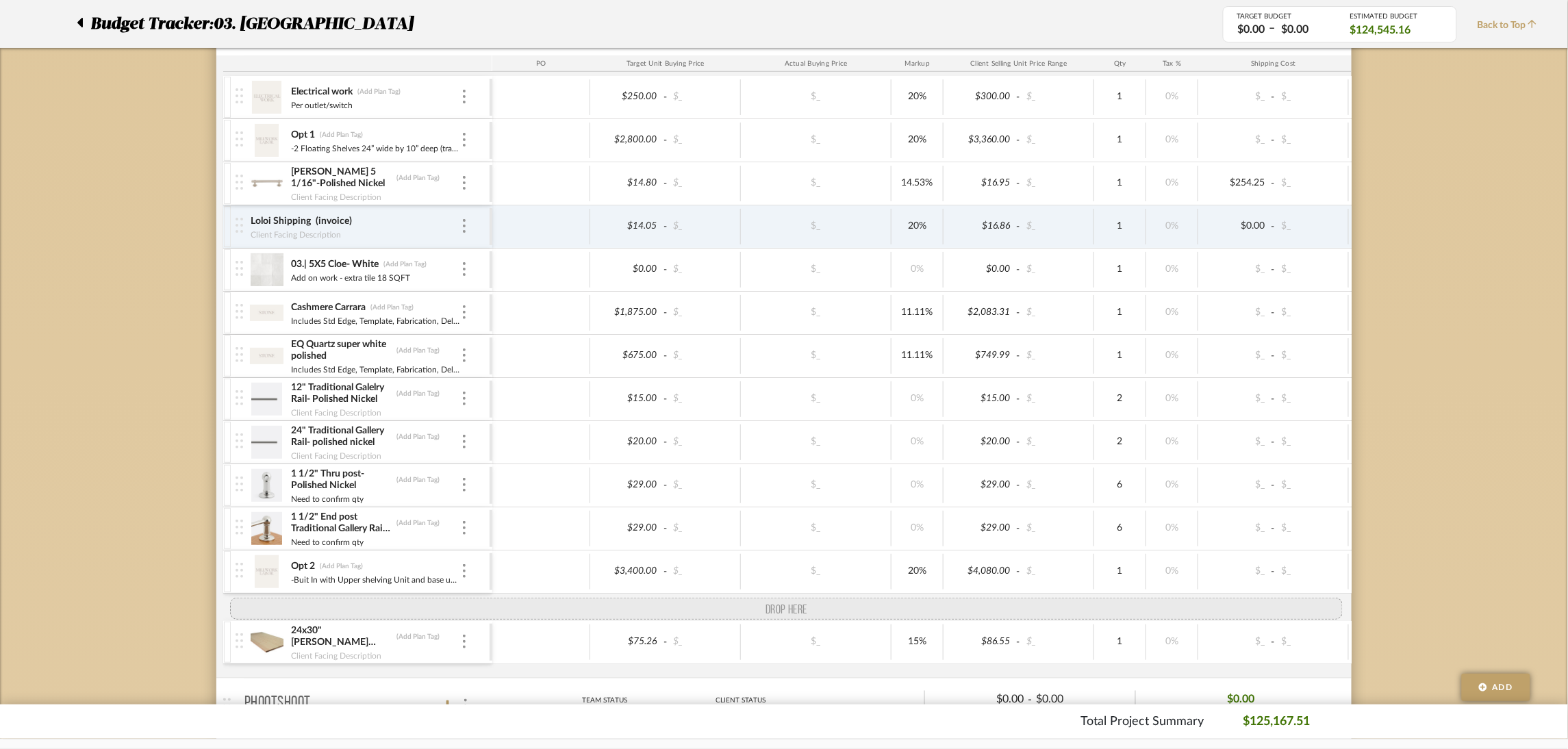
drag, startPoint x: 242, startPoint y: 230, endPoint x: 244, endPoint y: 601, distance: 371.0
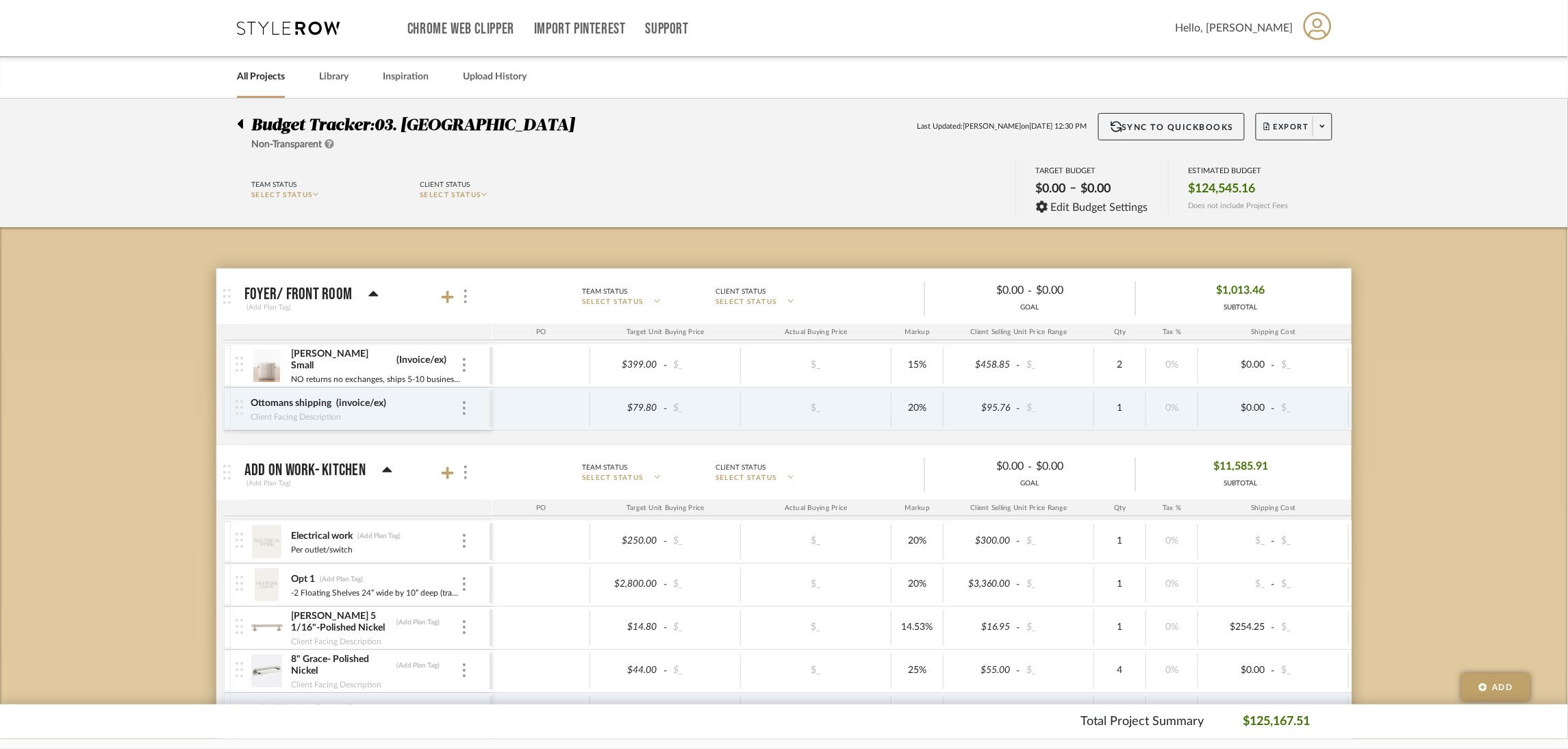
click at [262, 123] on span "Budget Tracker:" at bounding box center [312, 125] width 122 height 17
click at [241, 124] on icon at bounding box center [241, 123] width 5 height 10
